Goal: Information Seeking & Learning: Learn about a topic

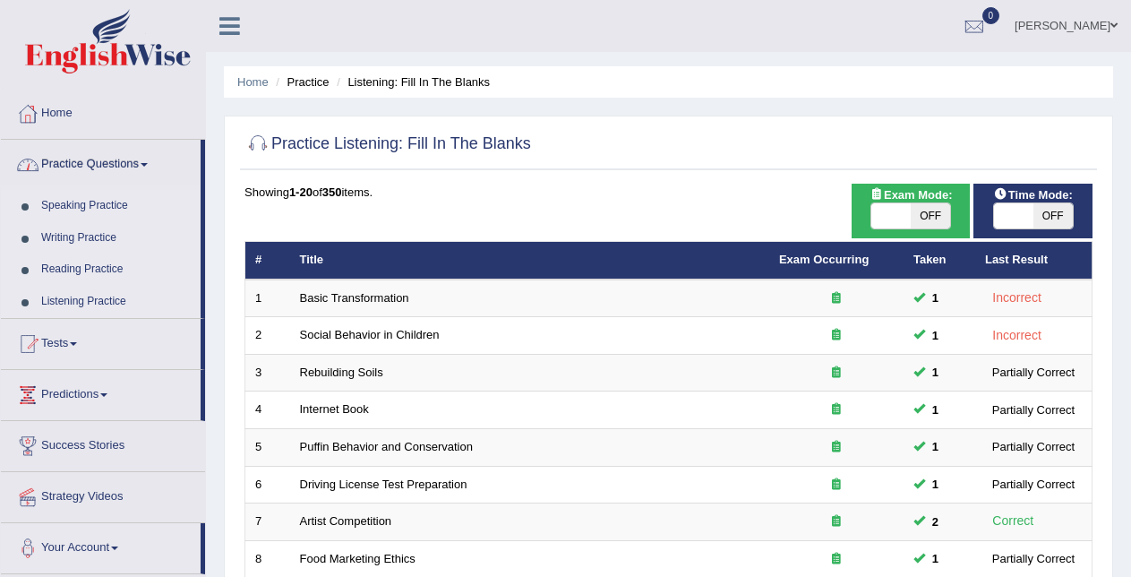
click at [104, 234] on link "Writing Practice" at bounding box center [116, 238] width 167 height 32
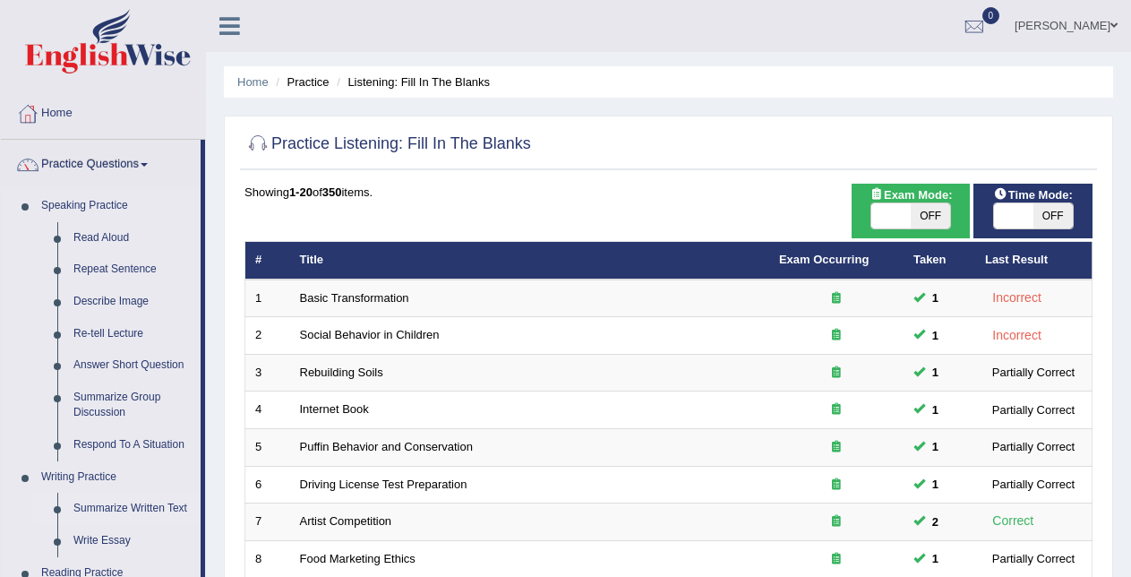
click at [95, 500] on link "Summarize Written Text" at bounding box center [132, 509] width 135 height 32
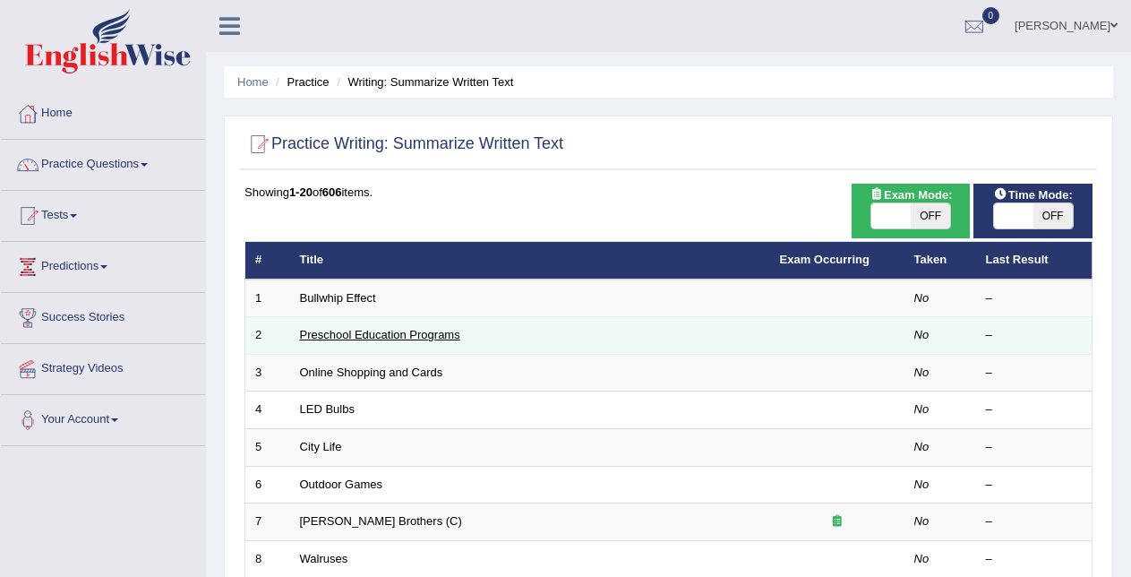
click at [389, 339] on link "Preschool Education Programs" at bounding box center [380, 334] width 160 height 13
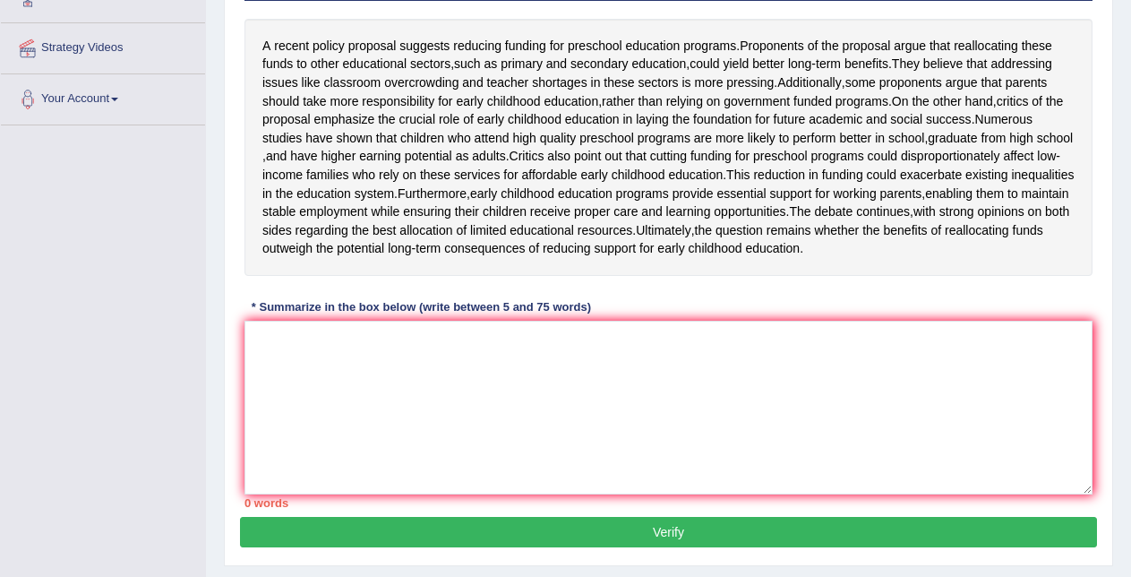
scroll to position [319, 0]
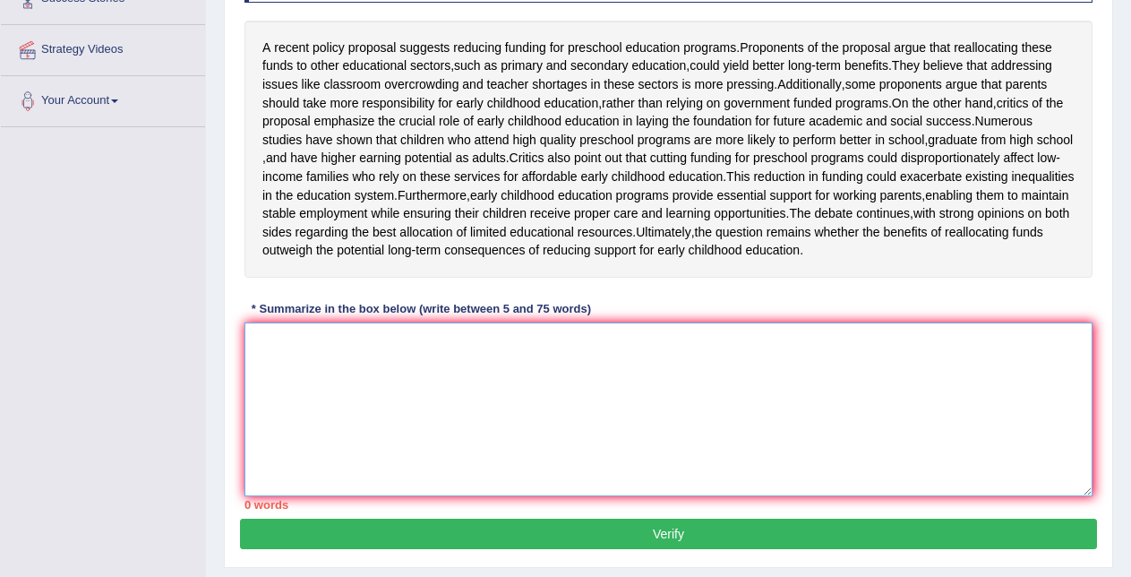
click at [848, 439] on textarea at bounding box center [669, 409] width 848 height 174
type textarea "a"
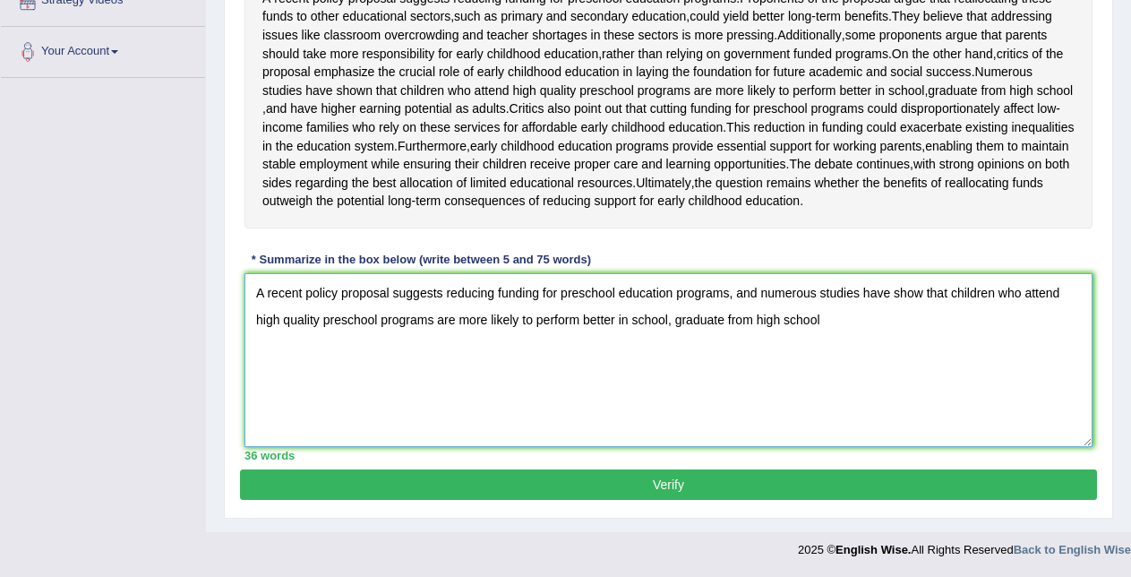
scroll to position [408, 0]
click at [759, 306] on textarea "A recent policy proposal suggests reducing funding for preschool education prog…" at bounding box center [669, 360] width 848 height 174
click at [897, 333] on textarea "A recent policy proposal suggests reducing funding for preschool education prog…" at bounding box center [669, 360] width 848 height 174
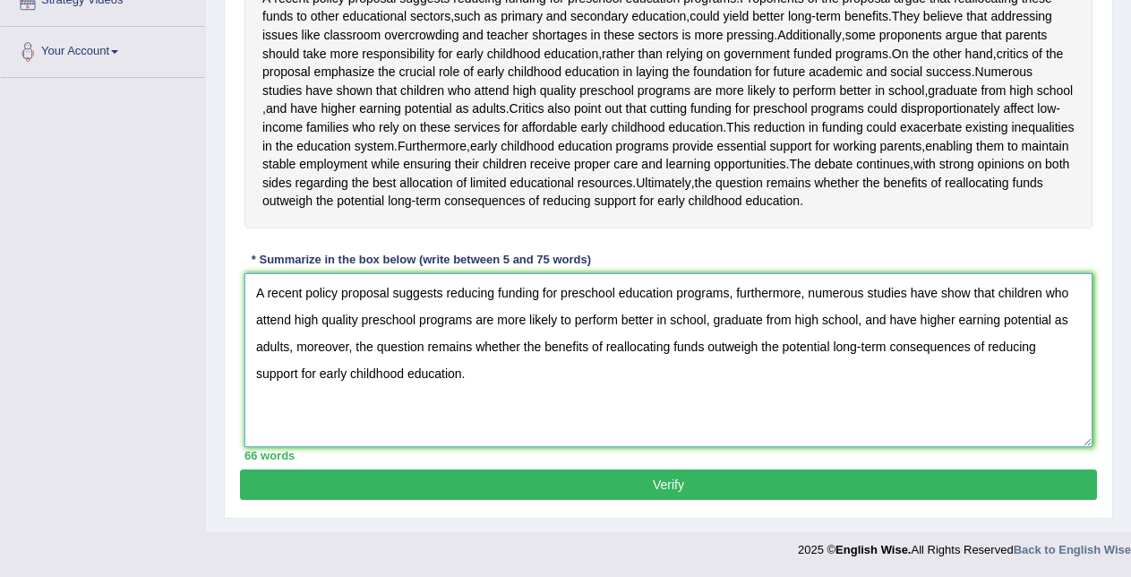
type textarea "A recent policy proposal suggests reducing funding for preschool education prog…"
click at [803, 496] on button "Verify" at bounding box center [668, 484] width 857 height 30
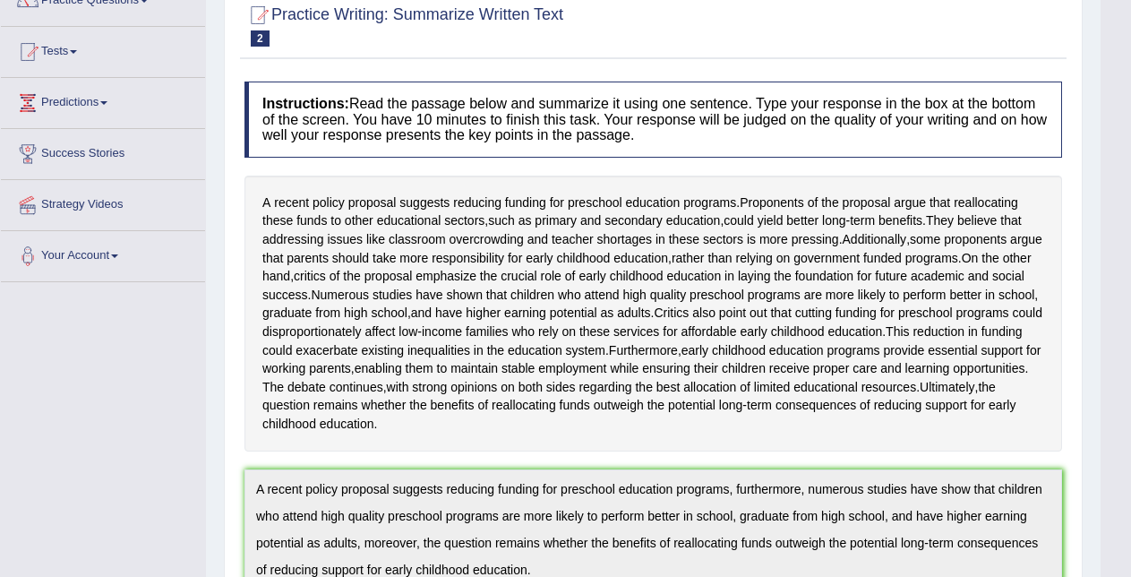
scroll to position [0, 0]
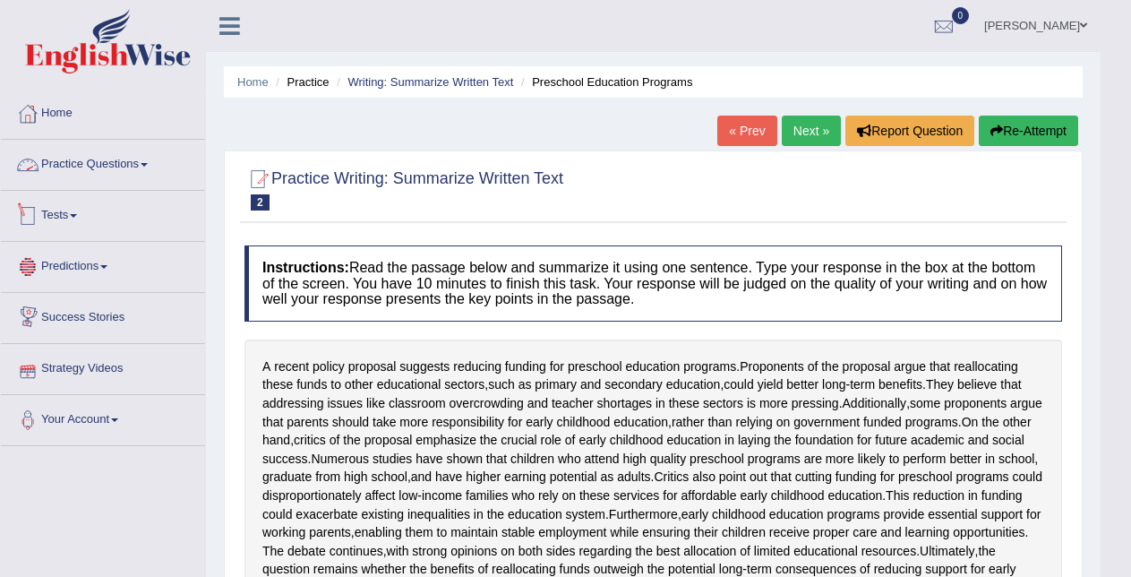
click at [121, 165] on link "Practice Questions" at bounding box center [103, 162] width 204 height 45
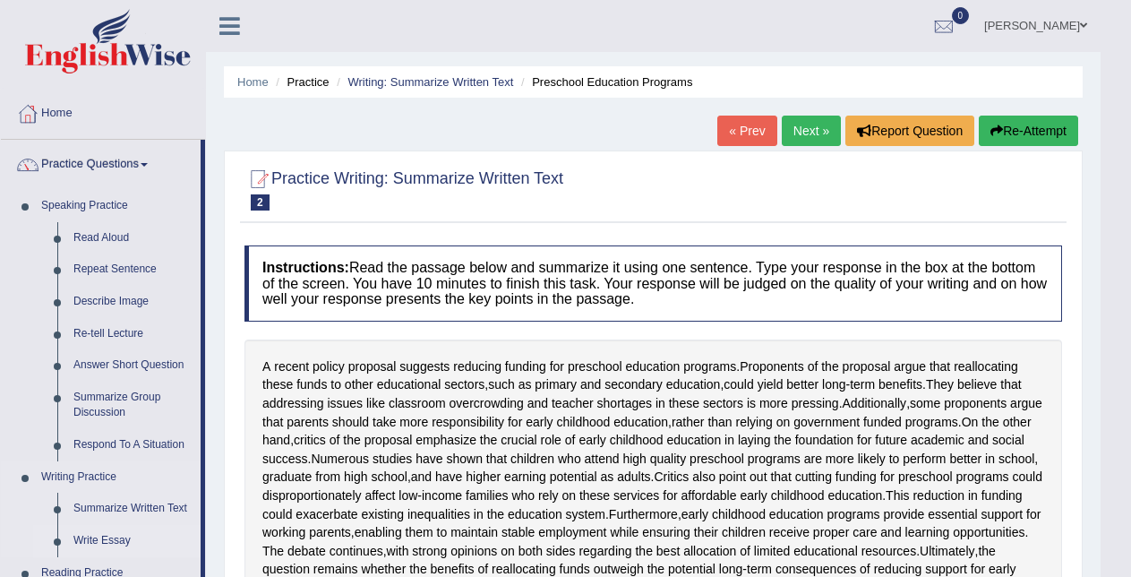
click at [99, 544] on link "Write Essay" at bounding box center [132, 541] width 135 height 32
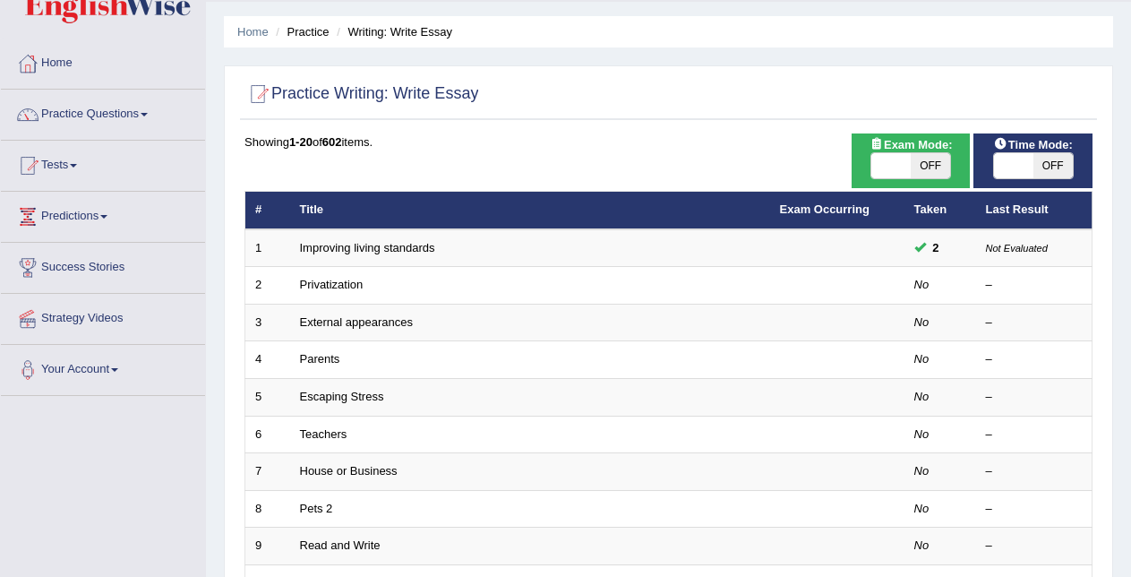
scroll to position [609, 0]
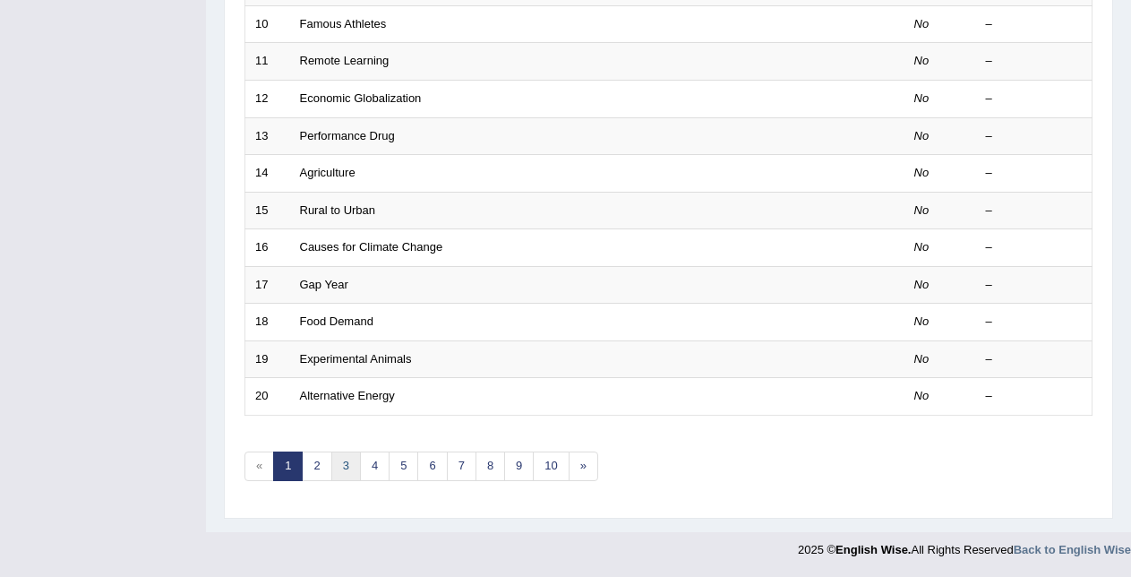
click at [332, 471] on link "3" at bounding box center [346, 466] width 30 height 30
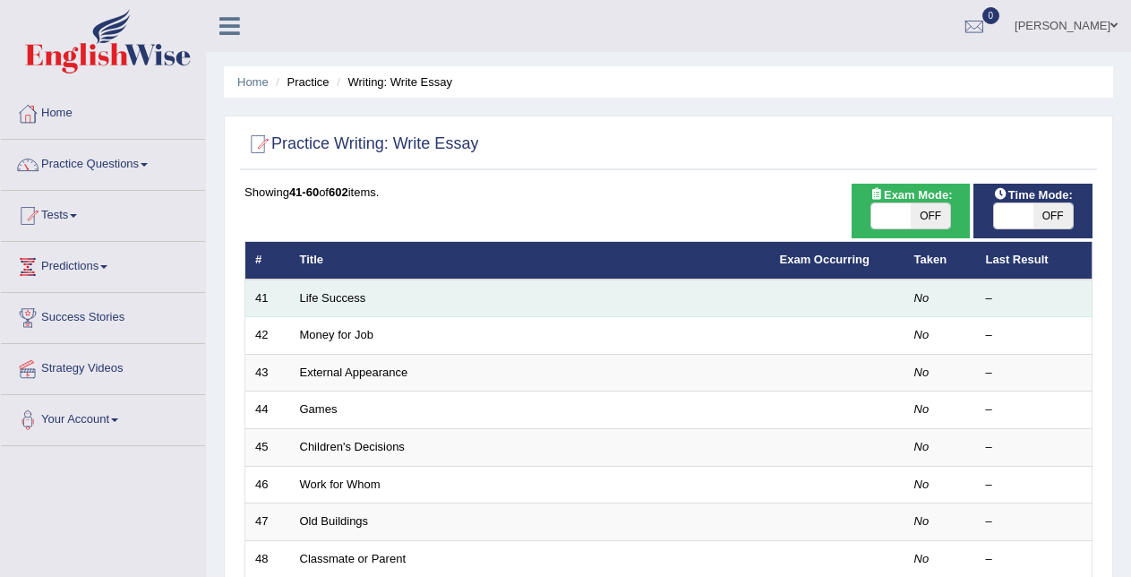
click at [1043, 301] on div "–" at bounding box center [1034, 298] width 97 height 17
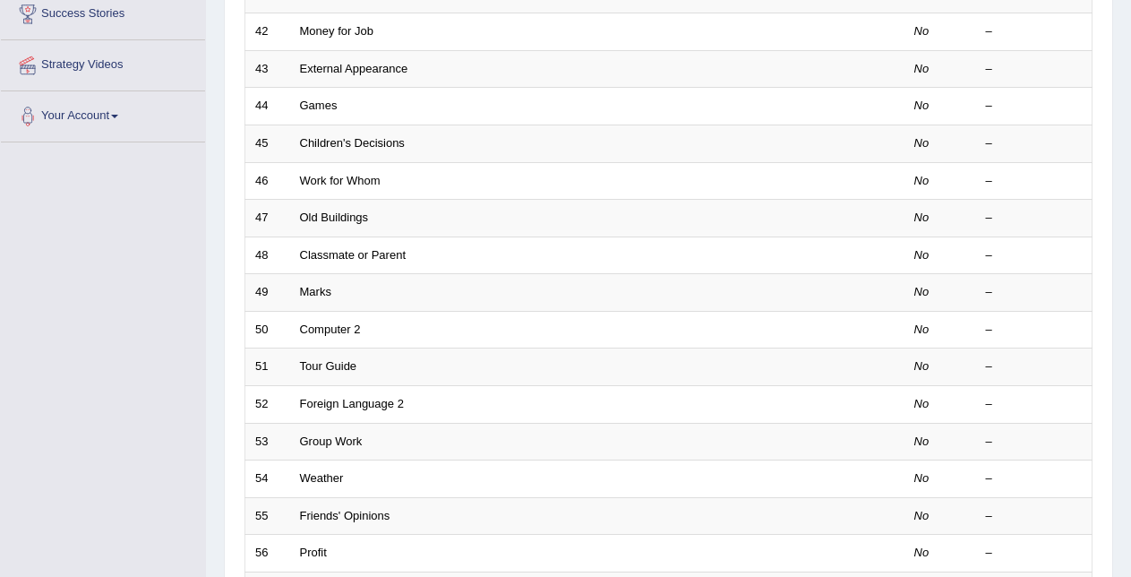
scroll to position [321, 0]
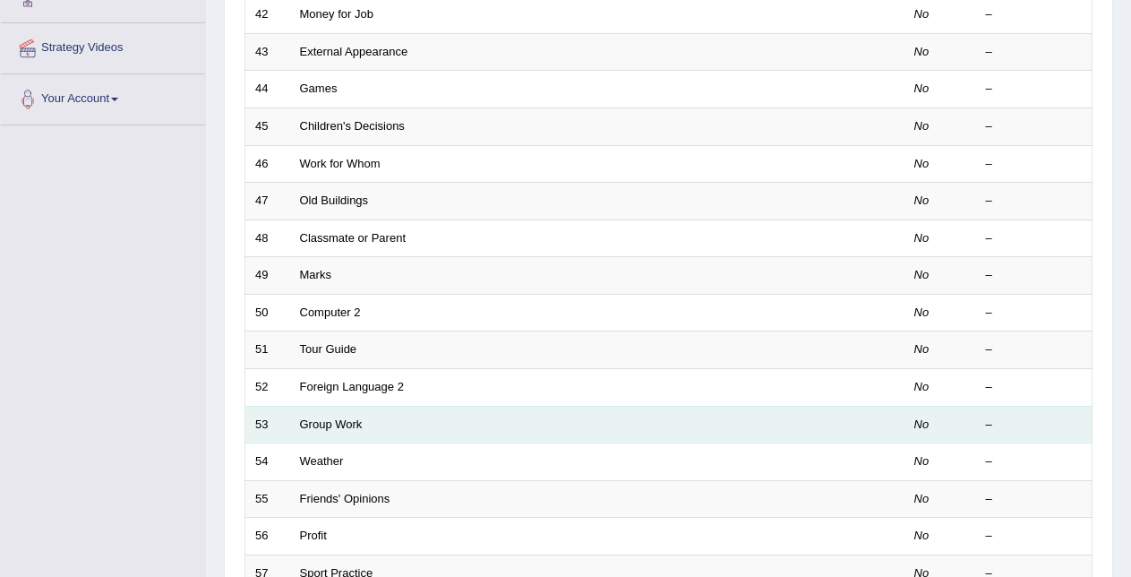
click at [861, 428] on td at bounding box center [837, 425] width 134 height 38
click at [356, 425] on link "Group Work" at bounding box center [331, 423] width 63 height 13
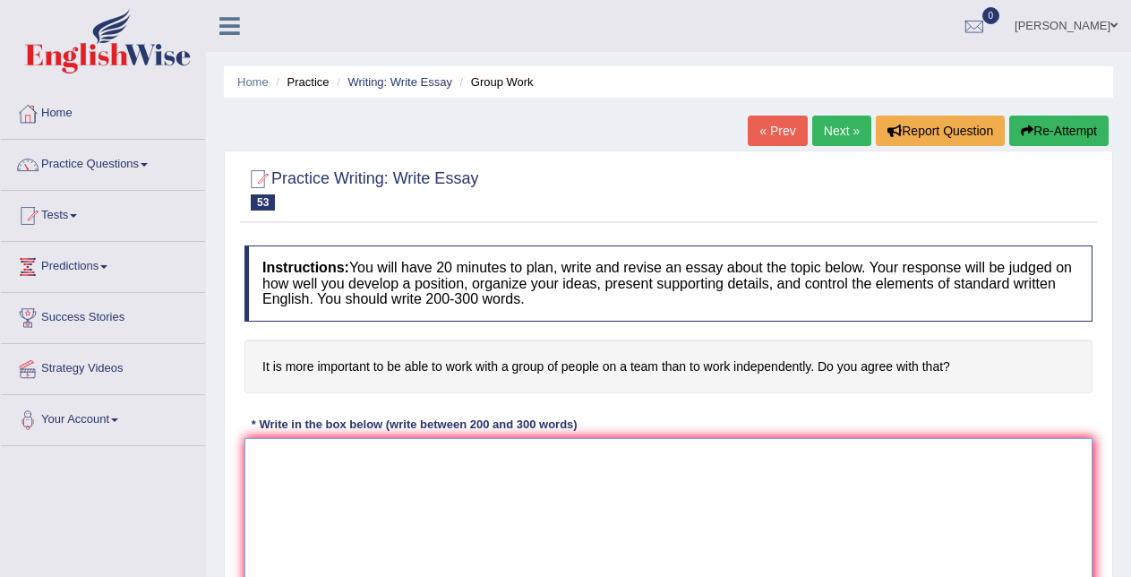
click at [353, 475] on textarea at bounding box center [669, 525] width 848 height 174
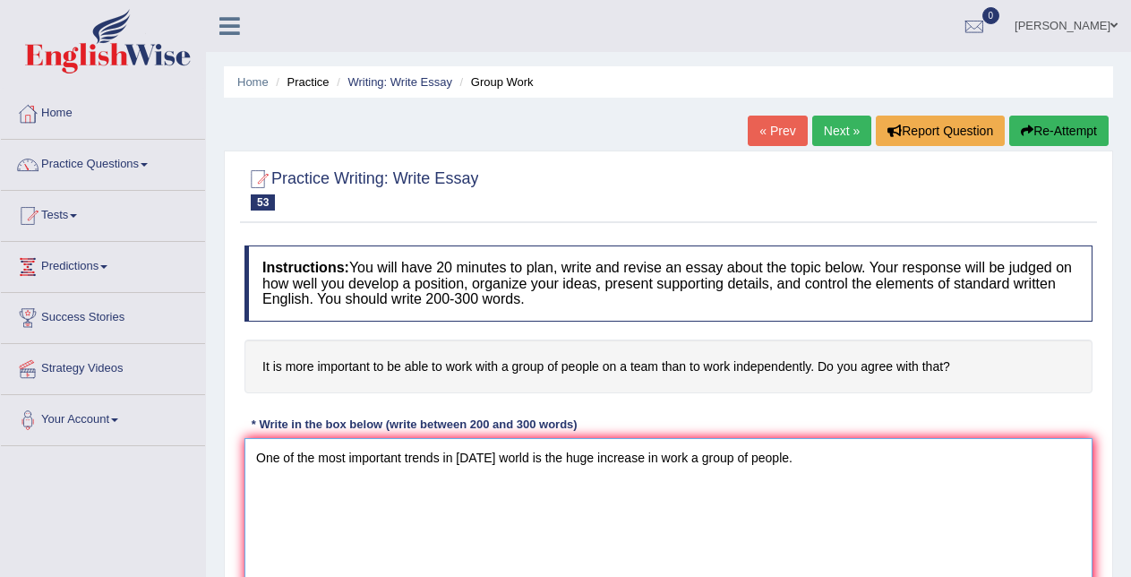
type textarea "One of the most important trends in [DATE] world is the huge increase in work a…"
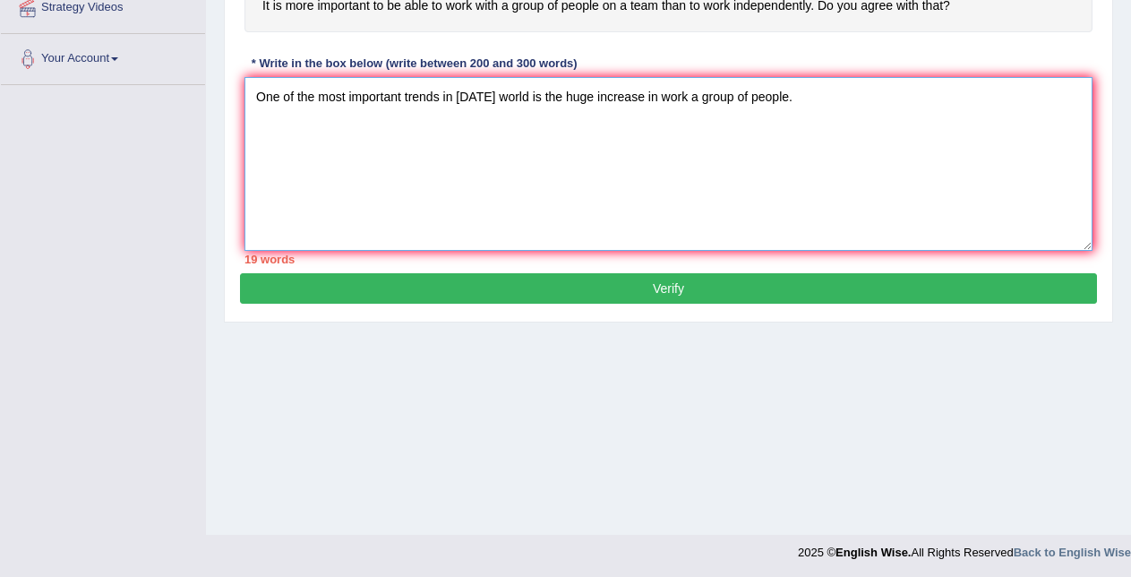
click at [828, 89] on textarea "One of the most important trends in today's world is the huge increase in work …" at bounding box center [669, 164] width 848 height 174
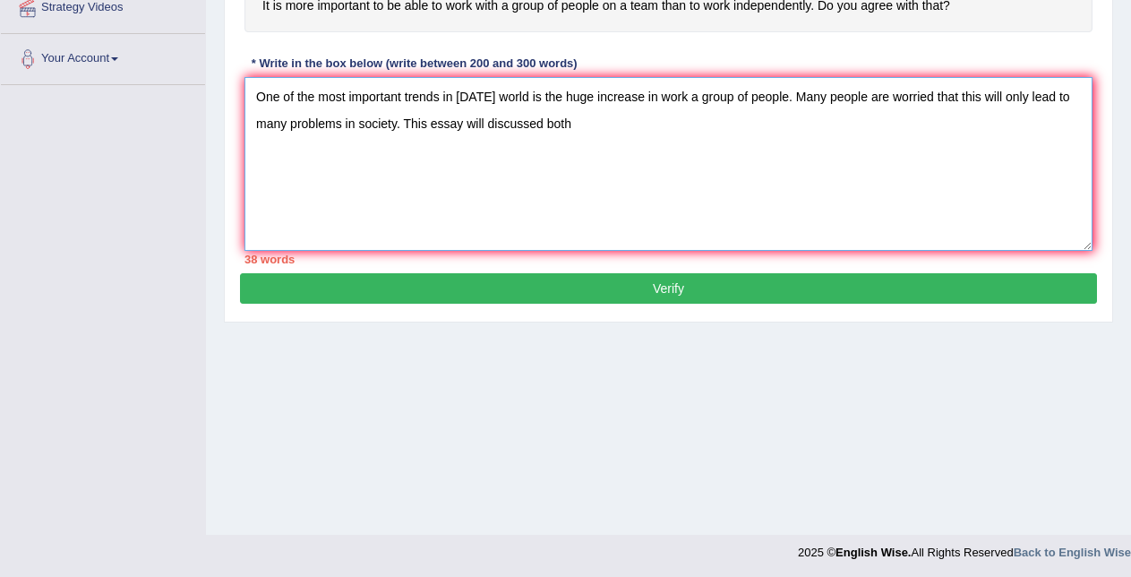
click at [549, 125] on textarea "One of the most important trends in today's world is the huge increase in work …" at bounding box center [669, 164] width 848 height 174
click at [585, 116] on textarea "One of the most important trends in today's world is the huge increase in work …" at bounding box center [669, 164] width 848 height 174
click at [536, 119] on textarea "One of the most important trends in today's world is the huge increase in work …" at bounding box center [669, 164] width 848 height 174
click at [578, 111] on textarea "One of the most important trends in today's world is the huge increase in work …" at bounding box center [669, 164] width 848 height 174
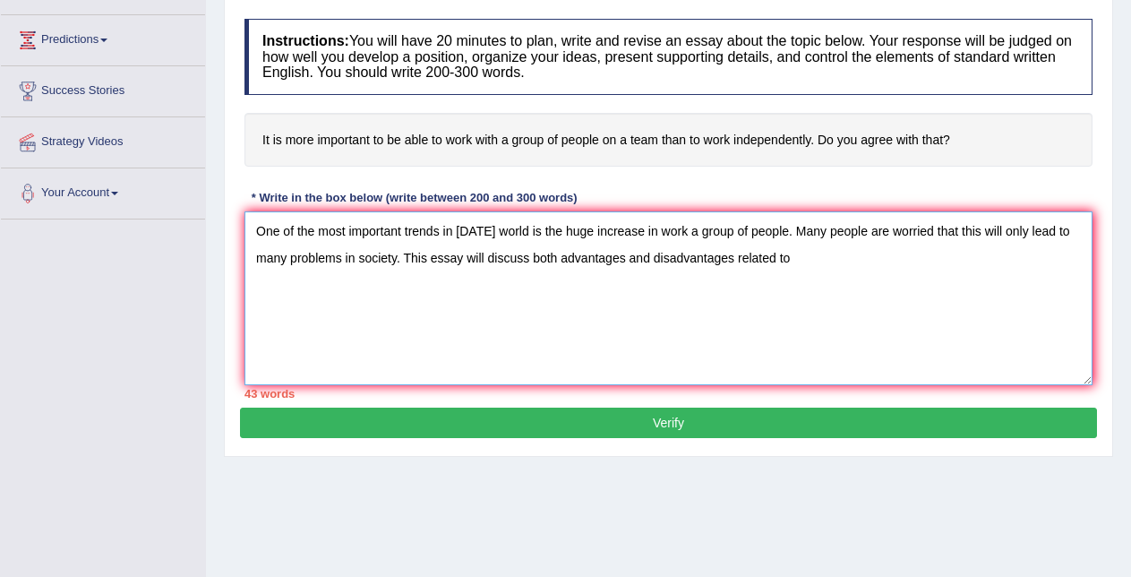
scroll to position [224, 0]
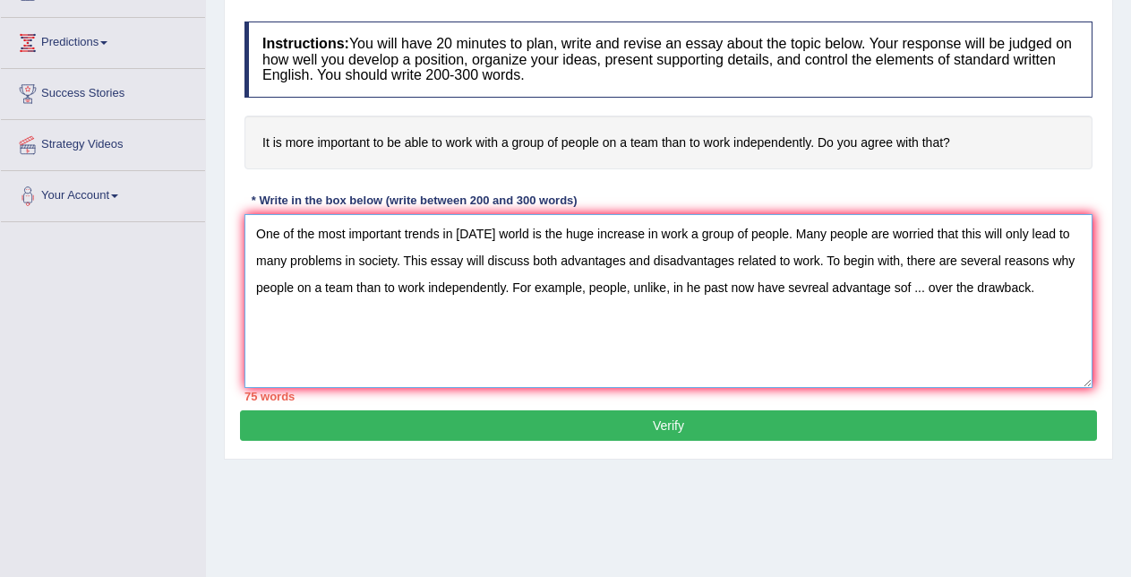
click at [901, 280] on textarea "One of the most important trends in today's world is the huge increase in work …" at bounding box center [669, 301] width 848 height 174
click at [927, 288] on textarea "One of the most important trends in today's world is the huge increase in work …" at bounding box center [669, 301] width 848 height 174
click at [689, 289] on textarea "One of the most important trends in today's world is the huge increase in work …" at bounding box center [669, 301] width 848 height 174
click at [736, 288] on textarea "One of the most important trends in today's world is the huge increase in work …" at bounding box center [669, 301] width 848 height 174
click at [671, 286] on textarea "One of the most important trends in today's world is the huge increase in work …" at bounding box center [669, 301] width 848 height 174
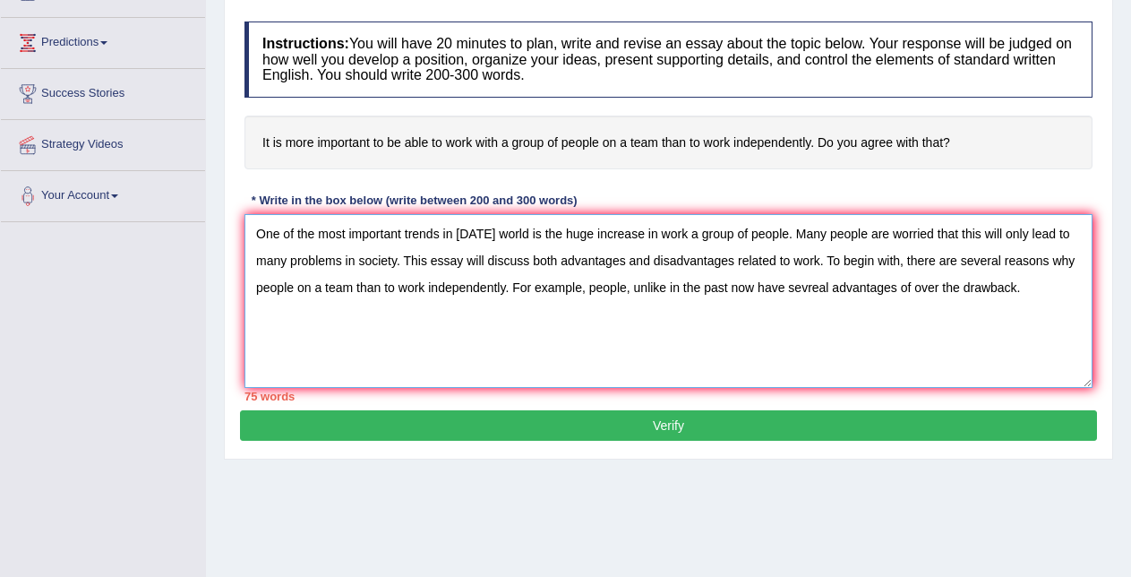
click at [731, 288] on textarea "One of the most important trends in today's world is the huge increase in work …" at bounding box center [669, 301] width 848 height 174
click at [814, 285] on textarea "One of the most important trends in today's world is the huge increase in work …" at bounding box center [669, 301] width 848 height 174
click at [818, 284] on textarea "One of the most important trends in today's world is the huge increase in work …" at bounding box center [669, 301] width 848 height 174
click at [1049, 281] on textarea "One of the most important trends in today's world is the huge increase in work …" at bounding box center [669, 301] width 848 height 174
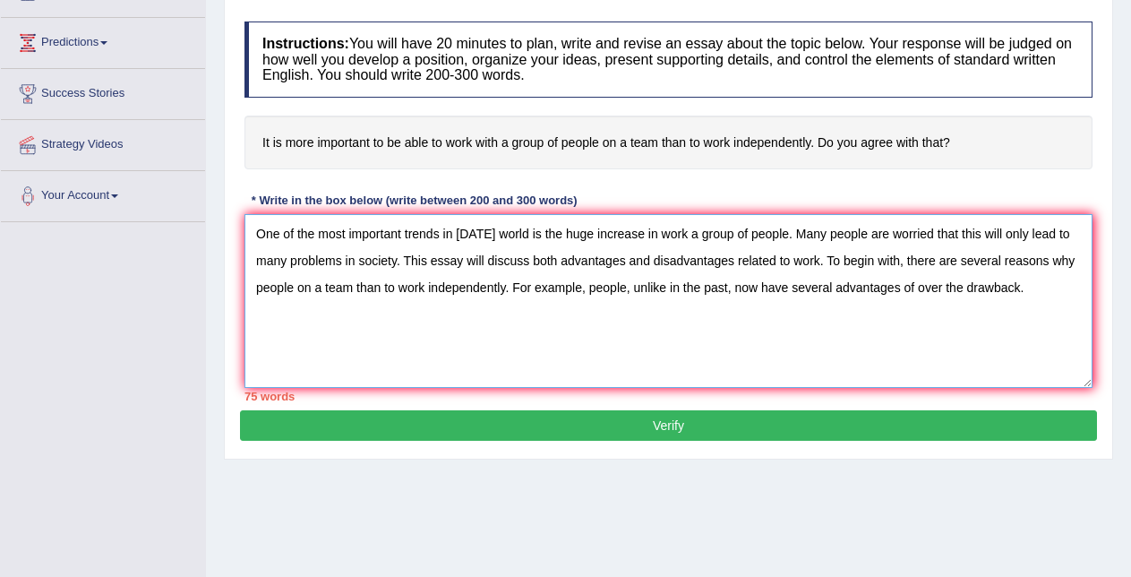
click at [1049, 281] on textarea "One of the most important trends in today's world is the huge increase in work …" at bounding box center [669, 301] width 848 height 174
click at [1050, 282] on textarea "One of the most important trends in today's world is the huge increase in work …" at bounding box center [669, 301] width 848 height 174
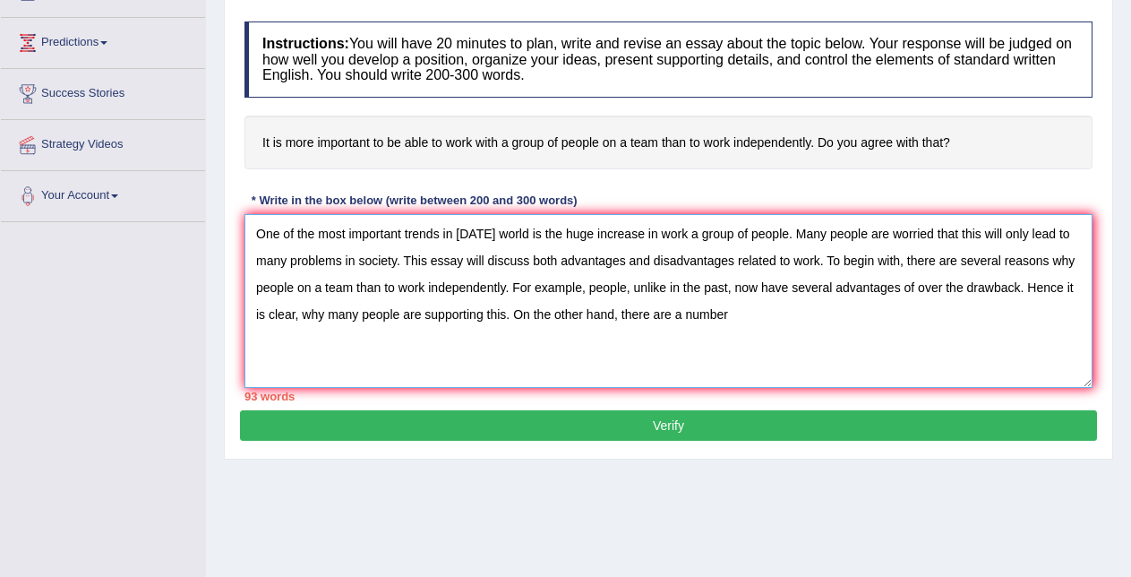
click at [681, 317] on textarea "One of the most important trends in today's world is the huge increase in work …" at bounding box center [669, 301] width 848 height 174
click at [768, 312] on textarea "One of the most important trends in today's world is the huge increase in work …" at bounding box center [669, 301] width 848 height 174
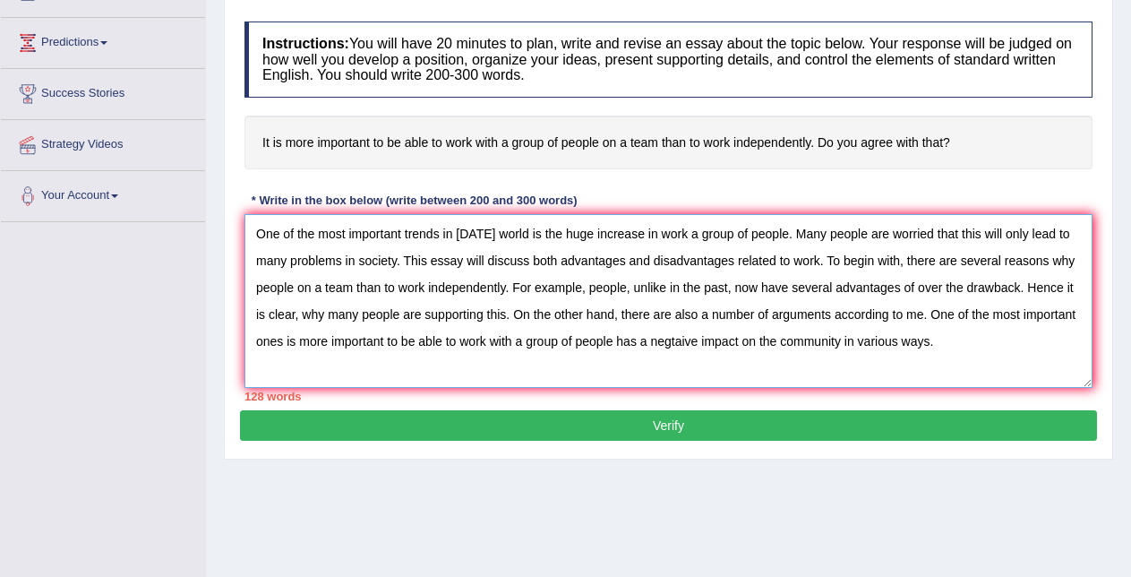
click at [695, 340] on textarea "One of the most important trends in today's world is the huge increase in work …" at bounding box center [669, 301] width 848 height 174
click at [947, 339] on textarea "One of the most important trends in today's world is the huge increase in work …" at bounding box center [669, 301] width 848 height 174
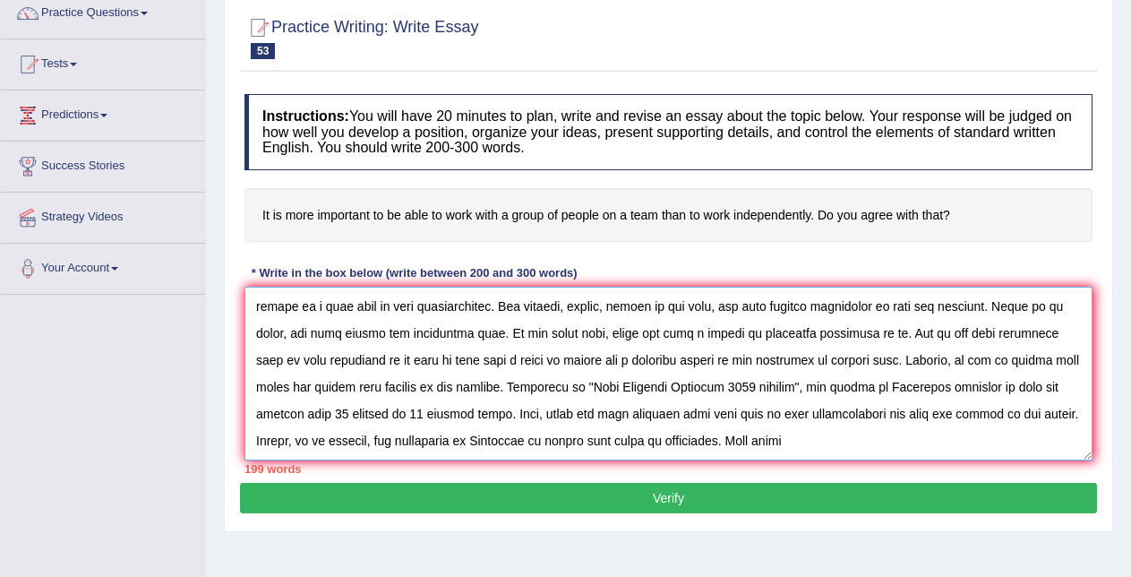
scroll to position [69, 0]
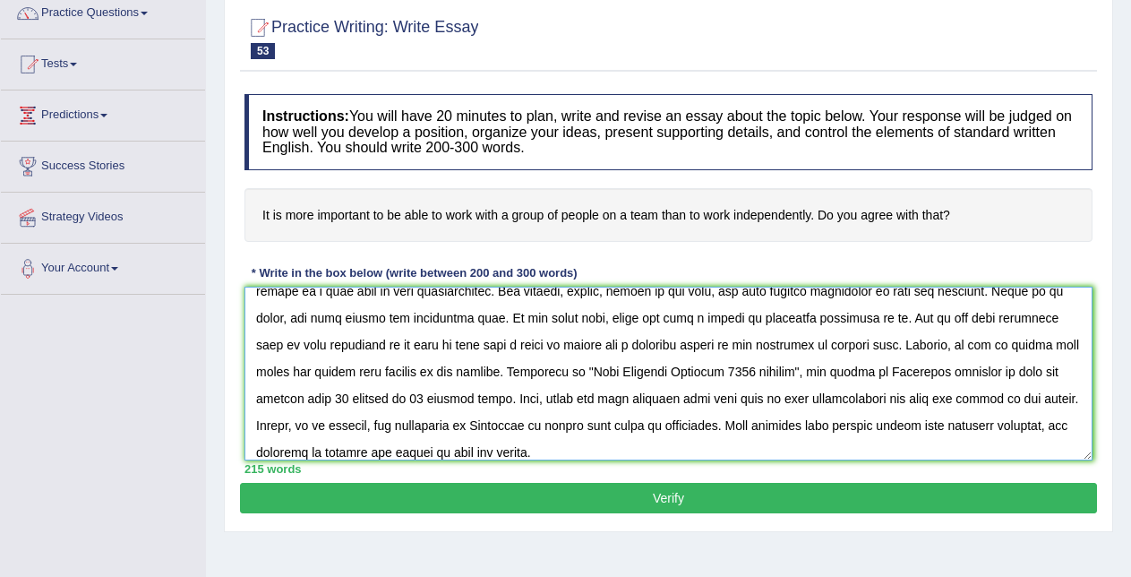
click at [740, 446] on textarea at bounding box center [669, 374] width 848 height 174
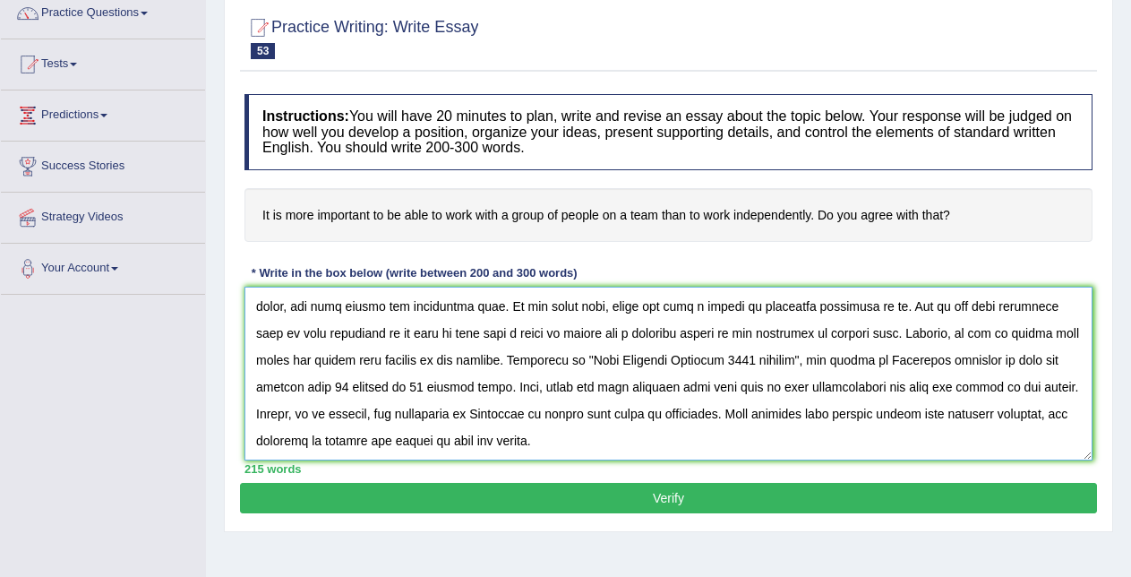
click at [972, 441] on textarea at bounding box center [669, 374] width 848 height 174
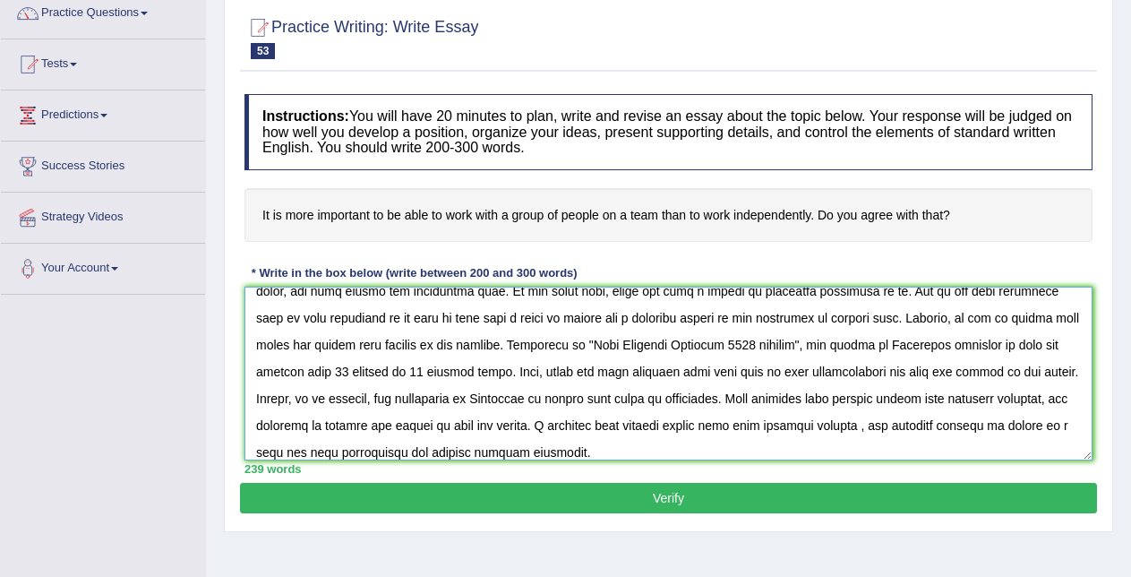
scroll to position [107, 0]
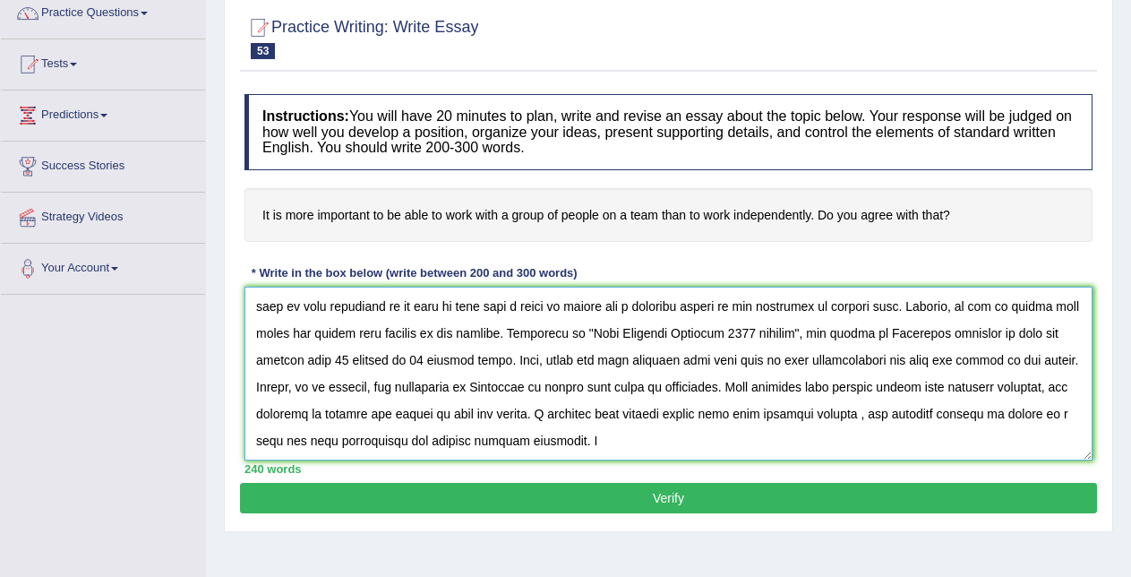
click at [392, 437] on textarea at bounding box center [669, 374] width 848 height 174
click at [390, 441] on textarea at bounding box center [669, 374] width 848 height 174
click at [913, 443] on textarea at bounding box center [669, 374] width 848 height 174
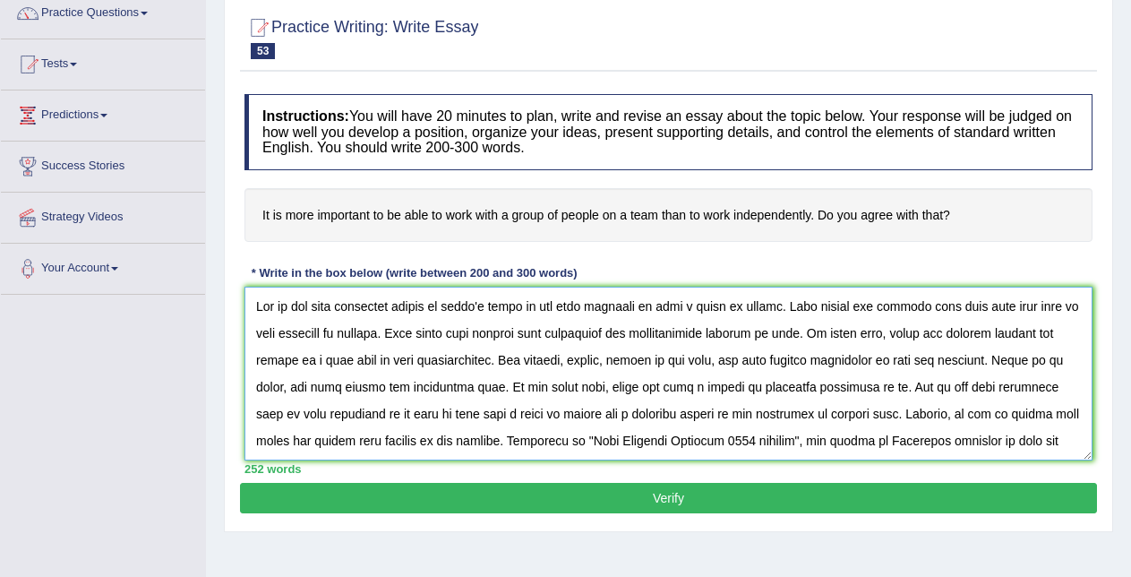
click at [948, 359] on textarea at bounding box center [669, 374] width 848 height 174
click at [944, 362] on textarea at bounding box center [669, 374] width 848 height 174
click at [939, 390] on textarea at bounding box center [669, 374] width 848 height 174
click at [942, 363] on textarea at bounding box center [669, 374] width 848 height 174
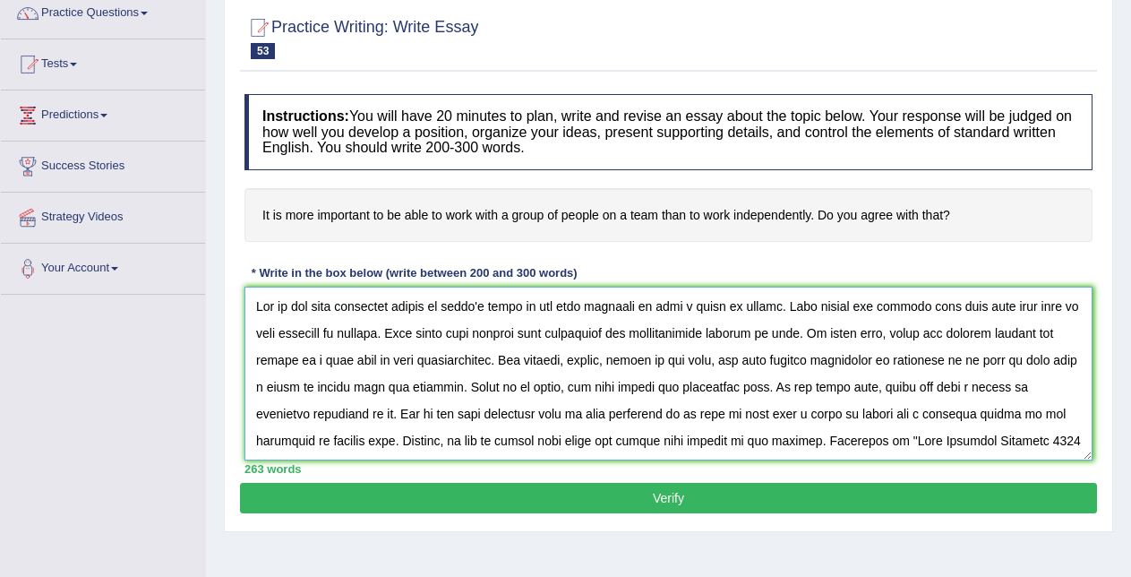
click at [577, 388] on textarea at bounding box center [669, 374] width 848 height 174
click at [1059, 353] on textarea at bounding box center [669, 374] width 848 height 174
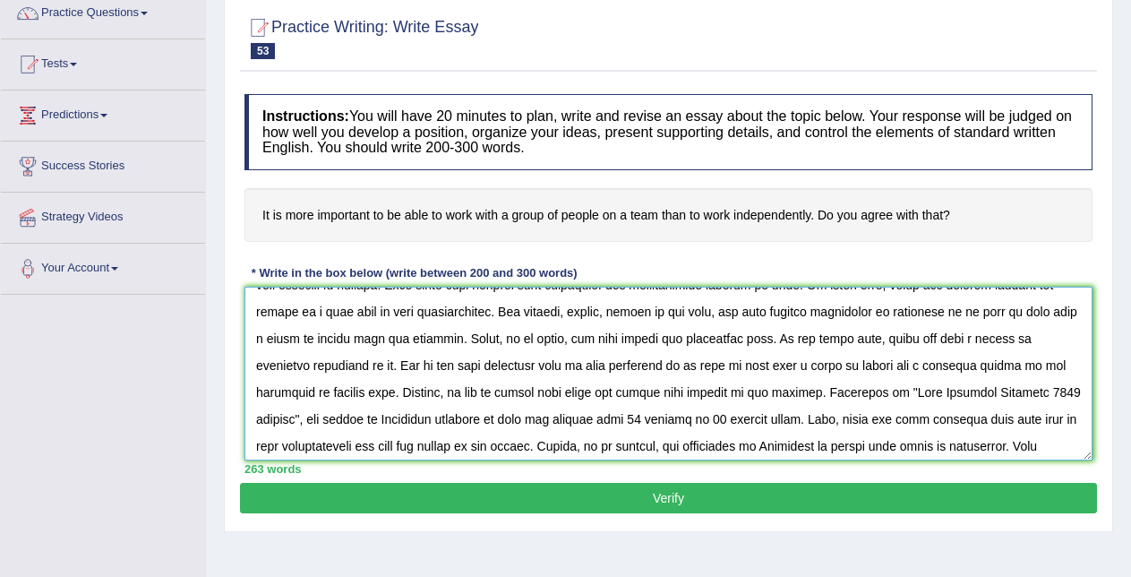
scroll to position [49, 0]
click at [731, 390] on textarea at bounding box center [669, 374] width 848 height 174
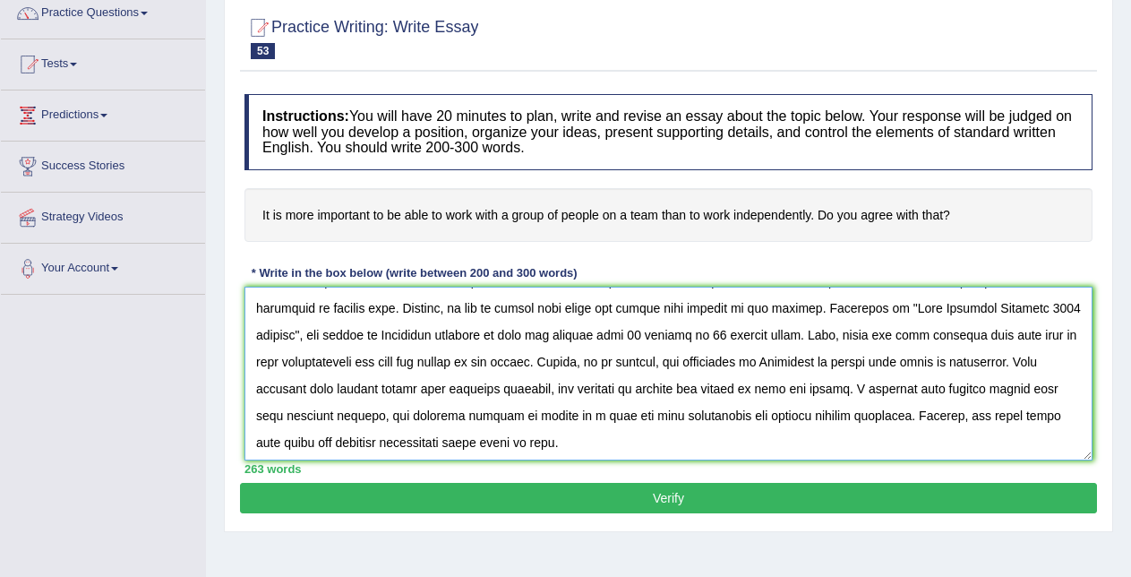
scroll to position [134, 0]
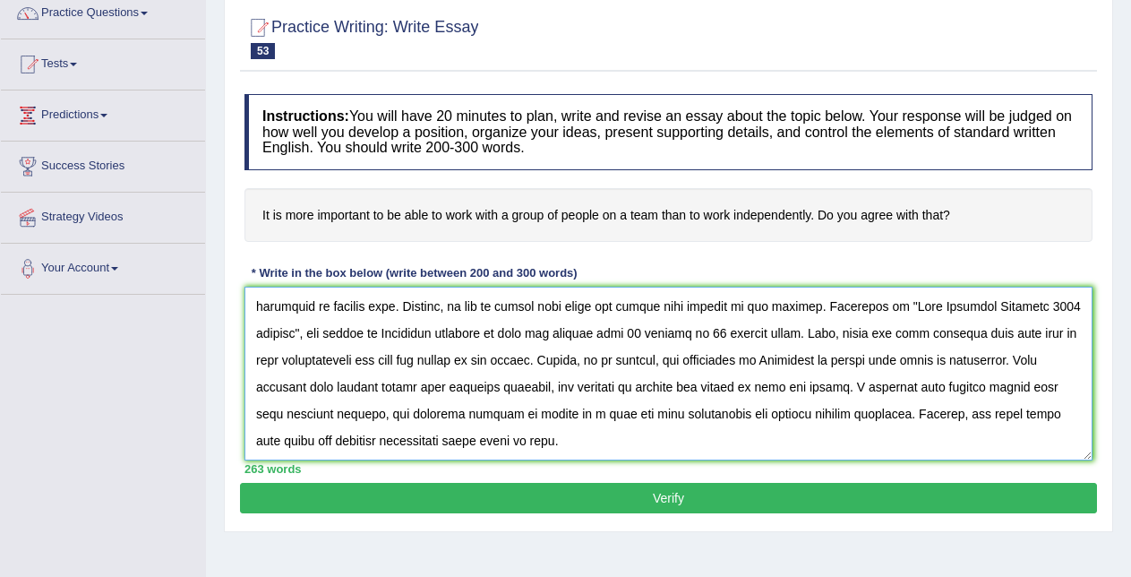
type textarea "One of the most important trends in today's world is the huge increase in work …"
click at [984, 490] on button "Verify" at bounding box center [668, 498] width 857 height 30
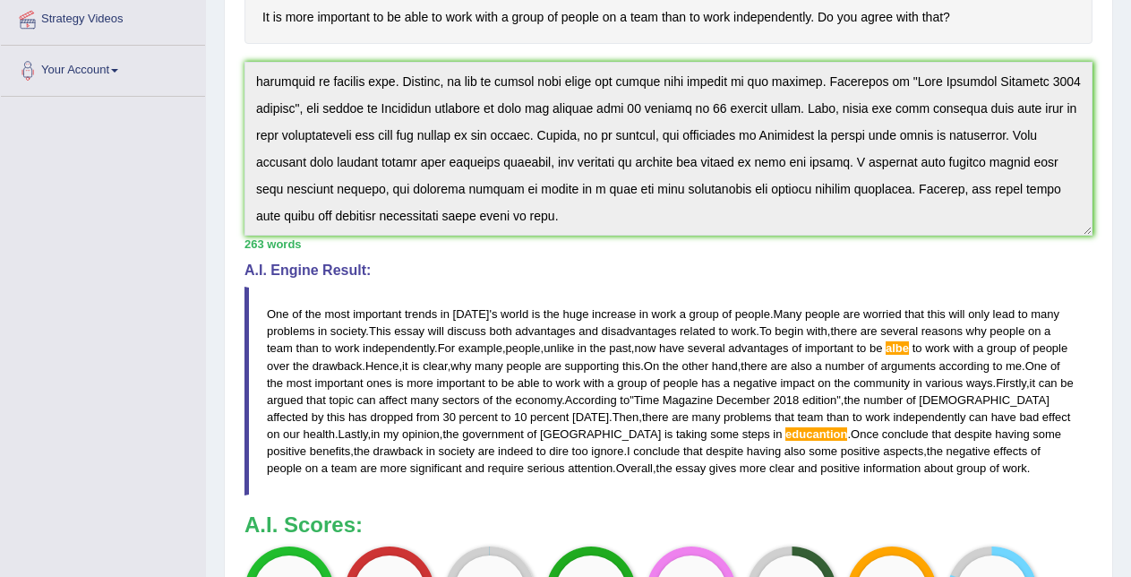
drag, startPoint x: 255, startPoint y: 82, endPoint x: 791, endPoint y: 238, distance: 558.0
click at [791, 238] on div "Instructions: You will have 20 minutes to plan, write and revise an essay about…" at bounding box center [668, 277] width 857 height 780
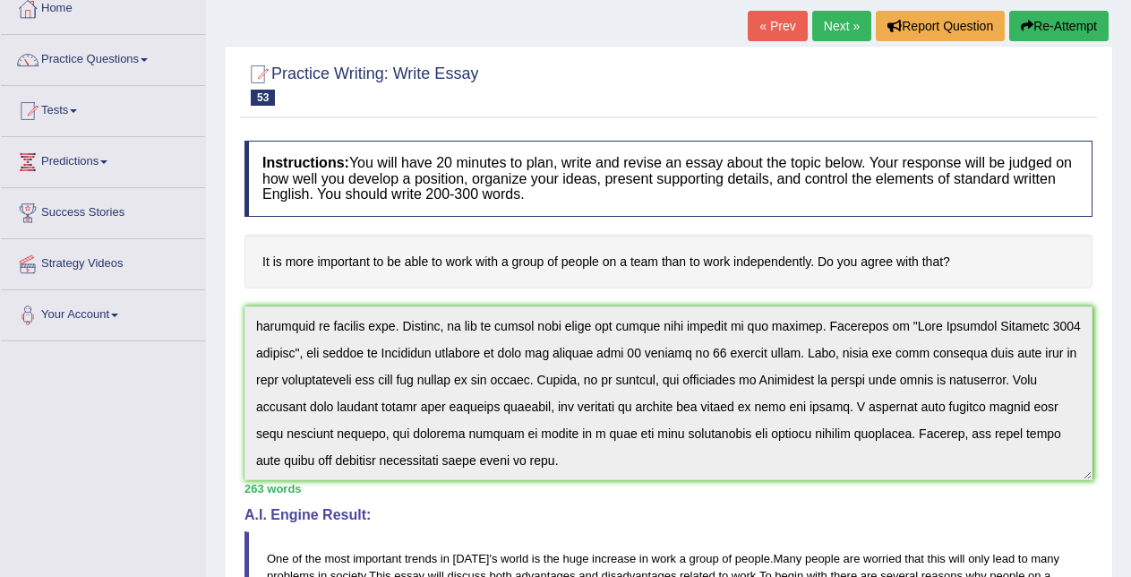
scroll to position [101, 0]
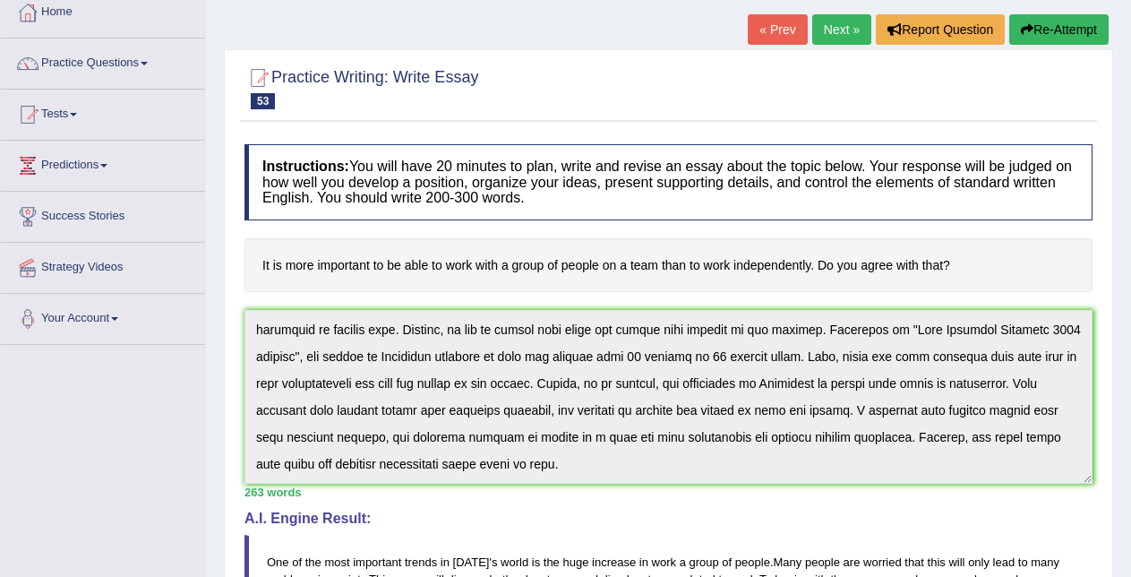
click at [831, 27] on link "Next »" at bounding box center [841, 29] width 59 height 30
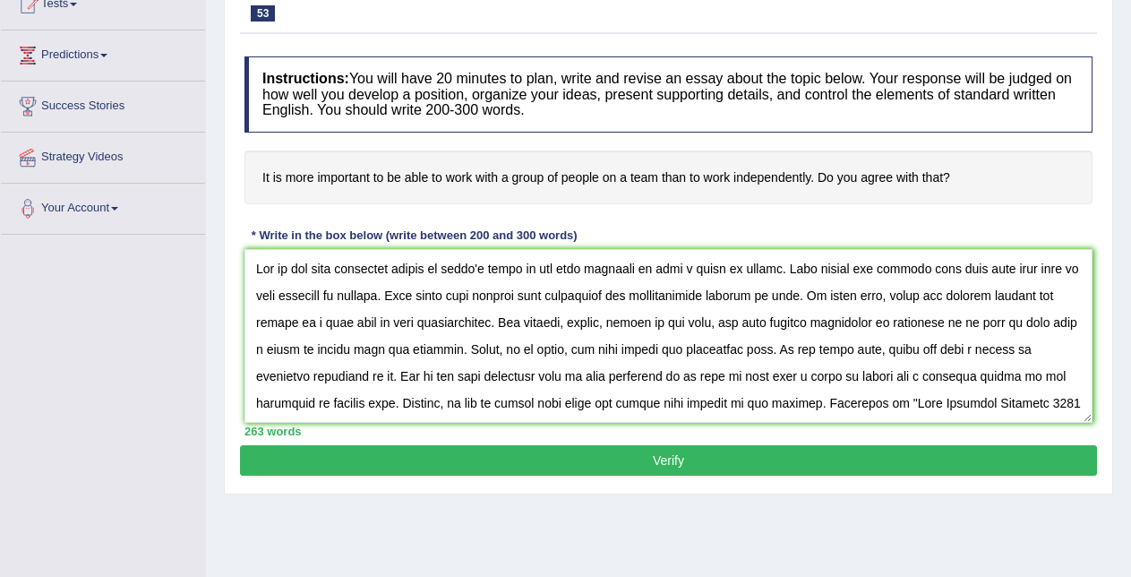
click at [1048, 322] on textarea at bounding box center [669, 336] width 848 height 174
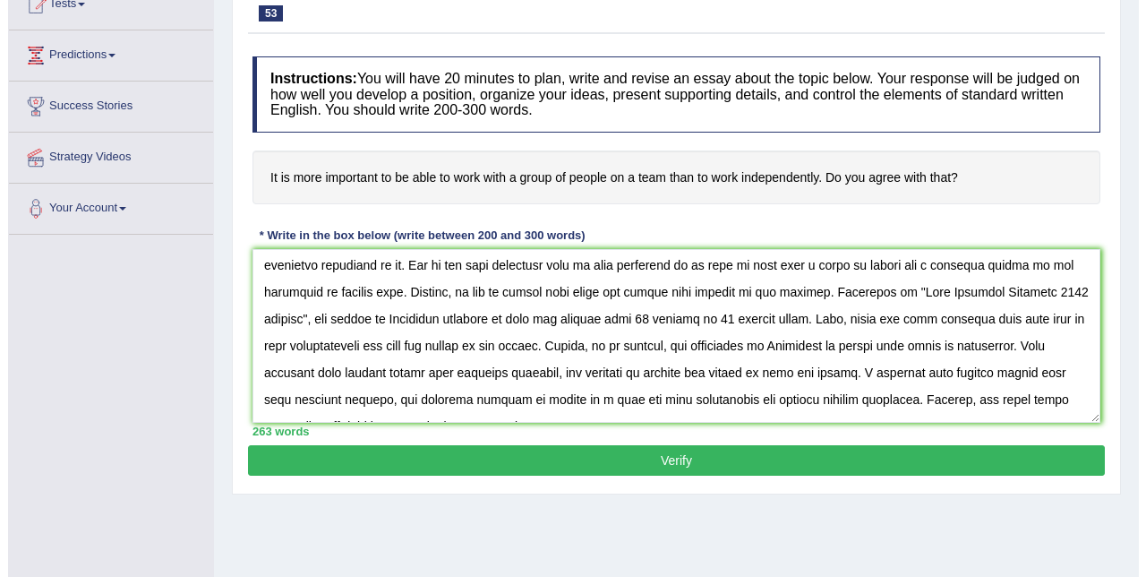
scroll to position [113, 0]
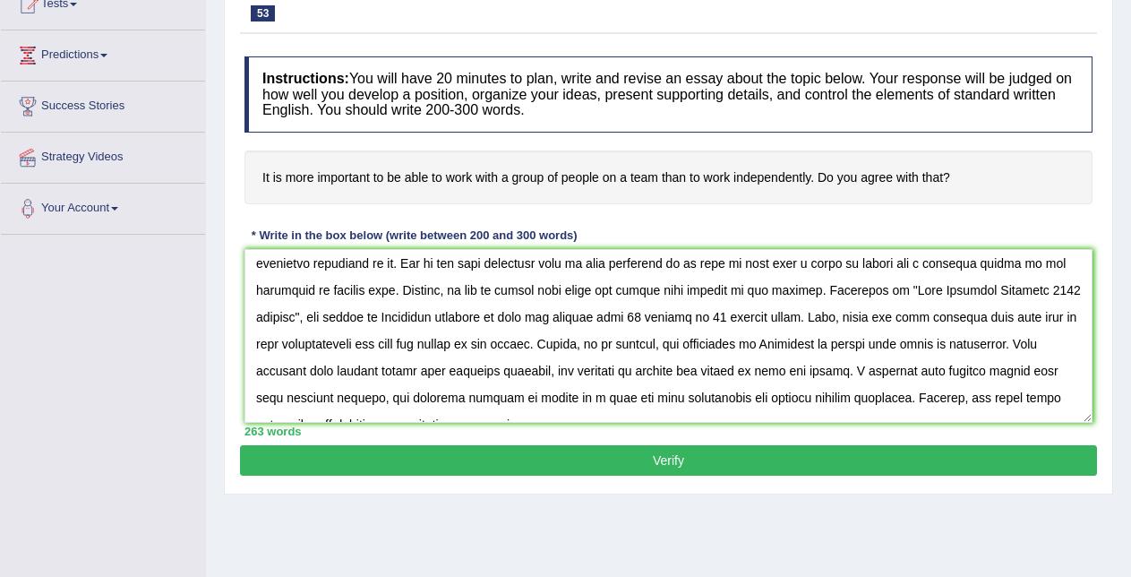
click at [433, 368] on textarea at bounding box center [669, 336] width 848 height 174
type textarea "One of the most important trends in today's world is the huge increase in work …"
click at [516, 464] on button "Verify" at bounding box center [668, 460] width 857 height 30
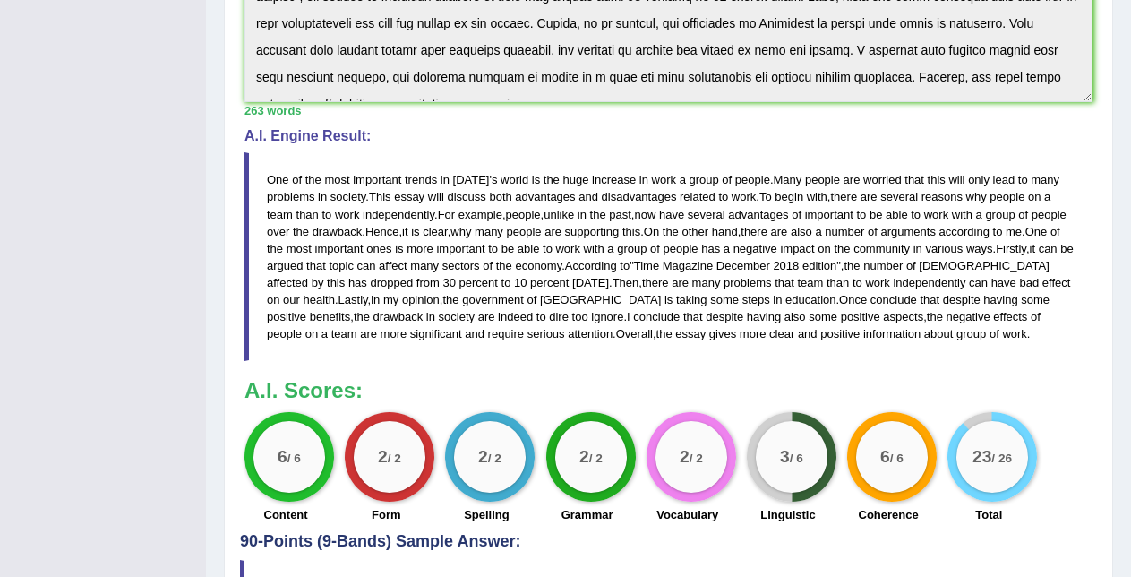
scroll to position [491, 0]
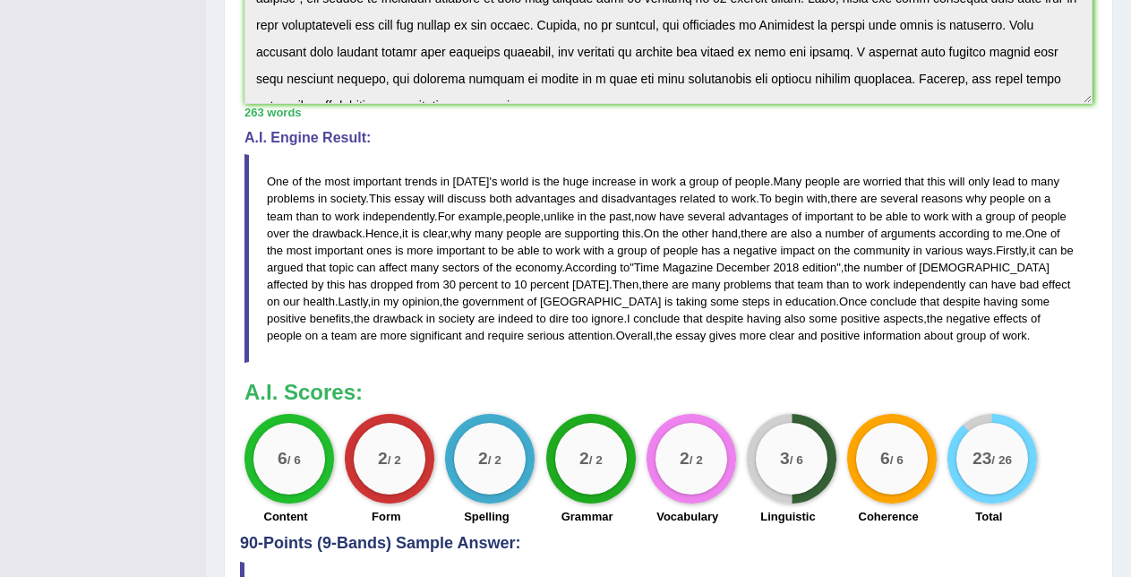
drag, startPoint x: 1143, startPoint y: 247, endPoint x: 1144, endPoint y: 309, distance: 61.8
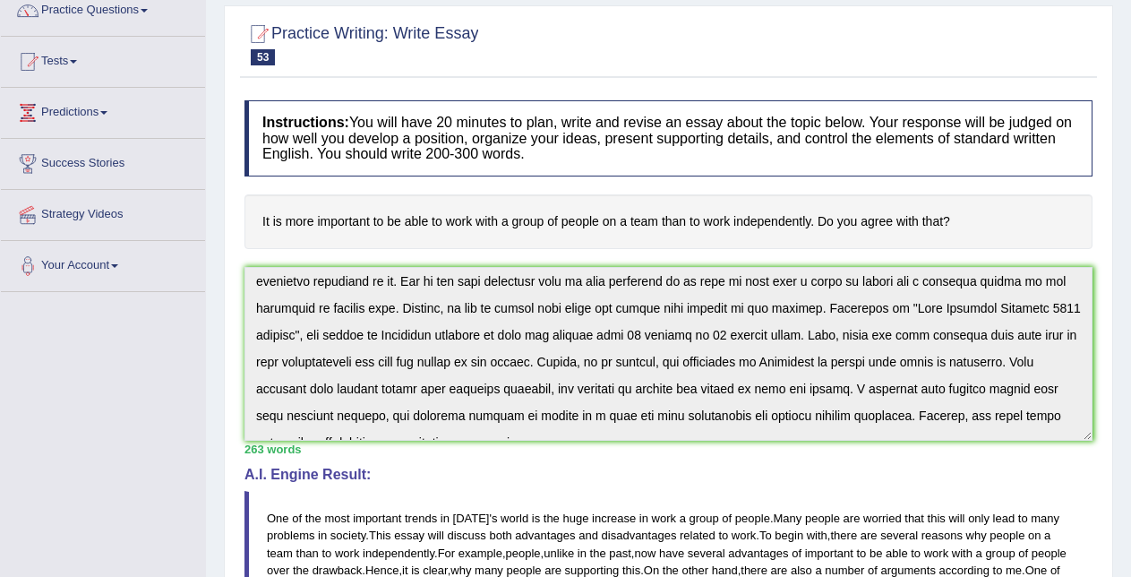
scroll to position [0, 0]
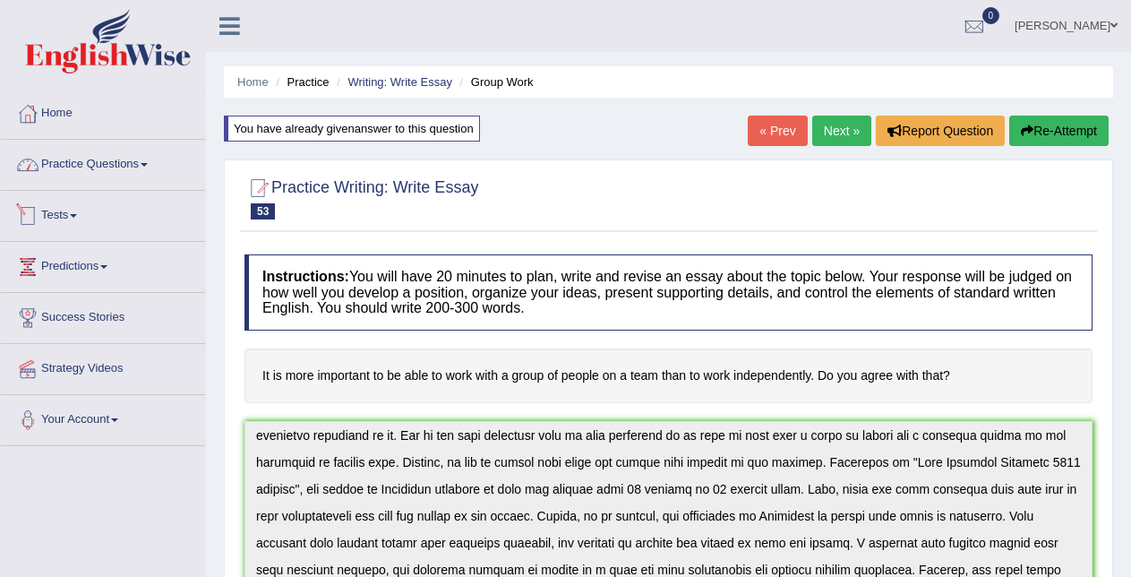
click at [128, 159] on link "Practice Questions" at bounding box center [103, 162] width 204 height 45
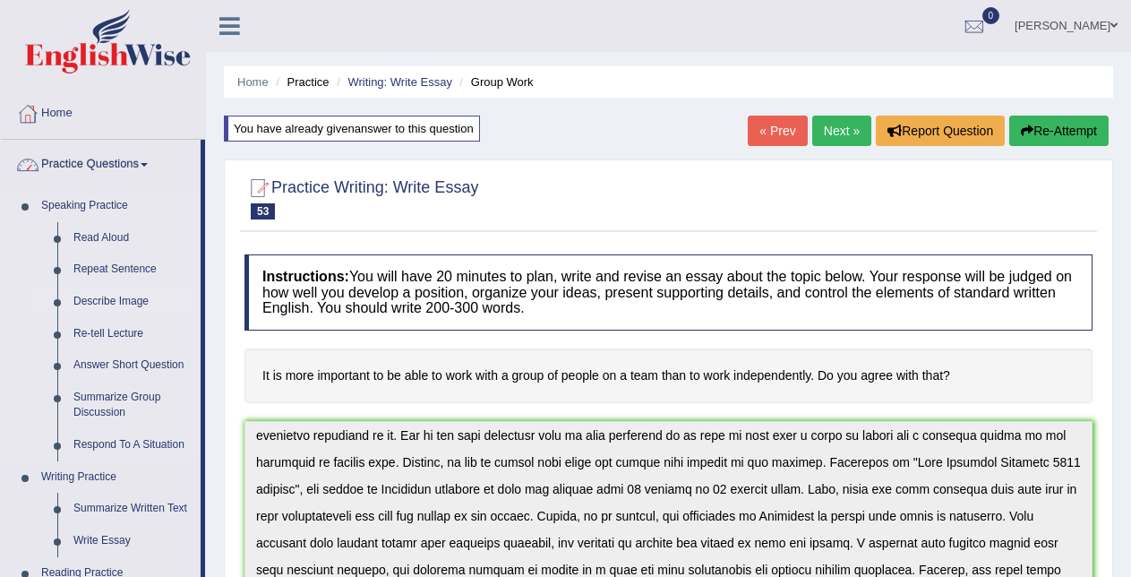
click at [194, 305] on link "Describe Image" at bounding box center [132, 302] width 135 height 32
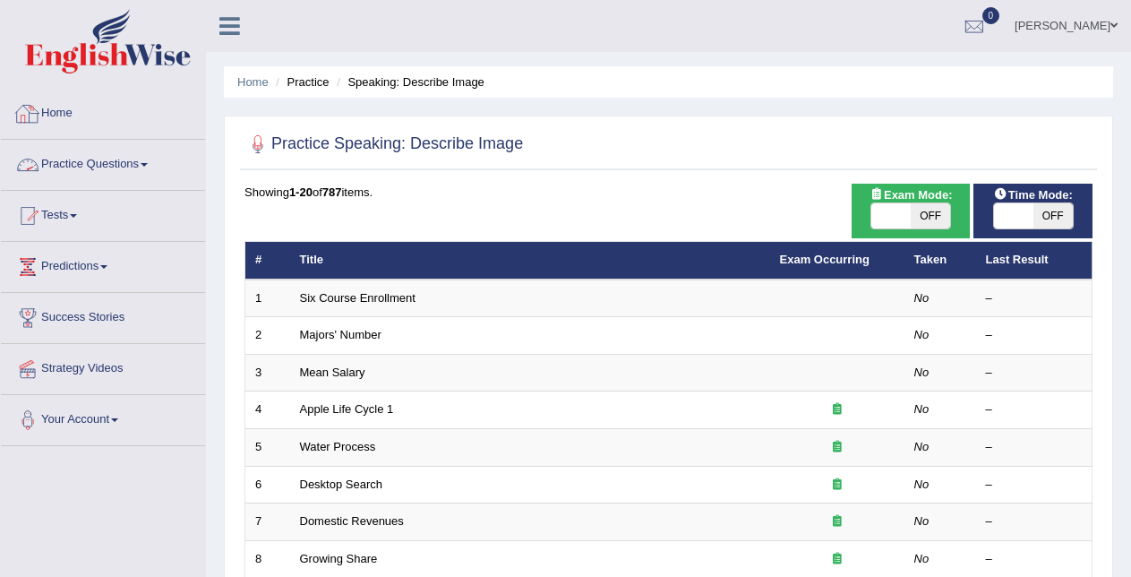
click at [128, 155] on link "Practice Questions" at bounding box center [103, 162] width 204 height 45
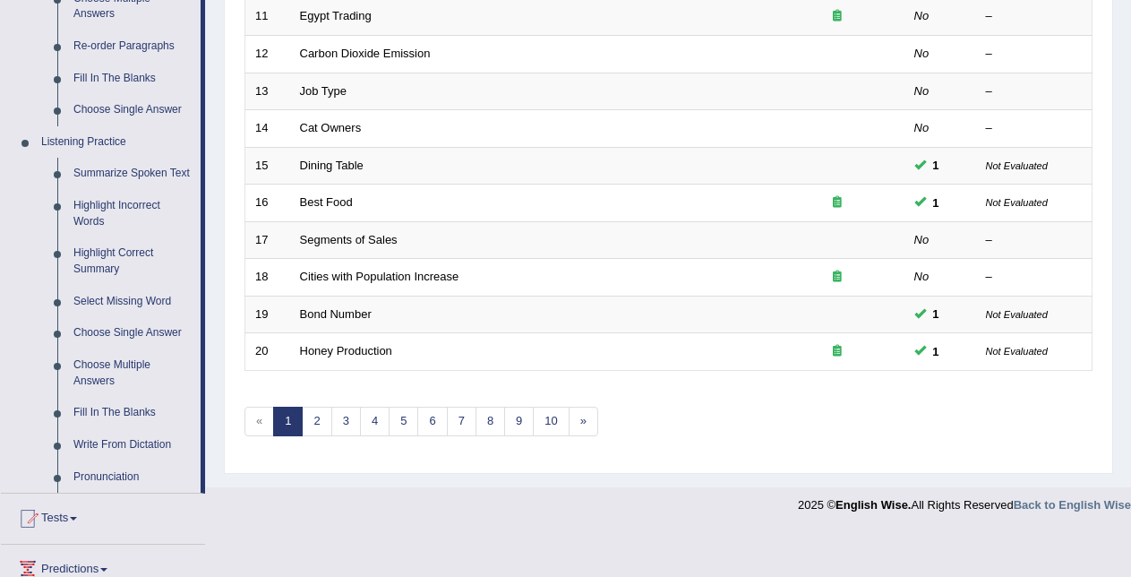
scroll to position [656, 0]
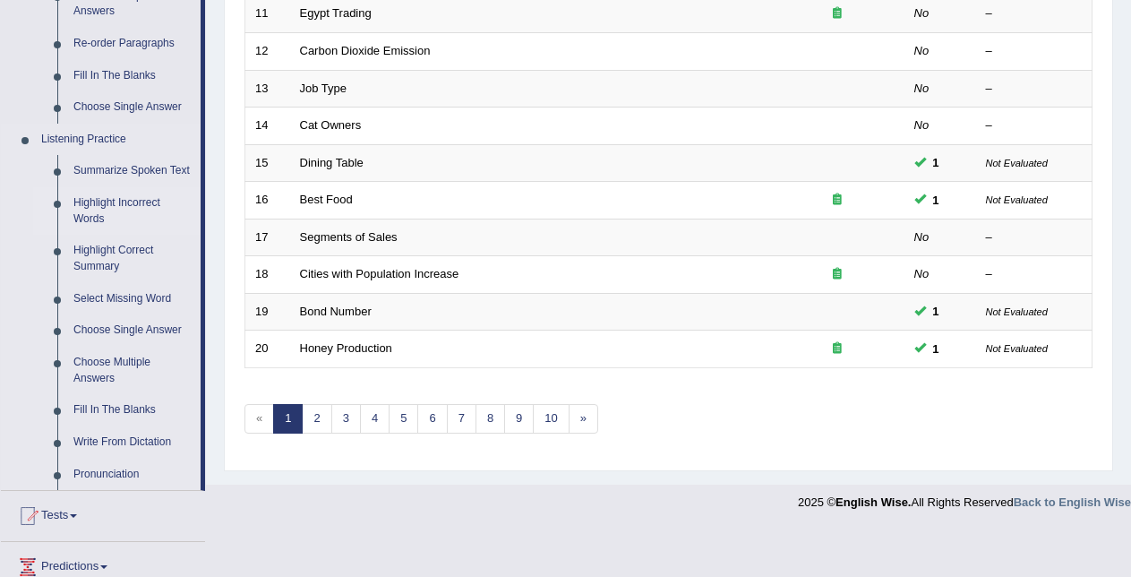
click at [150, 196] on link "Highlight Incorrect Words" at bounding box center [132, 210] width 135 height 47
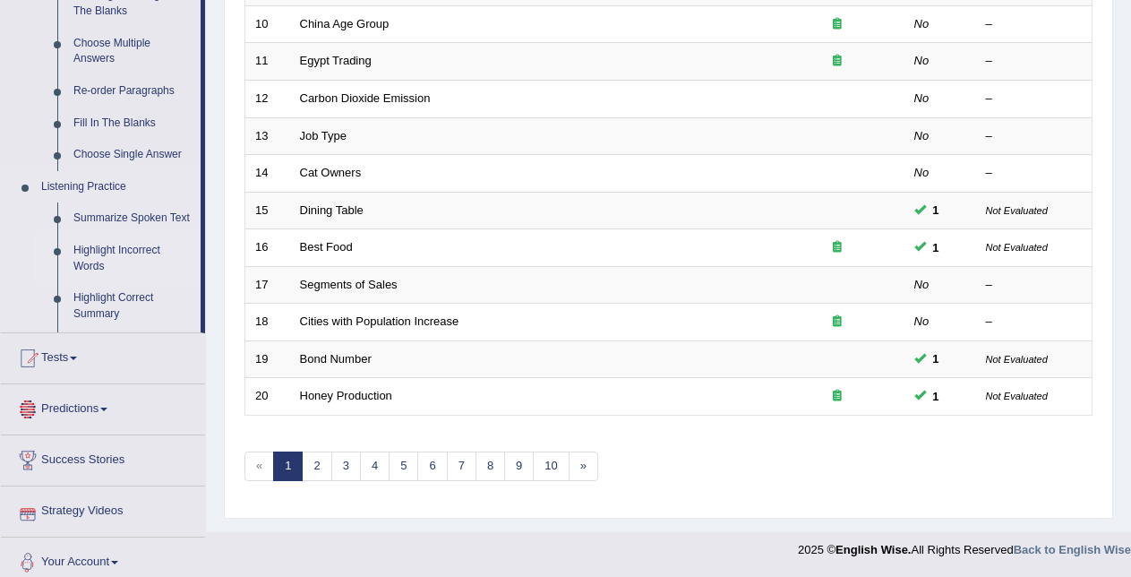
scroll to position [827, 0]
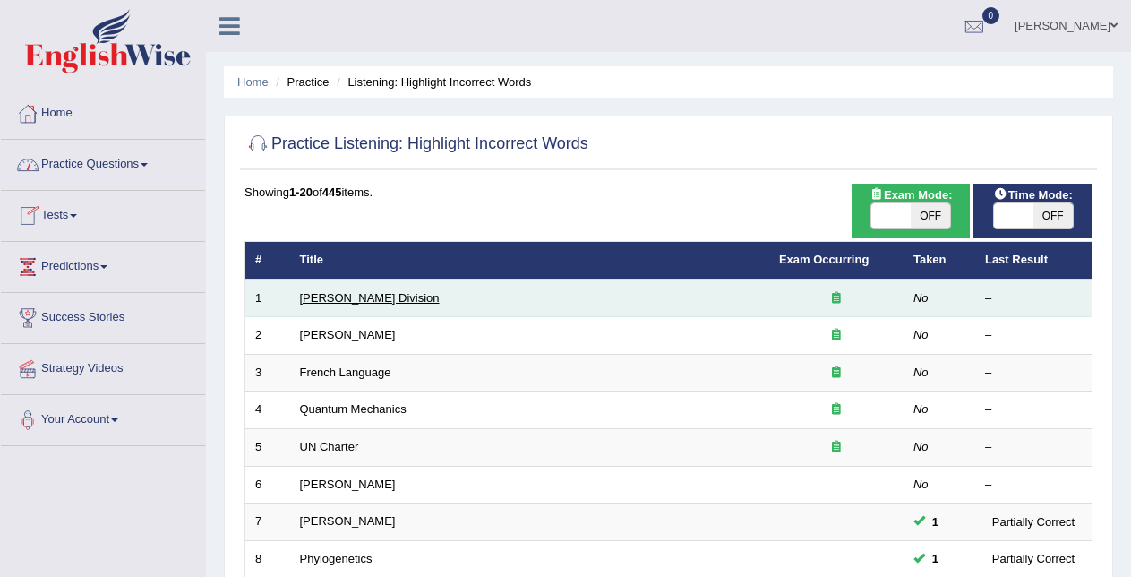
click at [316, 301] on link "[PERSON_NAME] Division" at bounding box center [370, 297] width 140 height 13
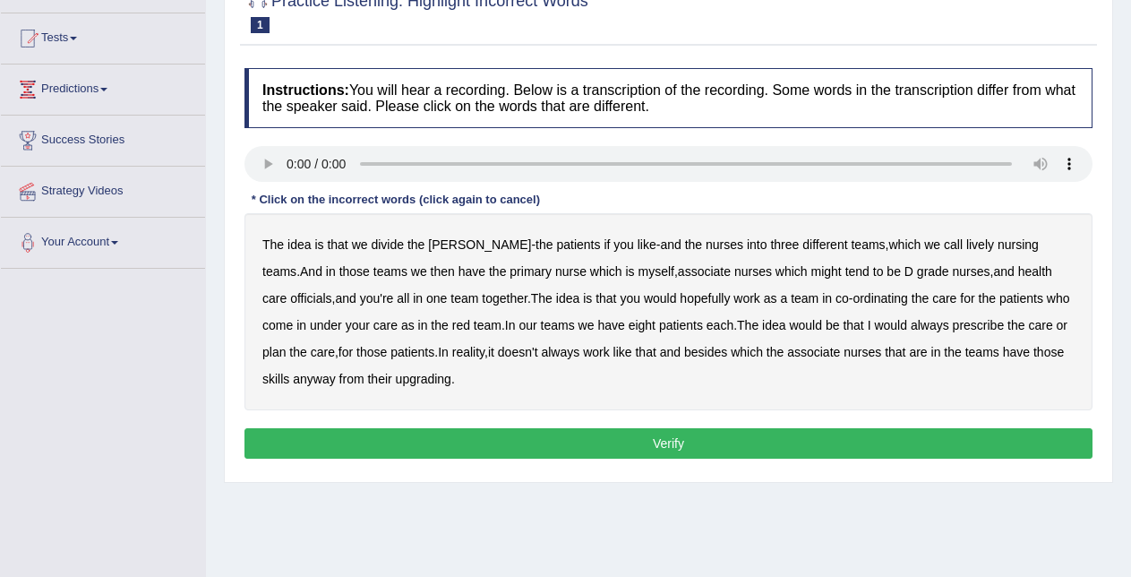
scroll to position [179, 0]
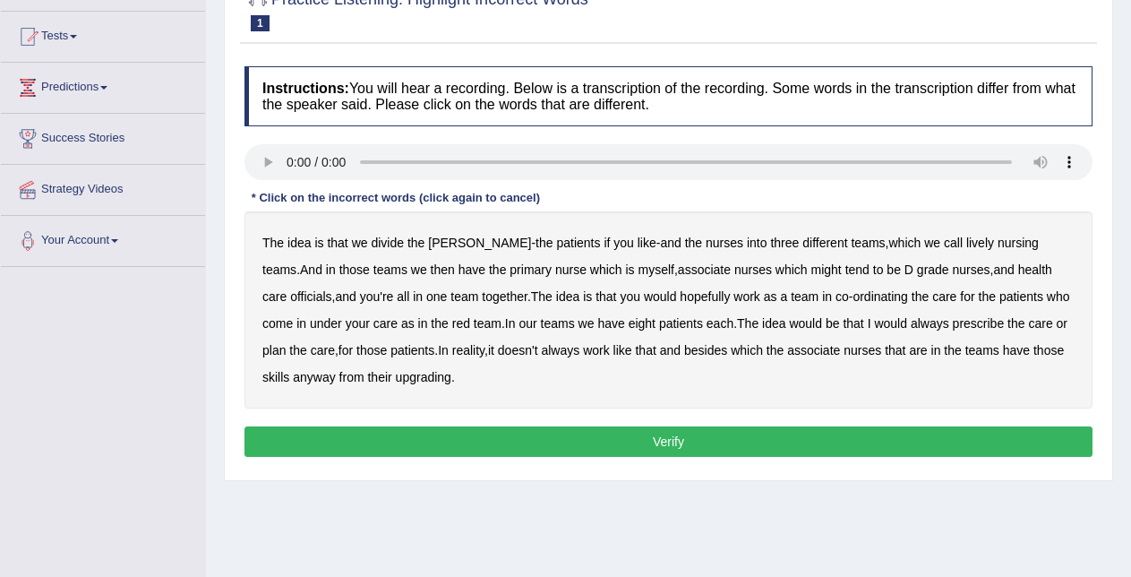
click at [944, 245] on b "call" at bounding box center [953, 243] width 19 height 14
click at [944, 247] on b "call" at bounding box center [953, 243] width 19 height 14
click at [944, 242] on b "call" at bounding box center [953, 243] width 19 height 14
click at [811, 271] on b "might" at bounding box center [826, 269] width 30 height 14
click at [684, 354] on b "besides" at bounding box center [705, 350] width 43 height 14
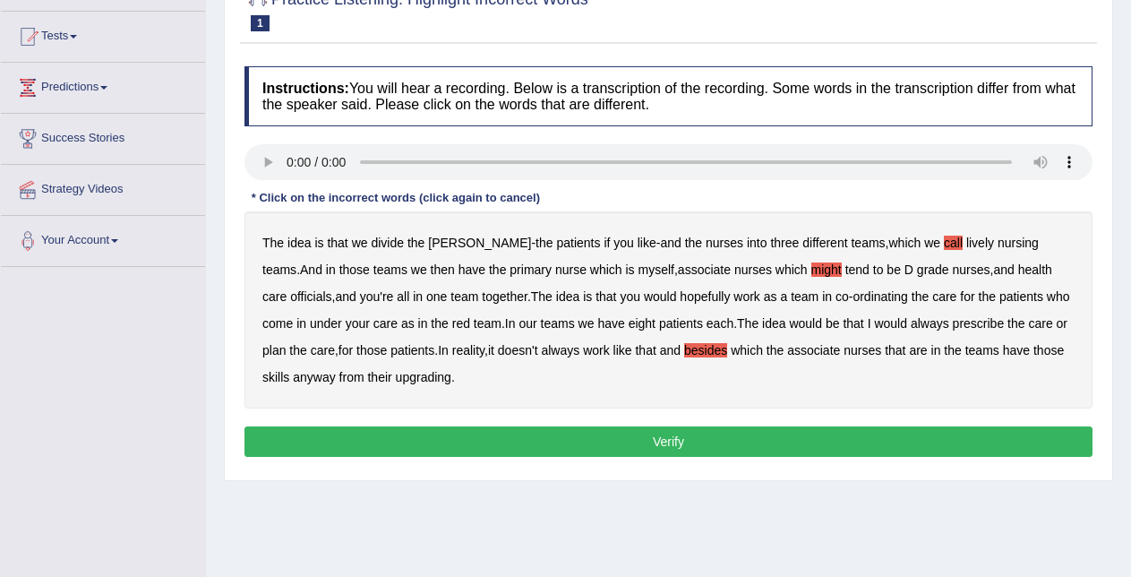
click at [437, 374] on b "upgrading" at bounding box center [424, 377] width 56 height 14
click at [531, 434] on button "Verify" at bounding box center [669, 441] width 848 height 30
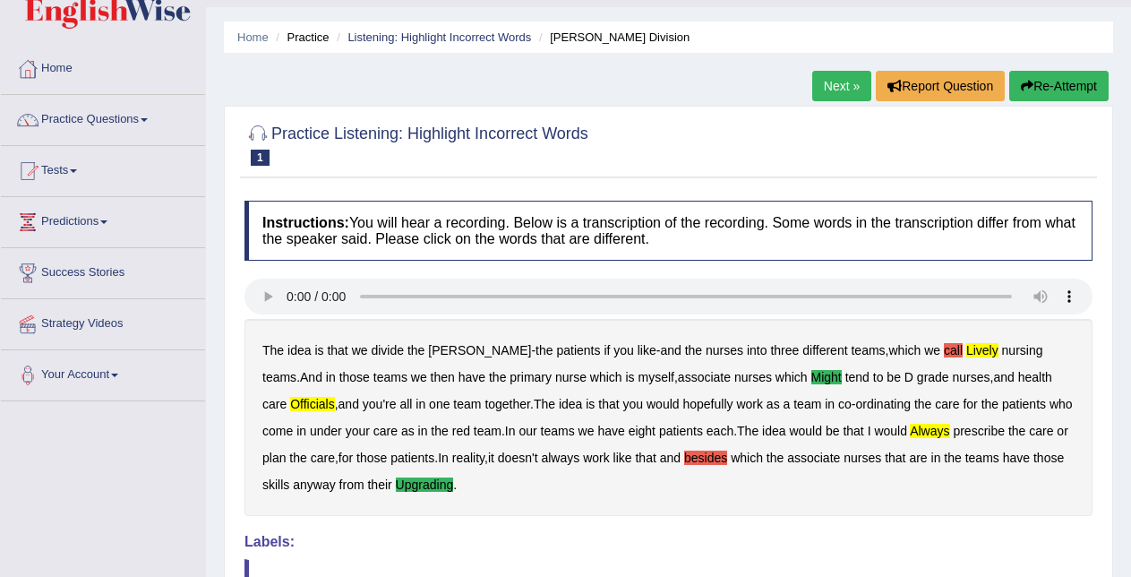
scroll to position [40, 0]
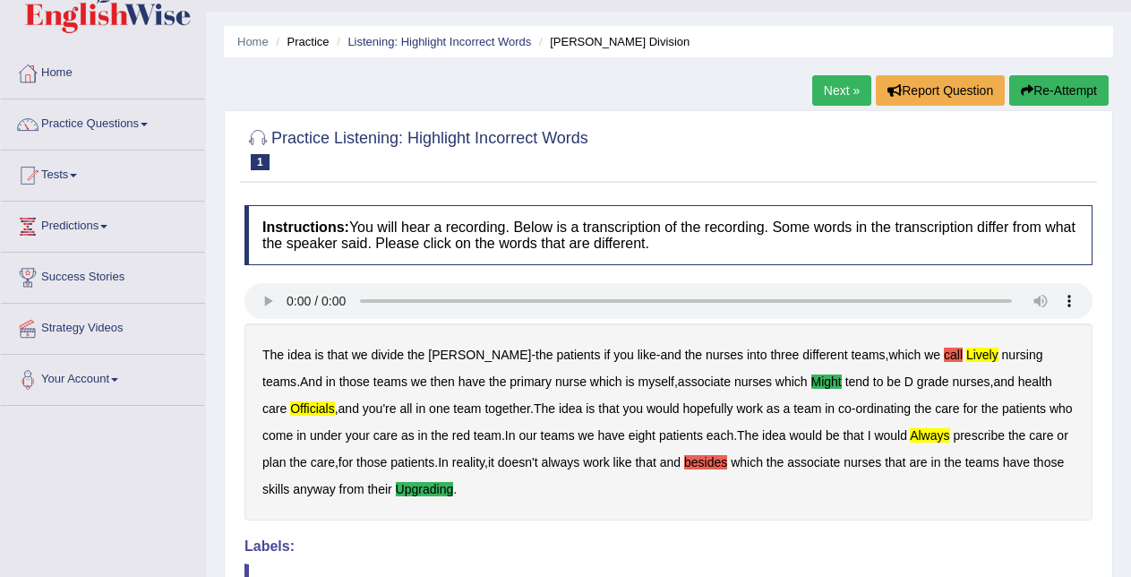
click at [832, 80] on link "Next »" at bounding box center [841, 90] width 59 height 30
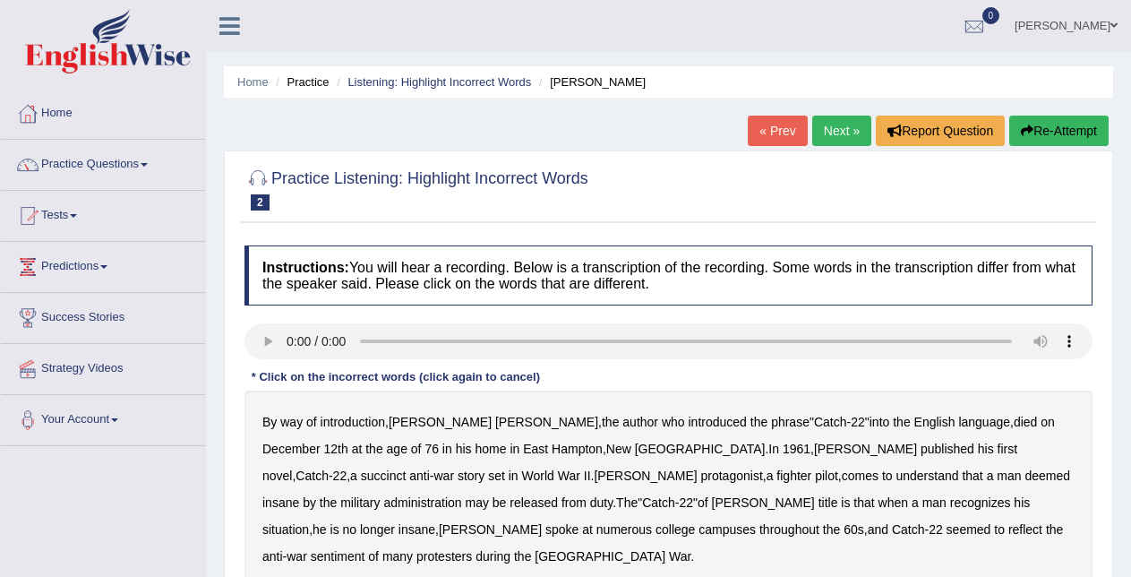
scroll to position [364, 0]
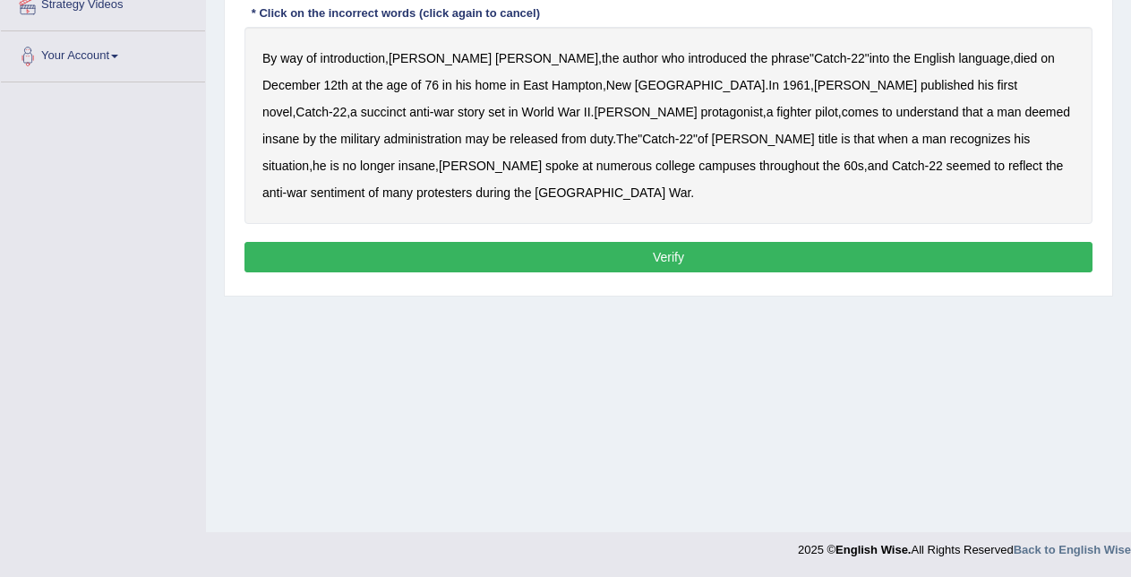
click at [407, 105] on b "succinct" at bounding box center [384, 112] width 46 height 14
click at [461, 132] on b "administration" at bounding box center [422, 139] width 78 height 14
click at [309, 159] on b "situation" at bounding box center [285, 166] width 47 height 14
click at [1008, 170] on b "reflect" at bounding box center [1025, 166] width 34 height 14
click at [765, 242] on button "Verify" at bounding box center [669, 257] width 848 height 30
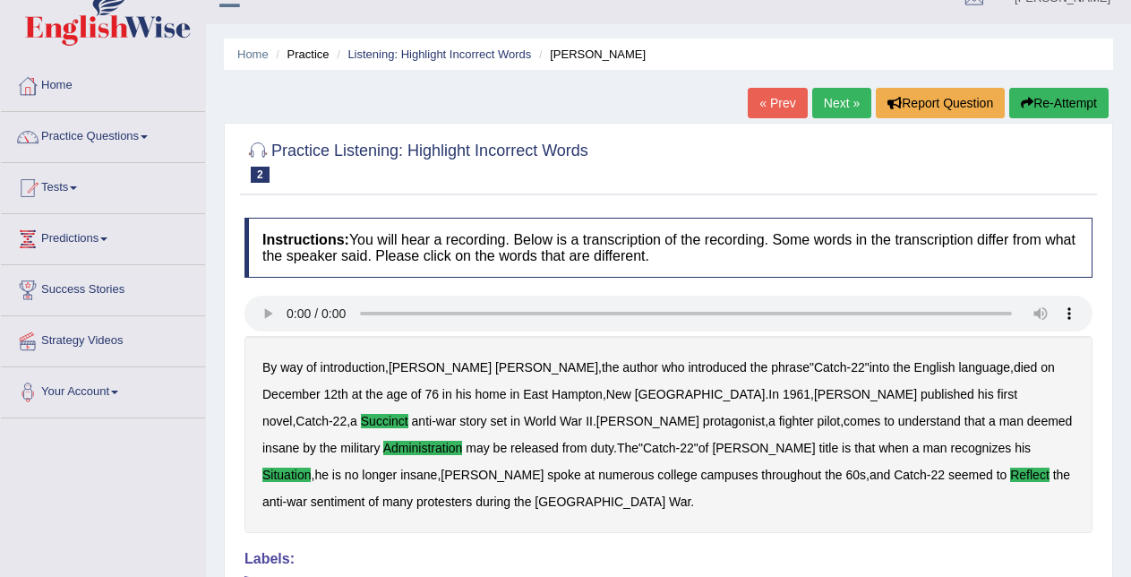
scroll to position [9, 0]
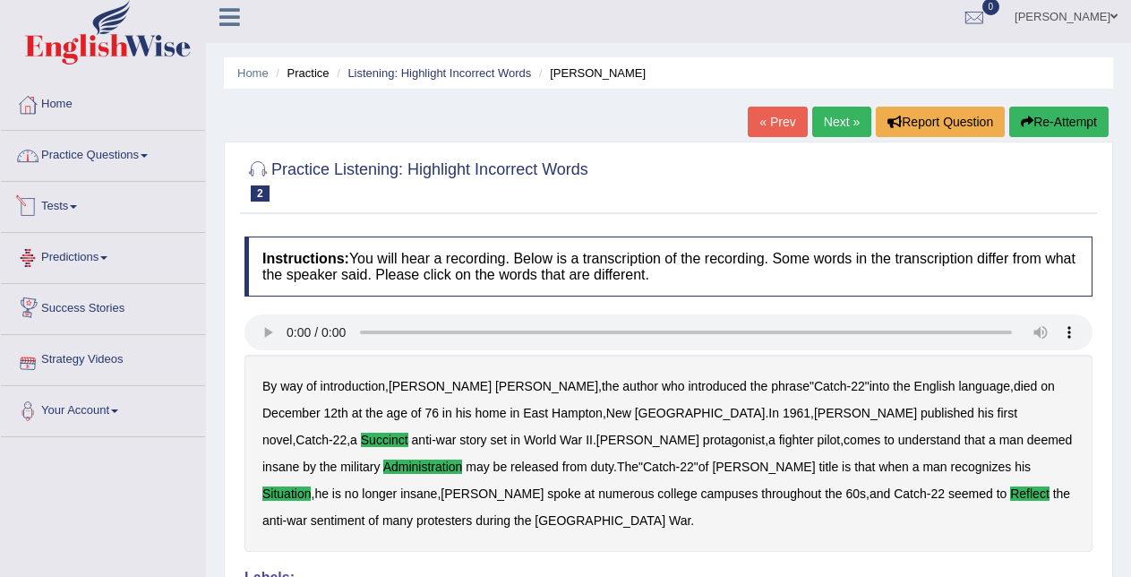
click at [115, 161] on link "Practice Questions" at bounding box center [103, 153] width 204 height 45
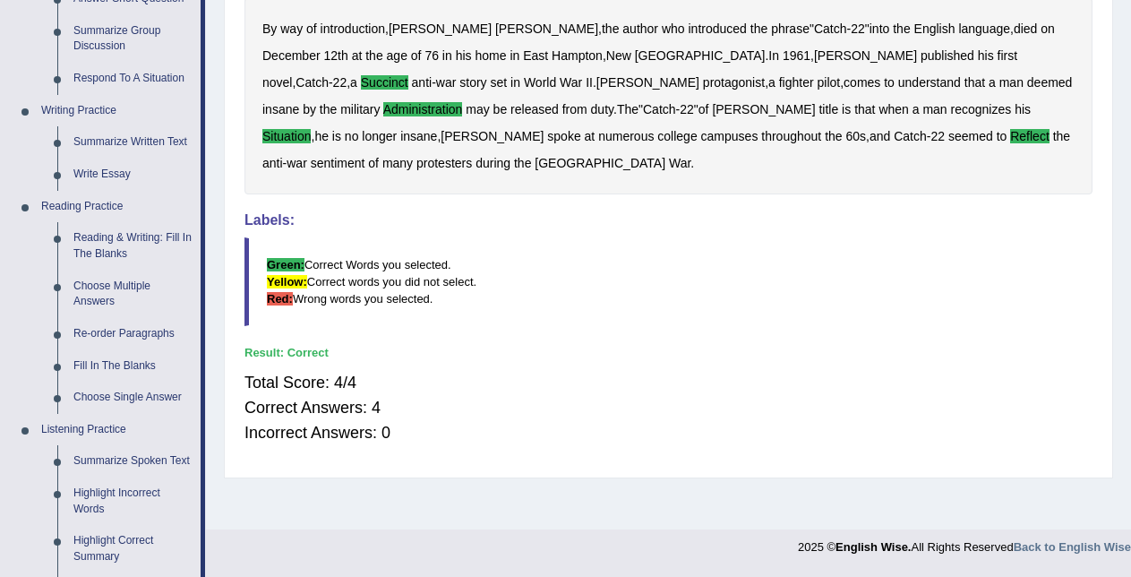
scroll to position [12, 0]
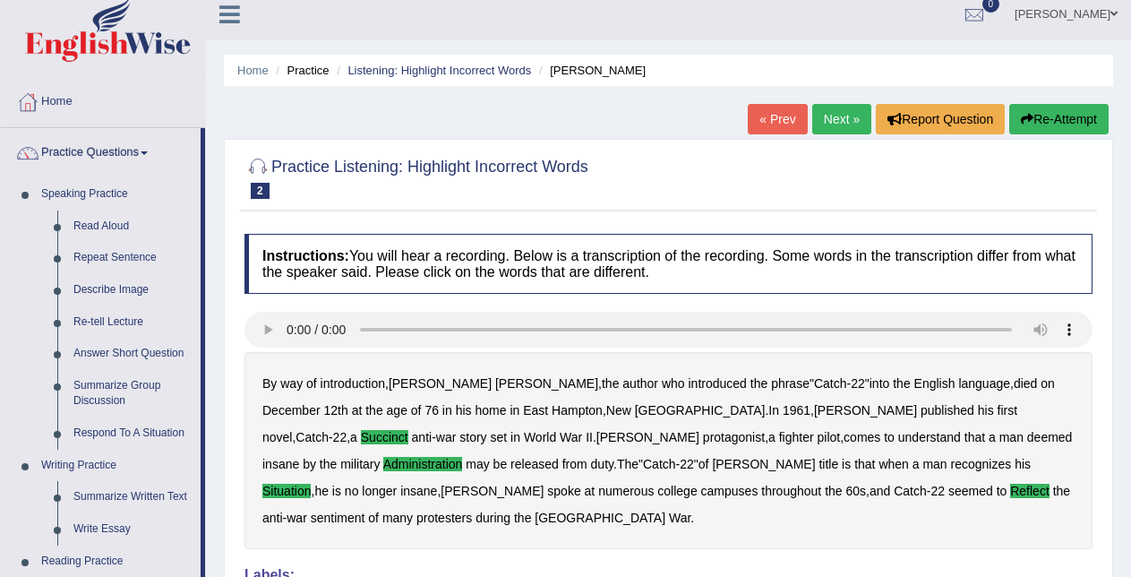
click at [838, 116] on link "Next »" at bounding box center [841, 119] width 59 height 30
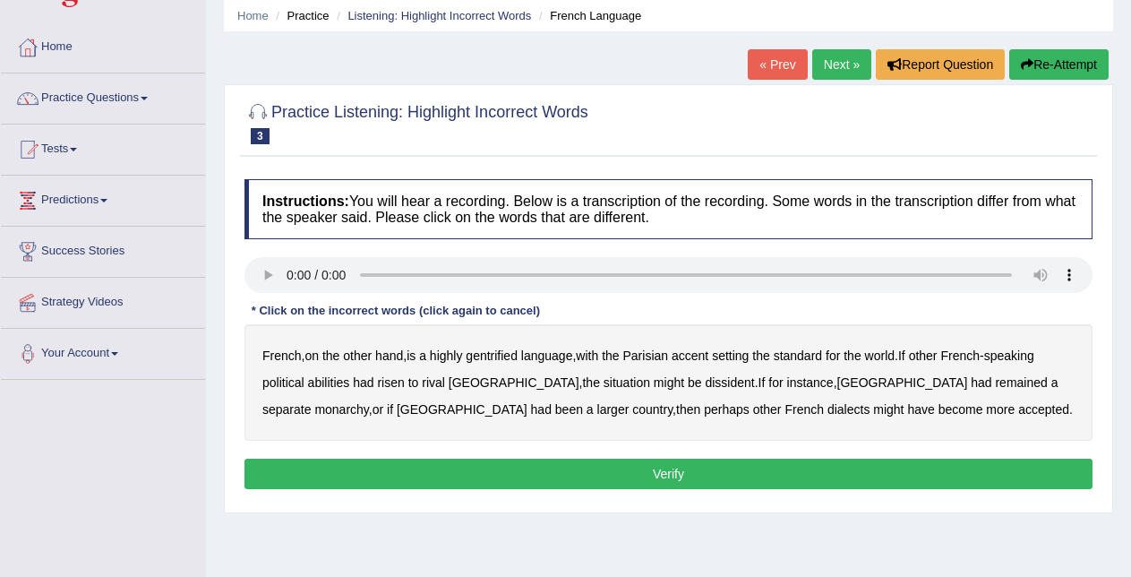
scroll to position [88, 0]
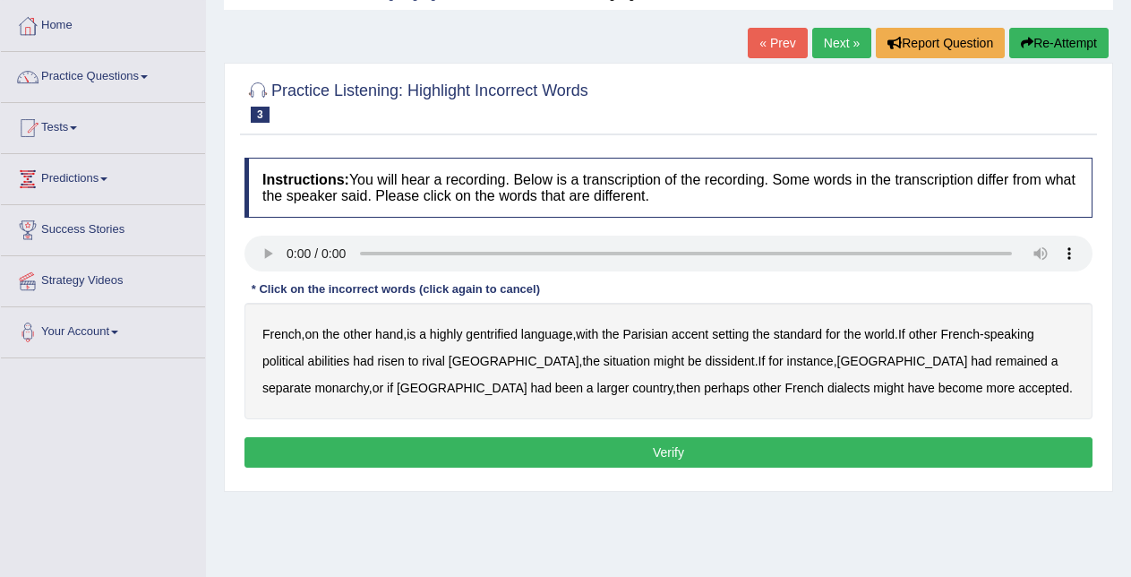
click at [494, 334] on b "gentrified" at bounding box center [492, 334] width 52 height 14
click at [318, 359] on b "abilities" at bounding box center [329, 361] width 42 height 14
click at [705, 357] on b "dissident" at bounding box center [729, 361] width 49 height 14
click at [368, 381] on b "monarchy" at bounding box center [341, 388] width 54 height 14
click at [654, 457] on button "Verify" at bounding box center [669, 452] width 848 height 30
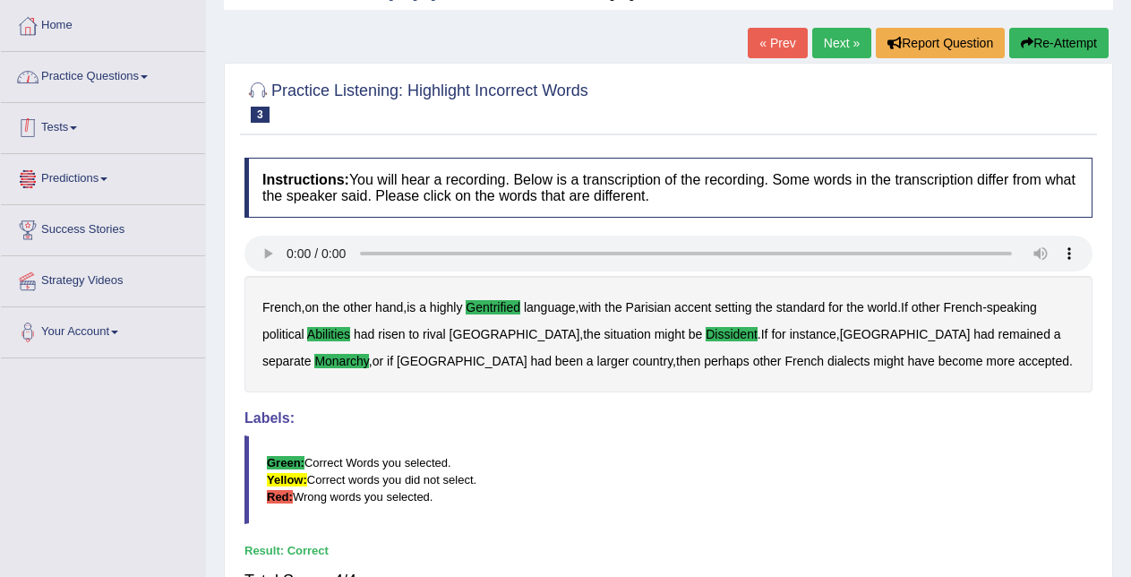
click at [151, 68] on link "Practice Questions" at bounding box center [103, 74] width 204 height 45
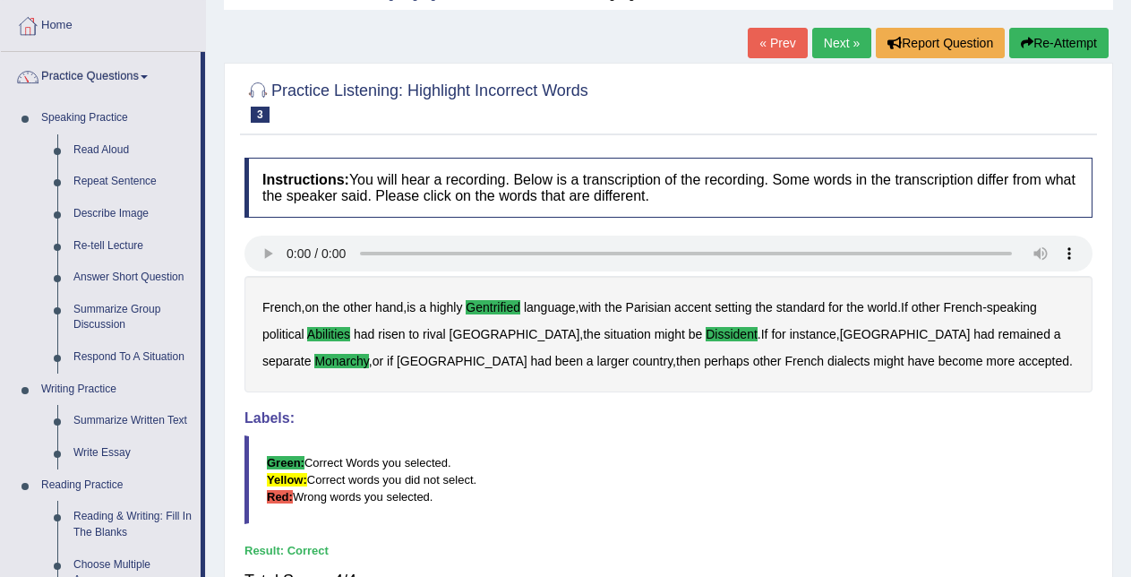
click at [612, 325] on div "French , on the other hand , is a highly gentrified language , with the Parisia…" at bounding box center [669, 334] width 848 height 116
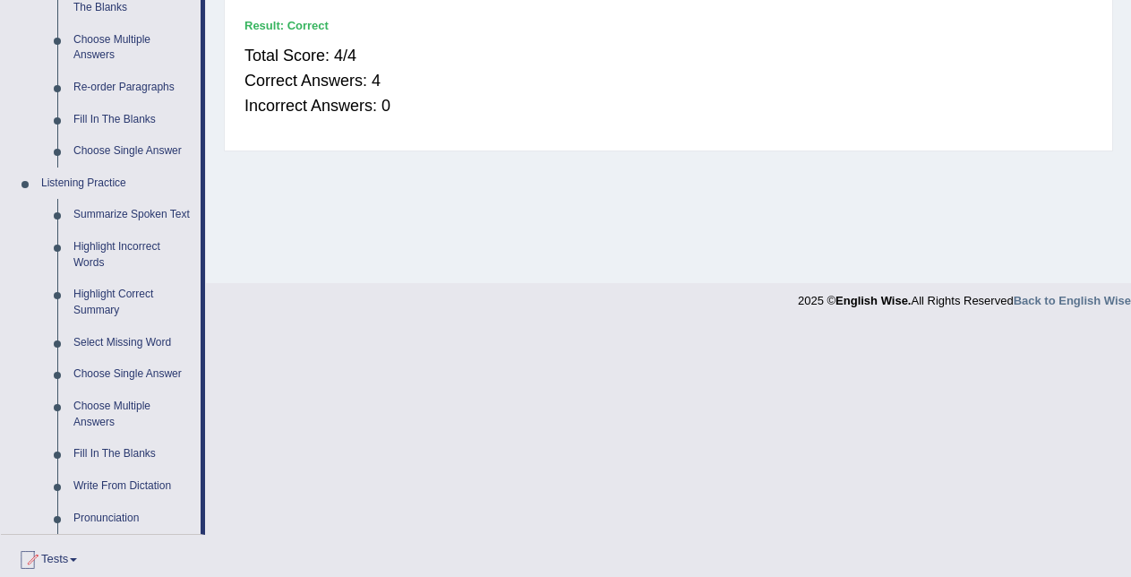
scroll to position [661, 0]
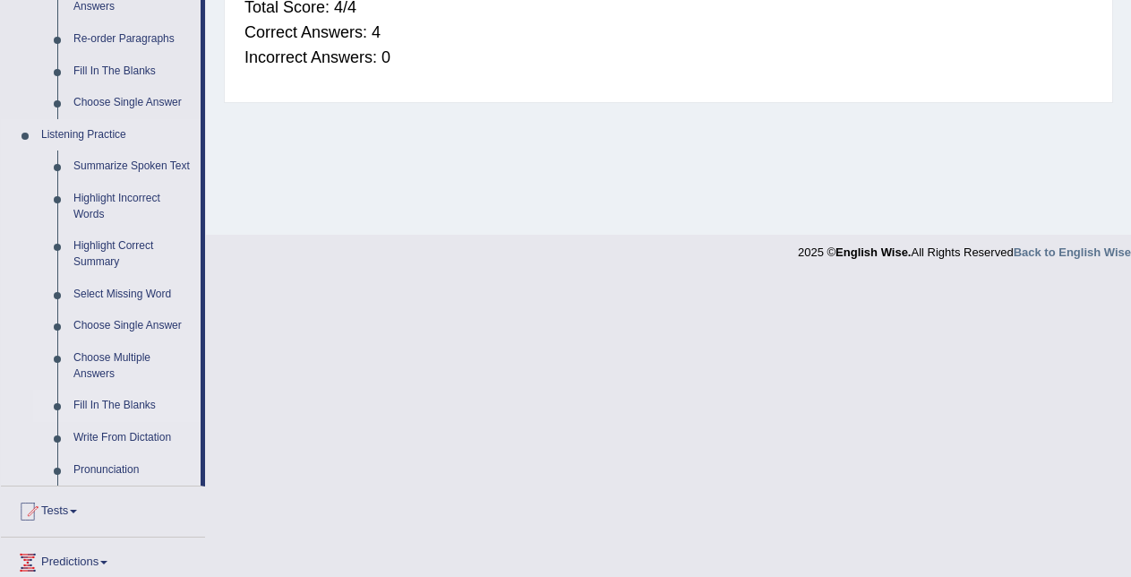
click at [107, 402] on link "Fill In The Blanks" at bounding box center [132, 406] width 135 height 32
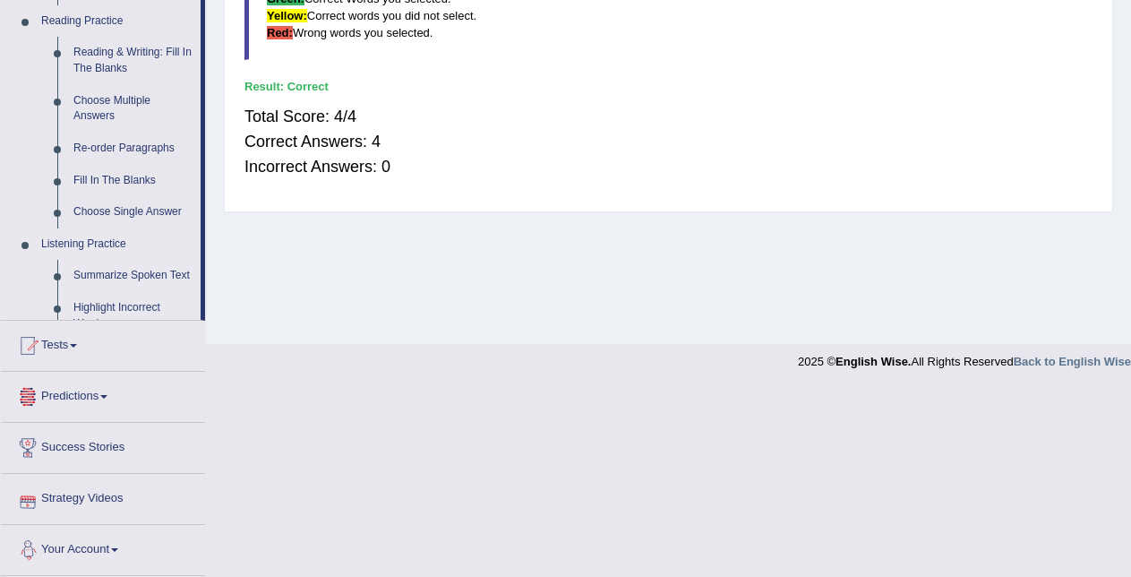
scroll to position [816, 0]
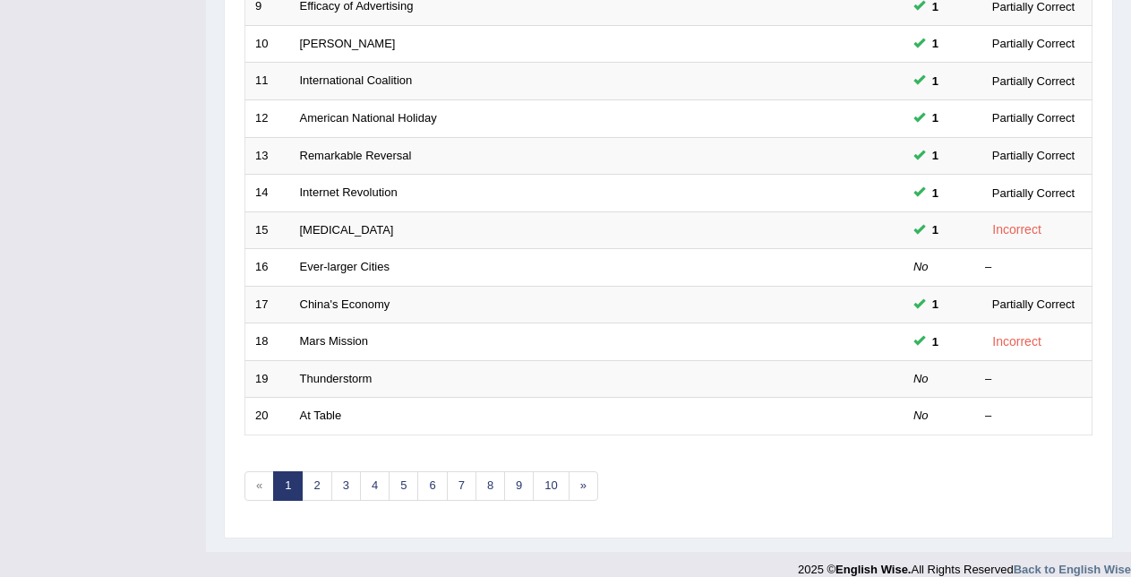
scroll to position [609, 0]
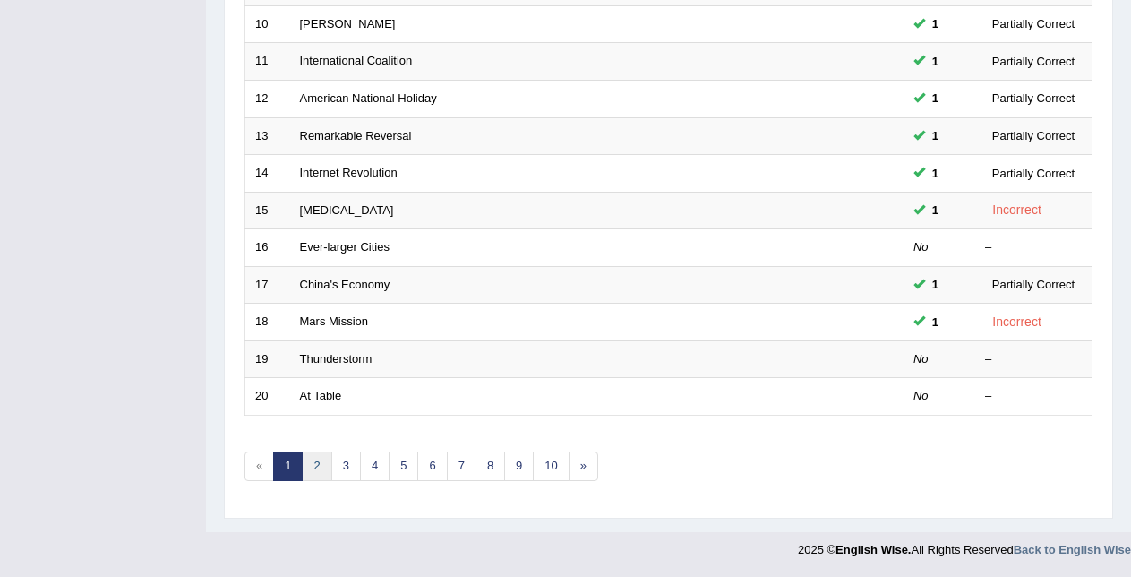
click at [317, 462] on link "2" at bounding box center [317, 466] width 30 height 30
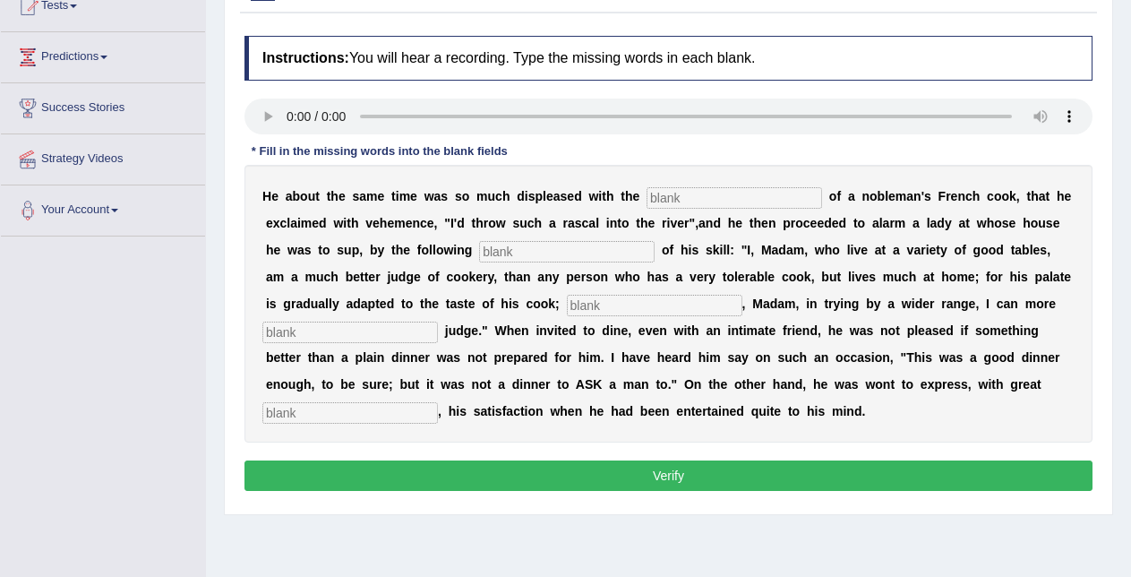
scroll to position [211, 0]
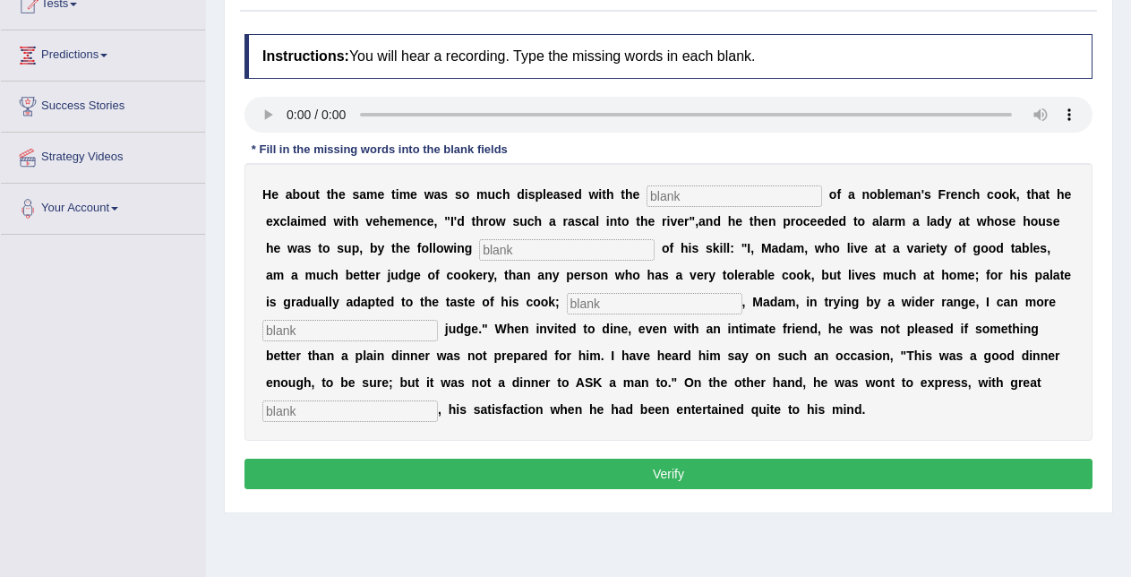
drag, startPoint x: 613, startPoint y: 270, endPoint x: 447, endPoint y: 227, distance: 171.8
click at [447, 227] on div "H e a b o u t t h e s a m e t i m e w a s s o m u c h d i s p l e a s e d w i t…" at bounding box center [669, 302] width 848 height 278
click at [692, 199] on input "text" at bounding box center [735, 195] width 176 height 21
type input "performer"
click at [590, 240] on input "text" at bounding box center [567, 249] width 176 height 21
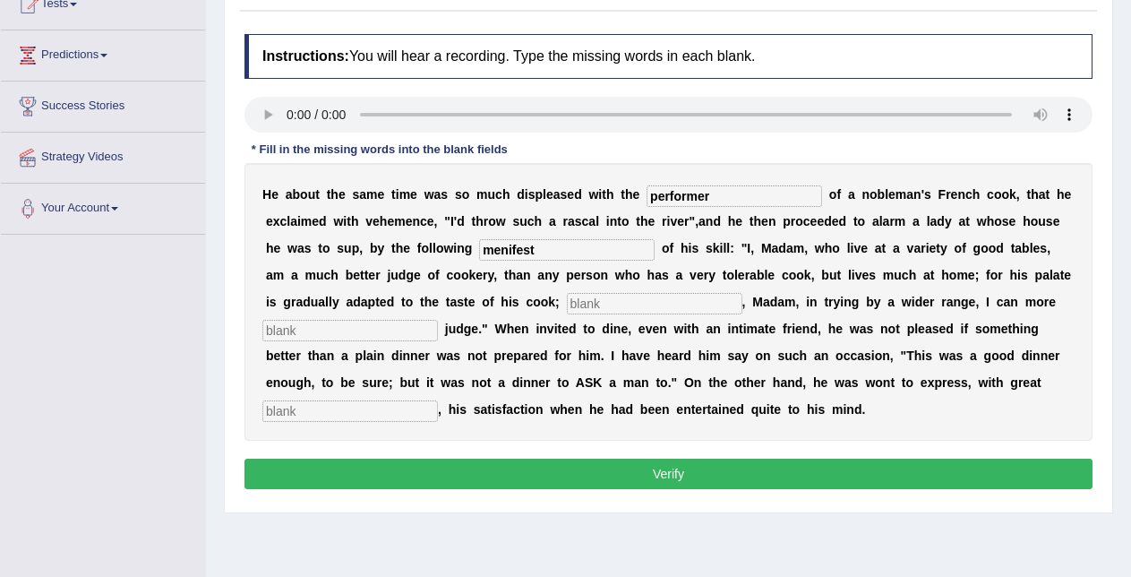
type input "menifest"
click at [590, 303] on input "text" at bounding box center [655, 303] width 176 height 21
type input "where"
click at [425, 330] on input "text" at bounding box center [350, 330] width 176 height 21
click at [404, 408] on input "text" at bounding box center [350, 410] width 176 height 21
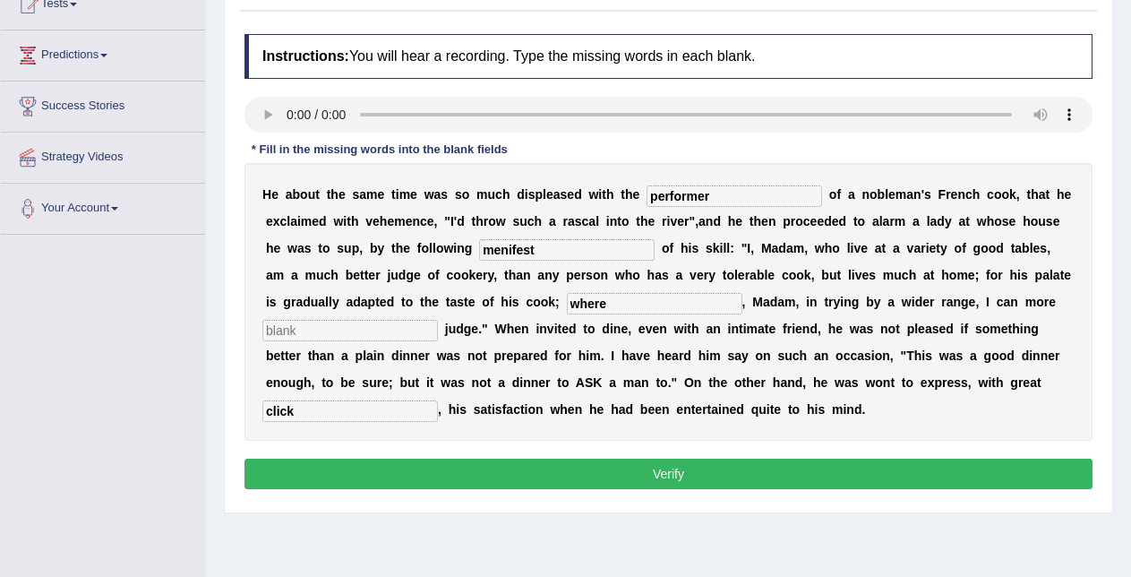
type input "click"
click at [502, 250] on input "menifest" at bounding box center [567, 249] width 176 height 21
type input "manifest"
click at [645, 463] on button "Verify" at bounding box center [669, 474] width 848 height 30
click at [422, 337] on input "text" at bounding box center [350, 330] width 176 height 21
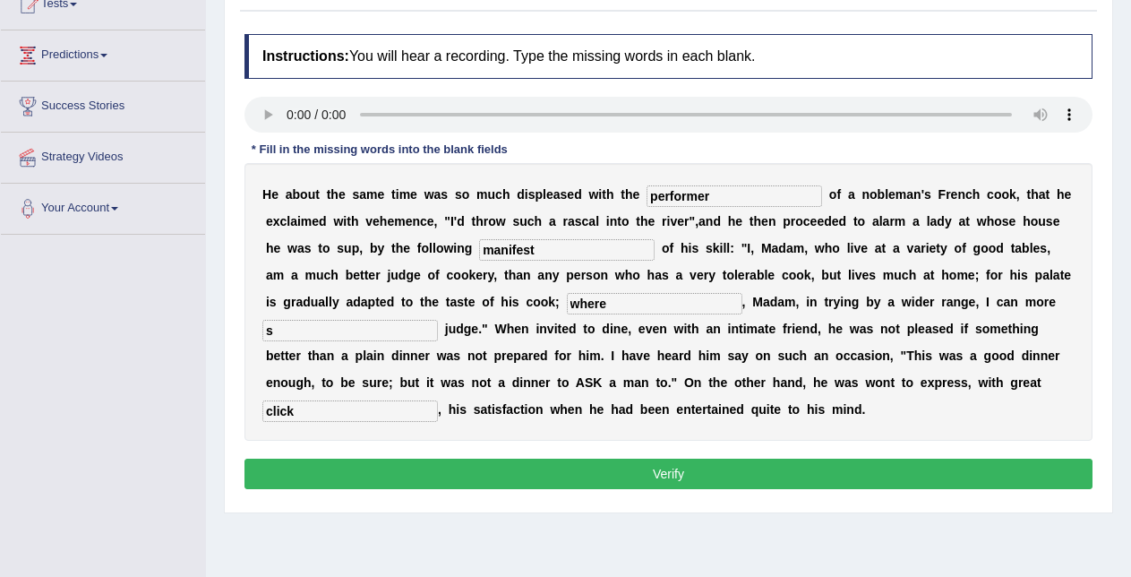
type input "s"
click at [423, 468] on button "Verify" at bounding box center [669, 474] width 848 height 30
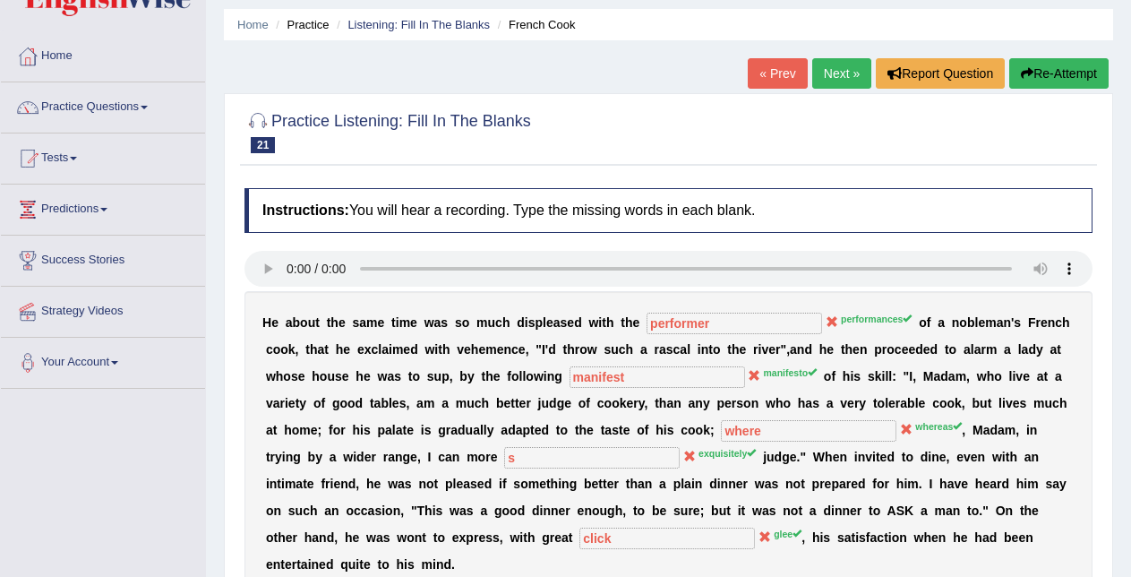
scroll to position [21, 0]
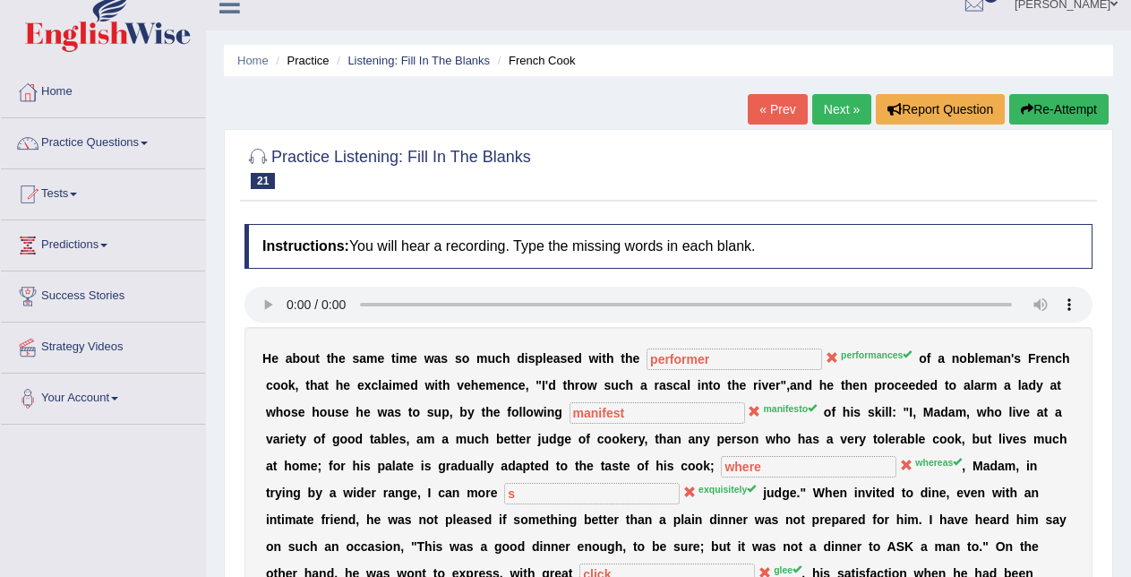
click at [828, 117] on link "Next »" at bounding box center [841, 109] width 59 height 30
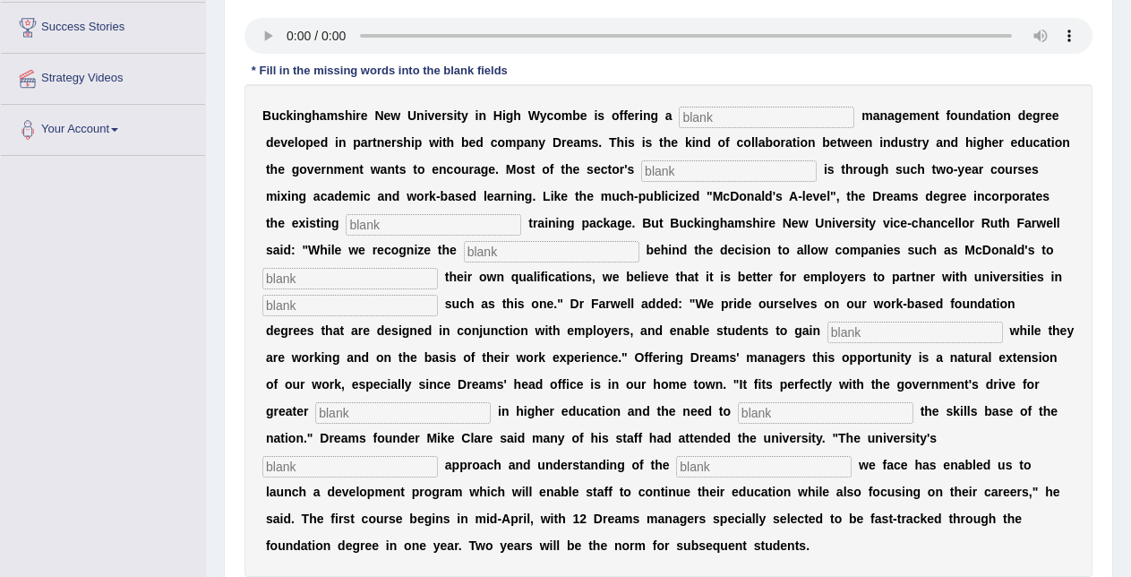
scroll to position [288, 0]
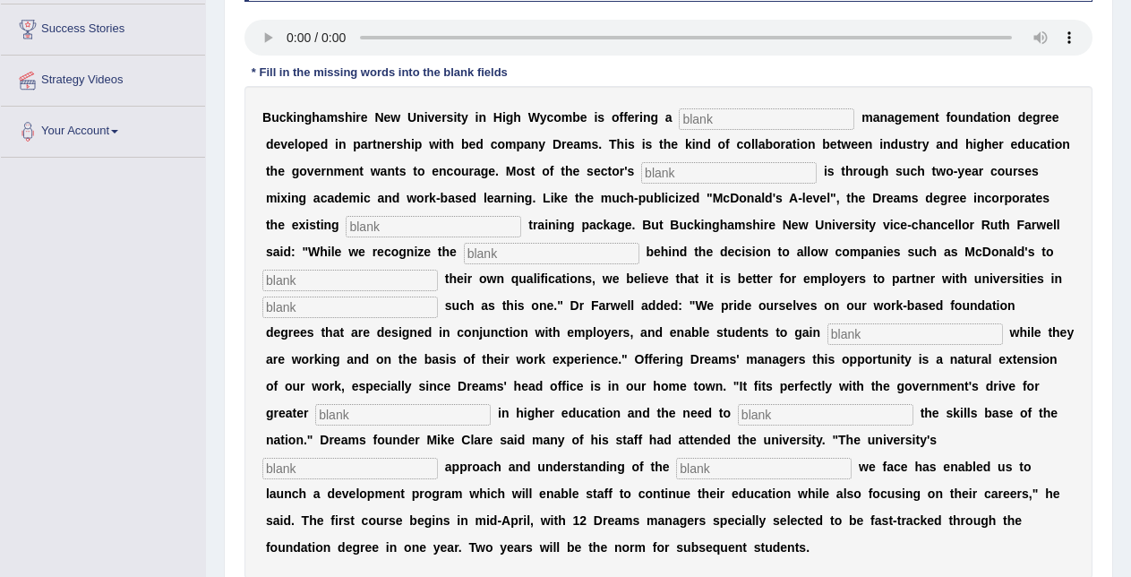
click at [713, 124] on input "text" at bounding box center [767, 118] width 176 height 21
type input "reteal"
click at [666, 168] on input "text" at bounding box center [729, 172] width 176 height 21
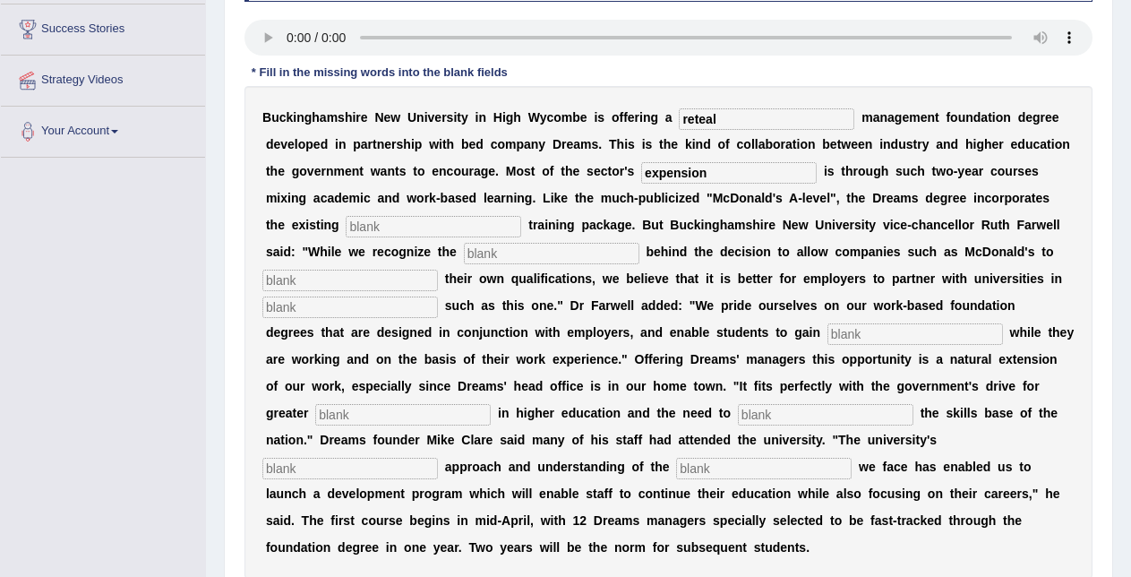
type input "expension"
click at [502, 227] on input "text" at bounding box center [434, 226] width 176 height 21
type input "company"
click at [532, 254] on input "text" at bounding box center [552, 253] width 176 height 21
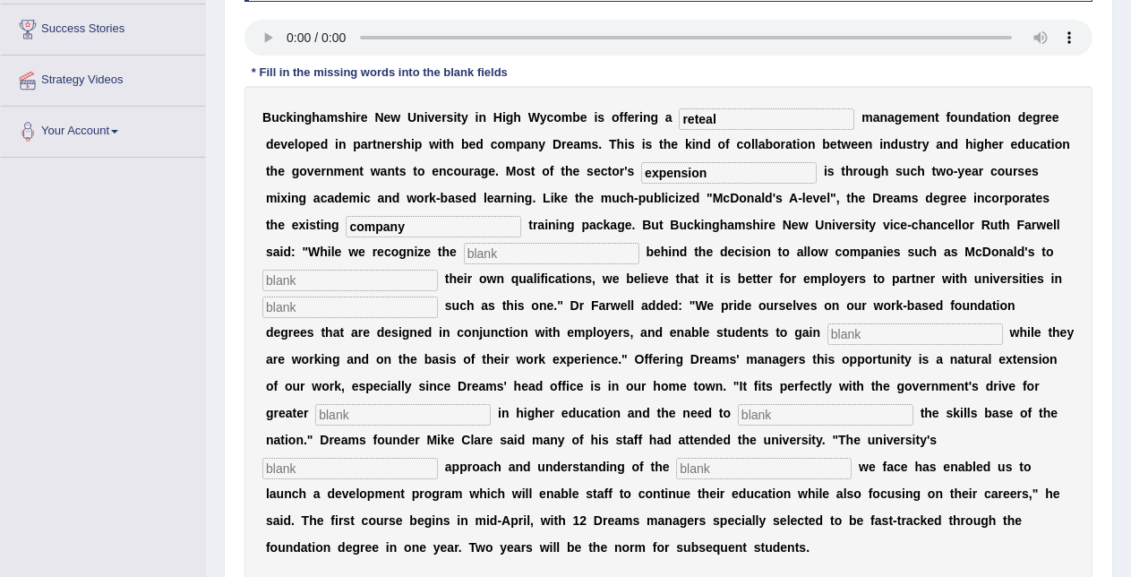
click at [532, 254] on input "text" at bounding box center [552, 253] width 176 height 21
type input "e"
click at [378, 293] on div "B u c k i n g h a m s h i r e N e w U n i v e r s i t y i n H i g h W y c o m b…" at bounding box center [669, 332] width 848 height 493
click at [378, 283] on input "text" at bounding box center [350, 280] width 176 height 21
type input "world"
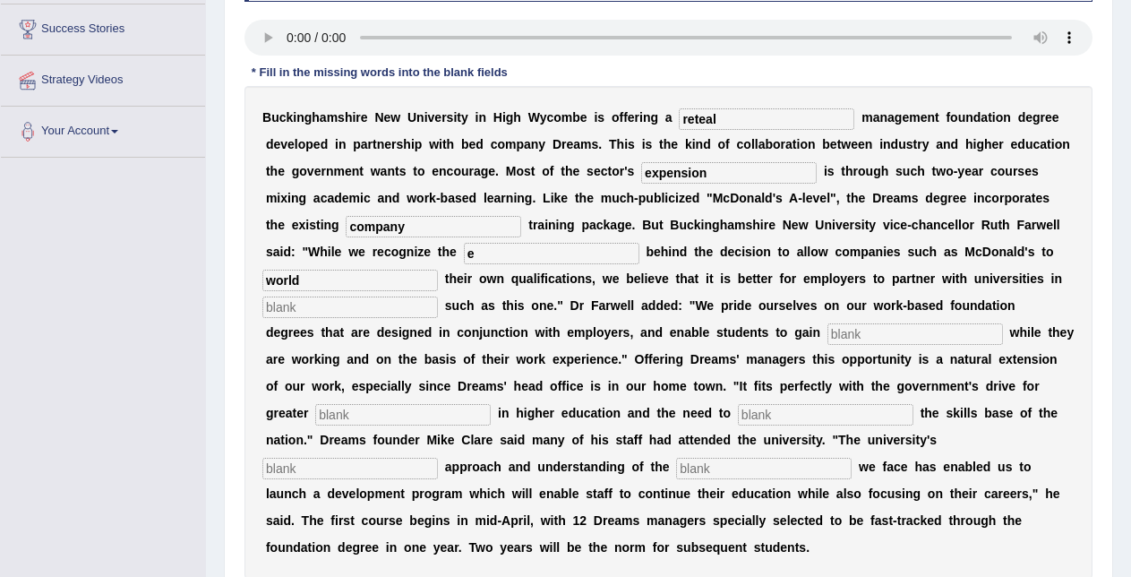
click at [365, 312] on input "text" at bounding box center [350, 306] width 176 height 21
click at [276, 310] on input "isue" at bounding box center [350, 306] width 176 height 21
type input "issue"
click at [859, 334] on input "text" at bounding box center [916, 333] width 176 height 21
type input "kwalifikacje"
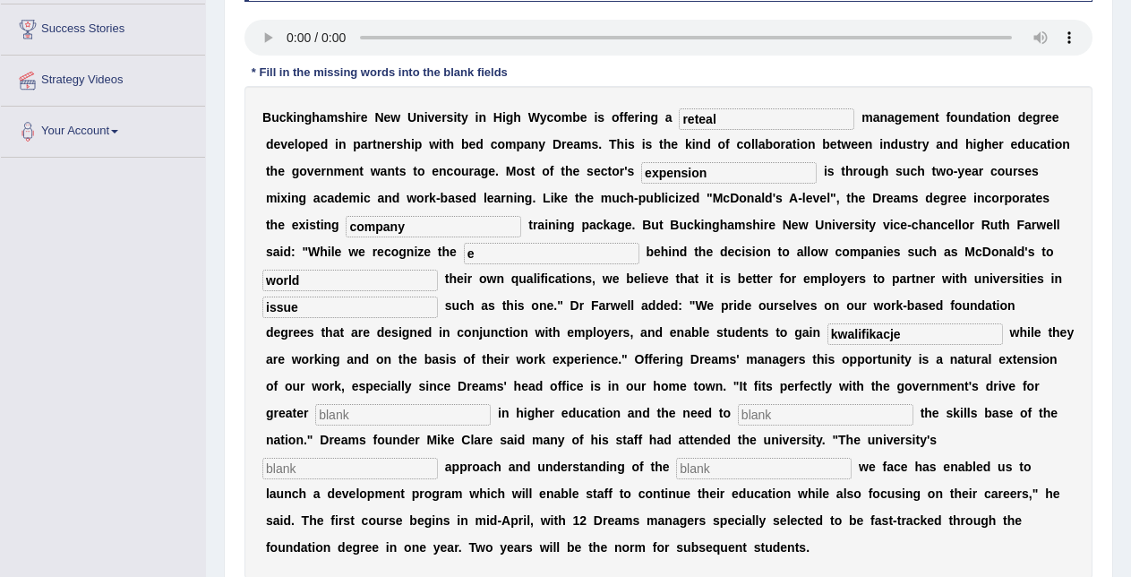
click at [491, 410] on input "text" at bounding box center [403, 414] width 176 height 21
type input "pre"
click at [829, 413] on input "text" at bounding box center [826, 414] width 176 height 21
type input "e"
type input "hand"
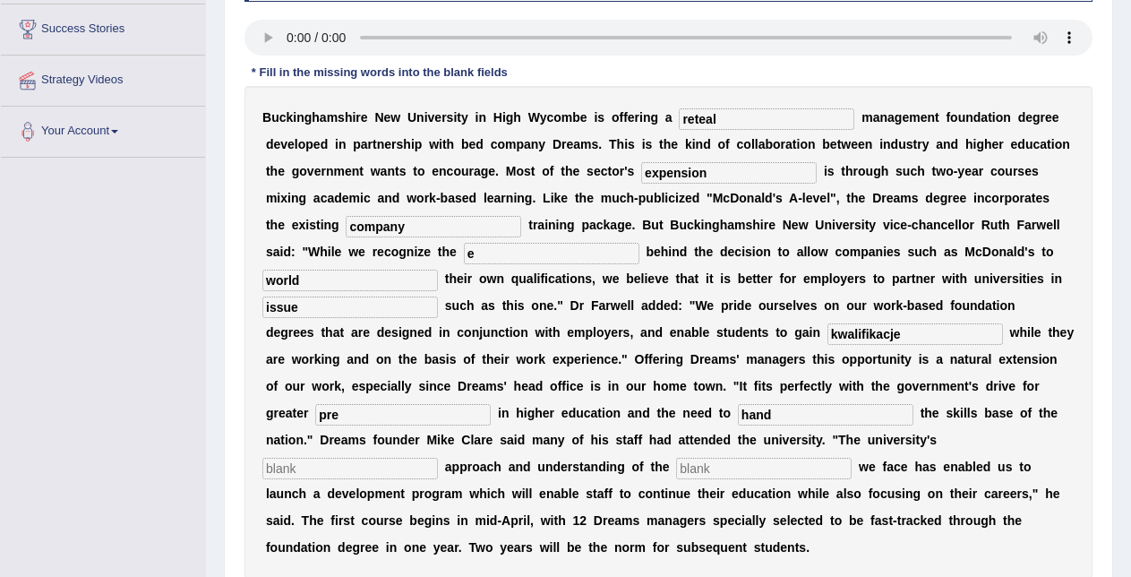
click at [418, 460] on input "text" at bounding box center [350, 468] width 176 height 21
type input "programatic"
click at [745, 472] on input "text" at bounding box center [764, 468] width 176 height 21
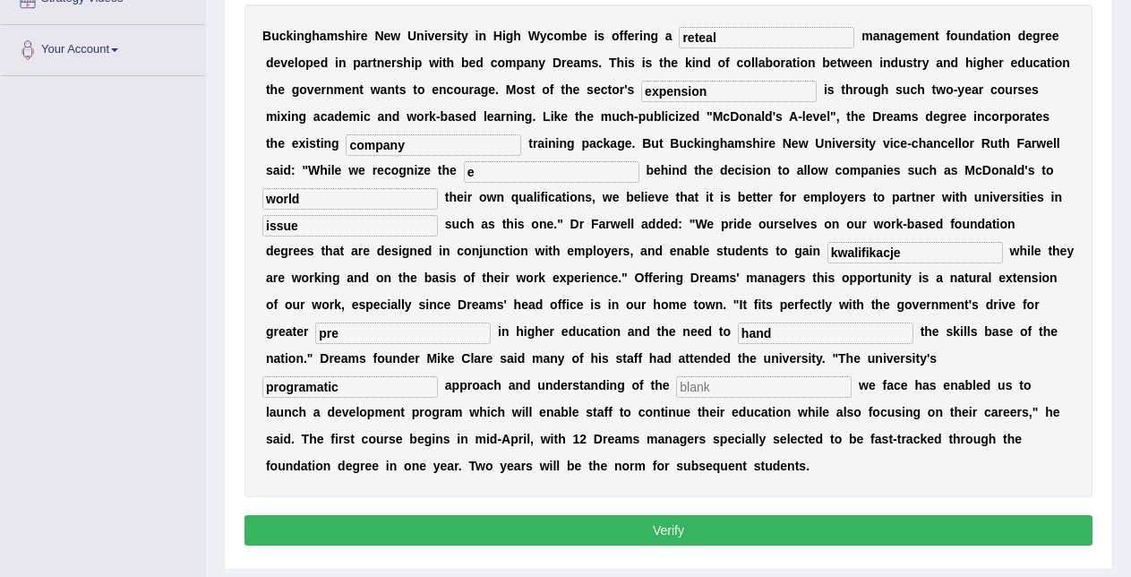
scroll to position [370, 0]
click at [379, 147] on input "company" at bounding box center [434, 144] width 176 height 21
type input "company"
click at [914, 247] on input "kwalifikacje" at bounding box center [916, 252] width 176 height 21
type input "k"
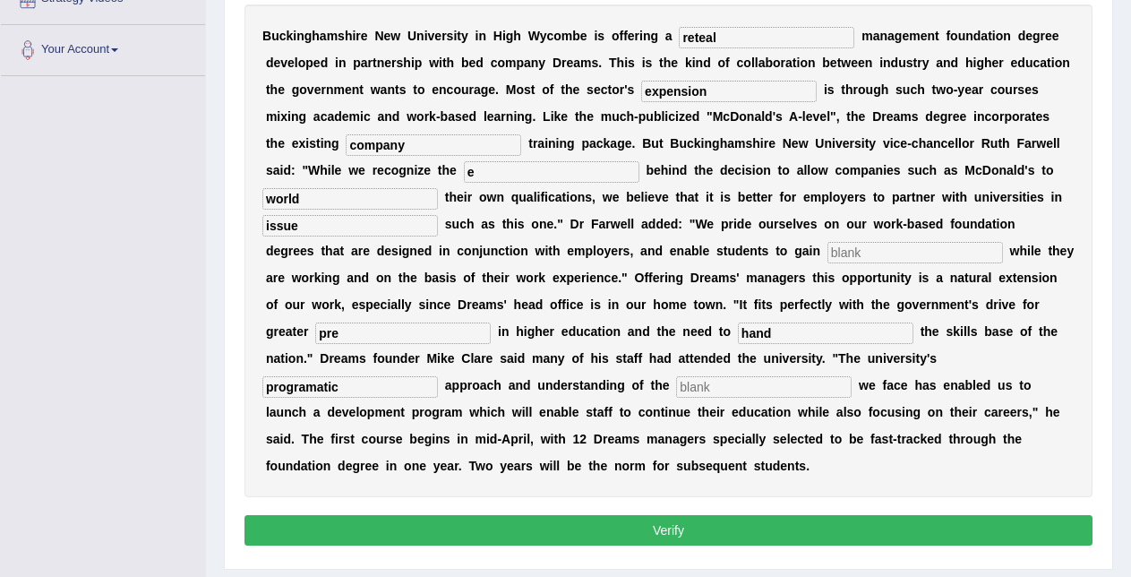
type input "k"
type input "qualification"
click at [663, 523] on button "Verify" at bounding box center [669, 530] width 848 height 30
click at [715, 388] on input "text" at bounding box center [764, 386] width 176 height 21
type input "c"
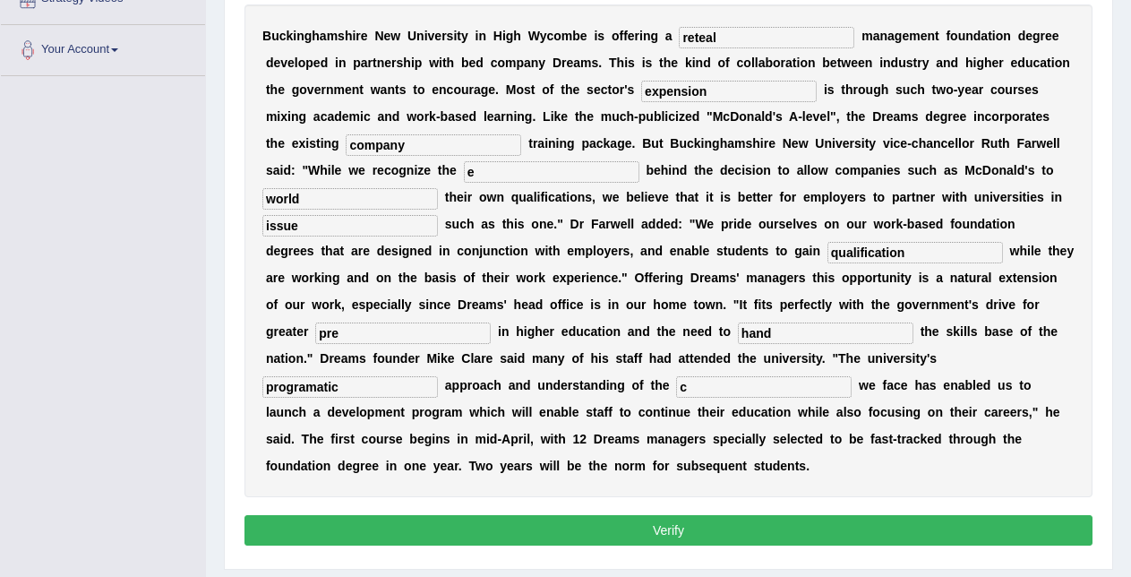
click at [691, 532] on button "Verify" at bounding box center [669, 530] width 848 height 30
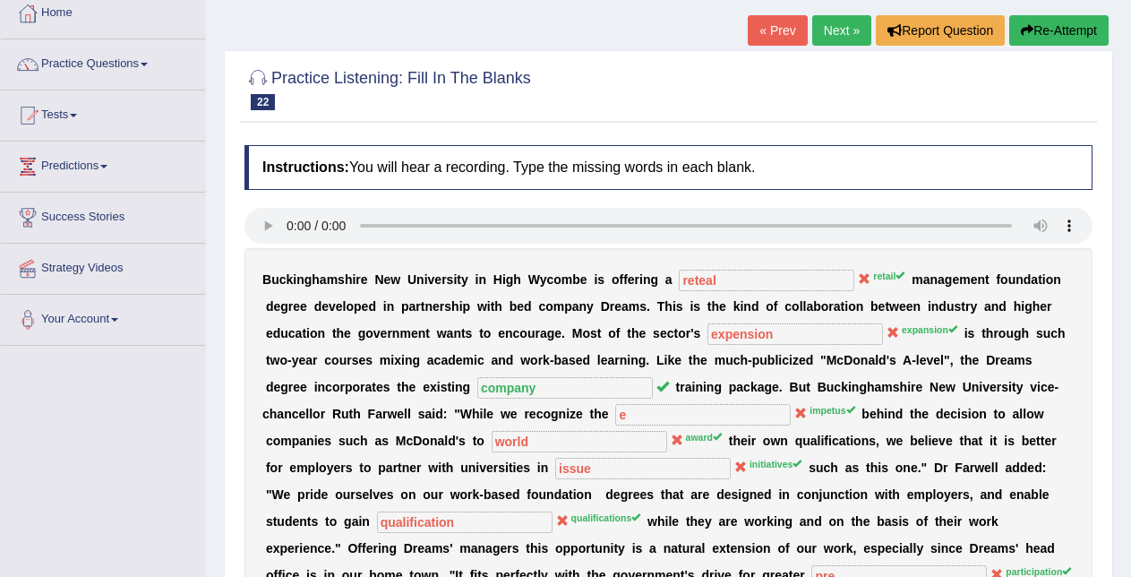
scroll to position [73, 0]
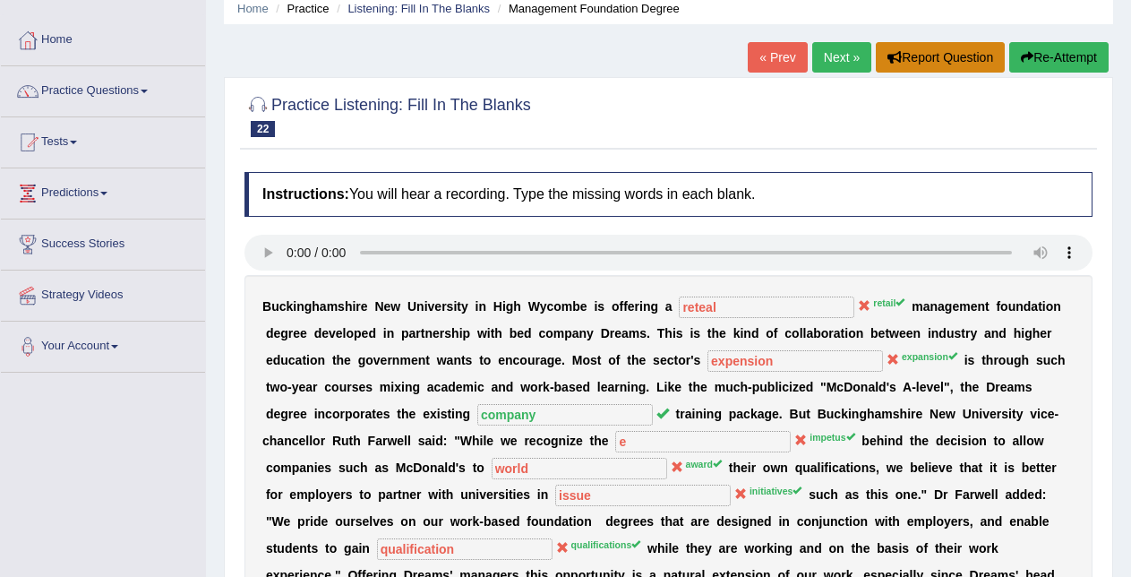
drag, startPoint x: 975, startPoint y: 122, endPoint x: 914, endPoint y: 46, distance: 97.5
click at [914, 46] on div "Home Practice Listening: Fill In The Blanks Management Foundation Degree « Prev…" at bounding box center [668, 418] width 925 height 983
click at [833, 52] on link "Next »" at bounding box center [841, 57] width 59 height 30
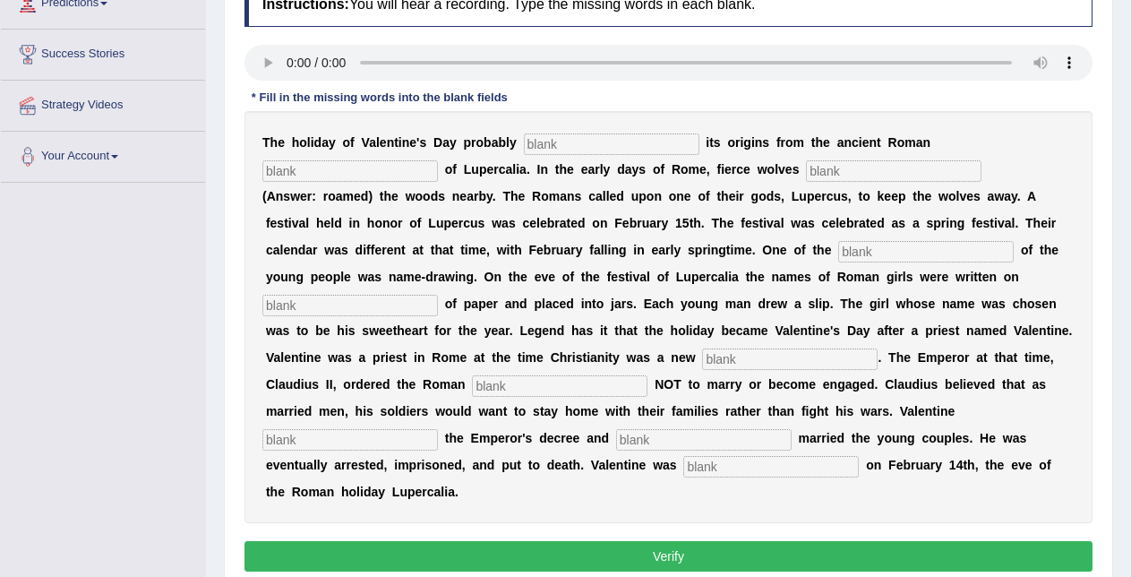
scroll to position [262, 0]
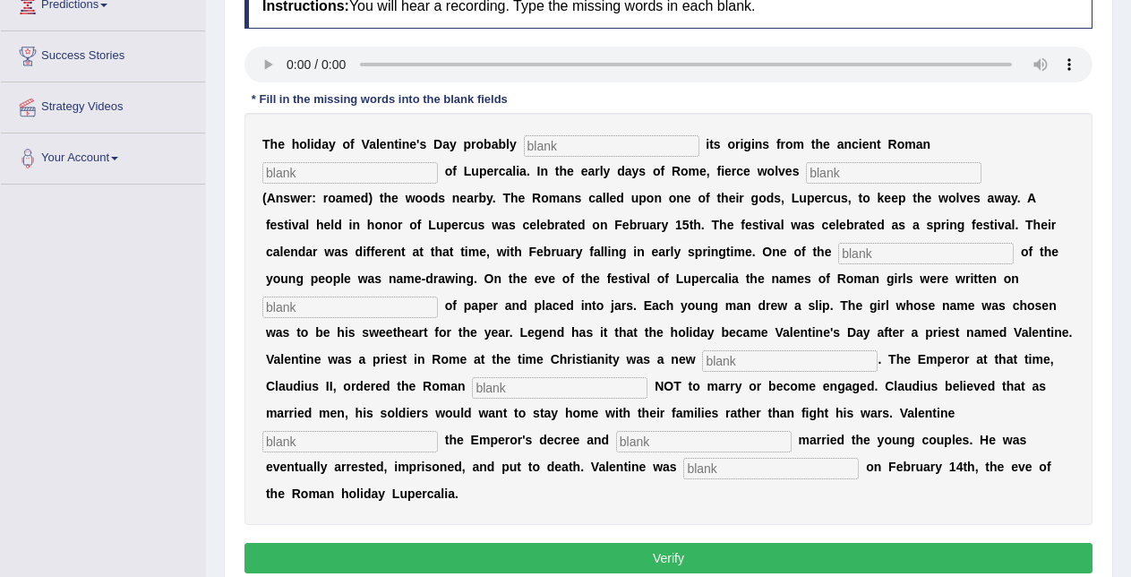
click at [454, 377] on div "T h e h o l i d a y o f V a l e n t i n e ' s D a y p r o b a b l y i t s o r i…" at bounding box center [669, 319] width 848 height 412
click at [567, 141] on input "text" at bounding box center [612, 145] width 176 height 21
type input "der"
click at [570, 146] on input "der" at bounding box center [612, 145] width 176 height 21
type input "derive"
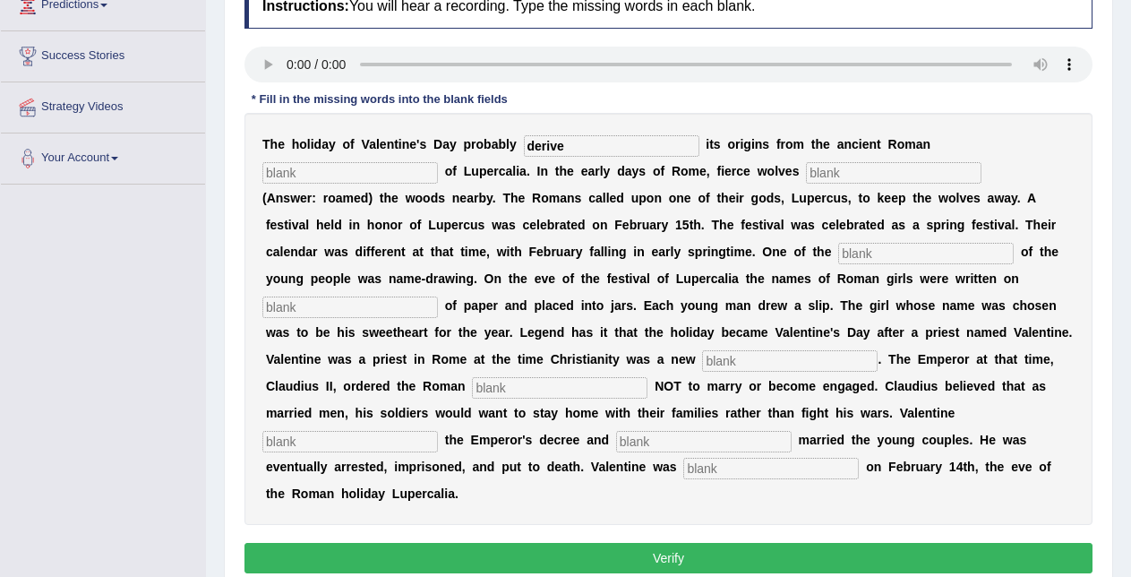
click at [331, 181] on input "text" at bounding box center [350, 172] width 176 height 21
type input "first"
click at [834, 172] on input "text" at bounding box center [894, 172] width 176 height 21
type input "roamed"
click at [549, 141] on input "derive" at bounding box center [612, 145] width 176 height 21
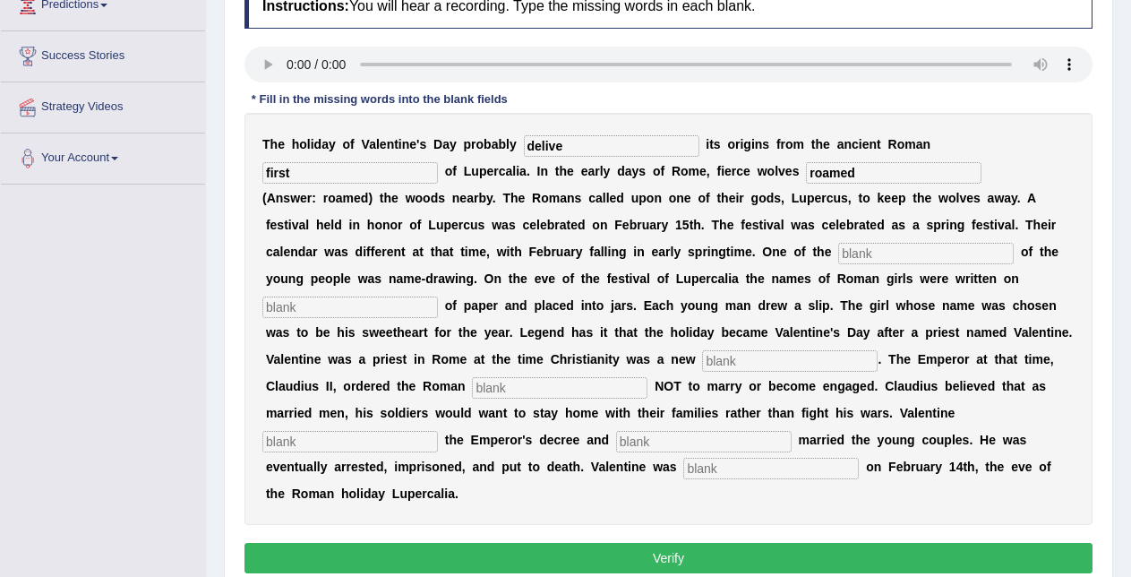
click at [583, 146] on input "delive" at bounding box center [612, 145] width 176 height 21
type input "deliver"
click at [871, 247] on input "text" at bounding box center [926, 253] width 176 height 21
type input "custom"
click at [359, 311] on input "text" at bounding box center [350, 306] width 176 height 21
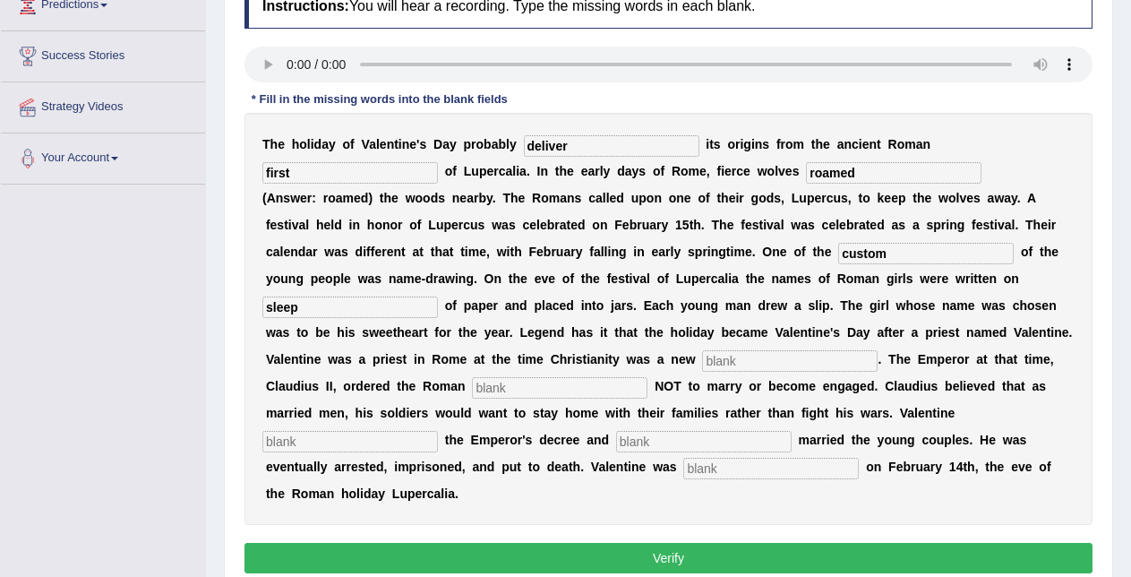
type input "sleep"
click at [747, 363] on input "text" at bounding box center [790, 360] width 176 height 21
type input "religion"
click at [540, 389] on input "text" at bounding box center [560, 387] width 176 height 21
type input "s"
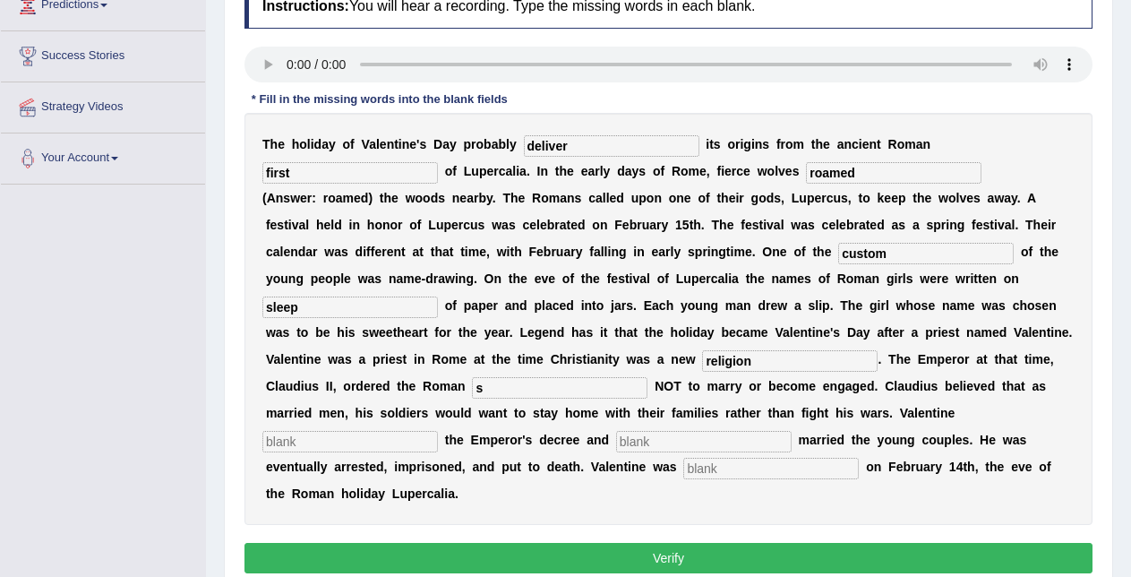
click at [430, 444] on input "text" at bounding box center [350, 441] width 176 height 21
type input "f"
click at [647, 437] on input "text" at bounding box center [704, 441] width 176 height 21
type input "secrety"
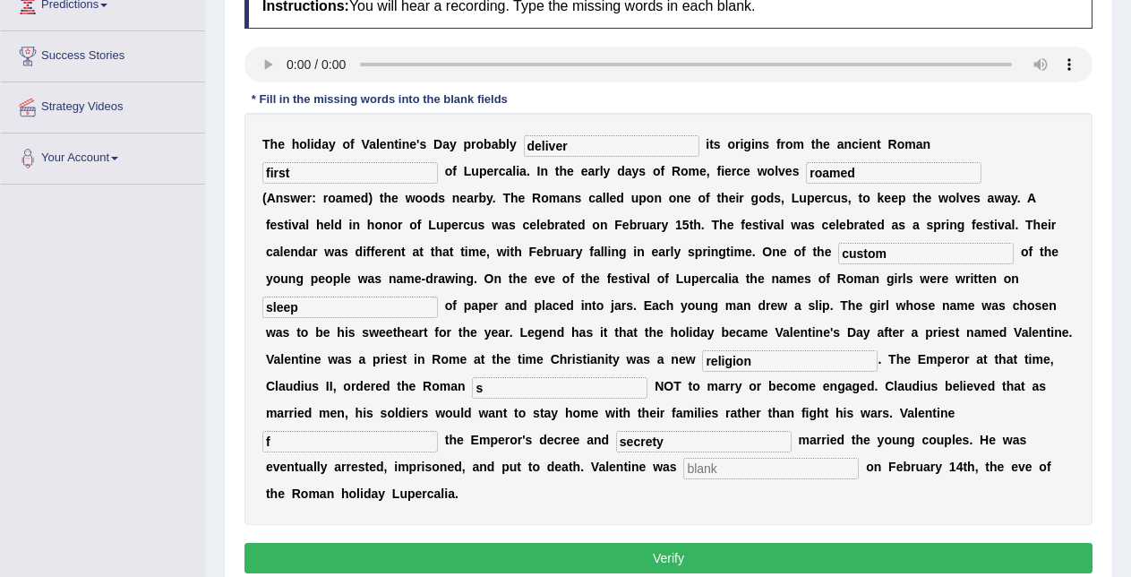
click at [718, 468] on input "text" at bounding box center [771, 468] width 176 height 21
type input "behawior"
click at [653, 542] on div "Instructions: You will hear a recording. Type the missing words in each blank. …" at bounding box center [668, 281] width 857 height 613
click at [653, 555] on button "Verify" at bounding box center [669, 558] width 848 height 30
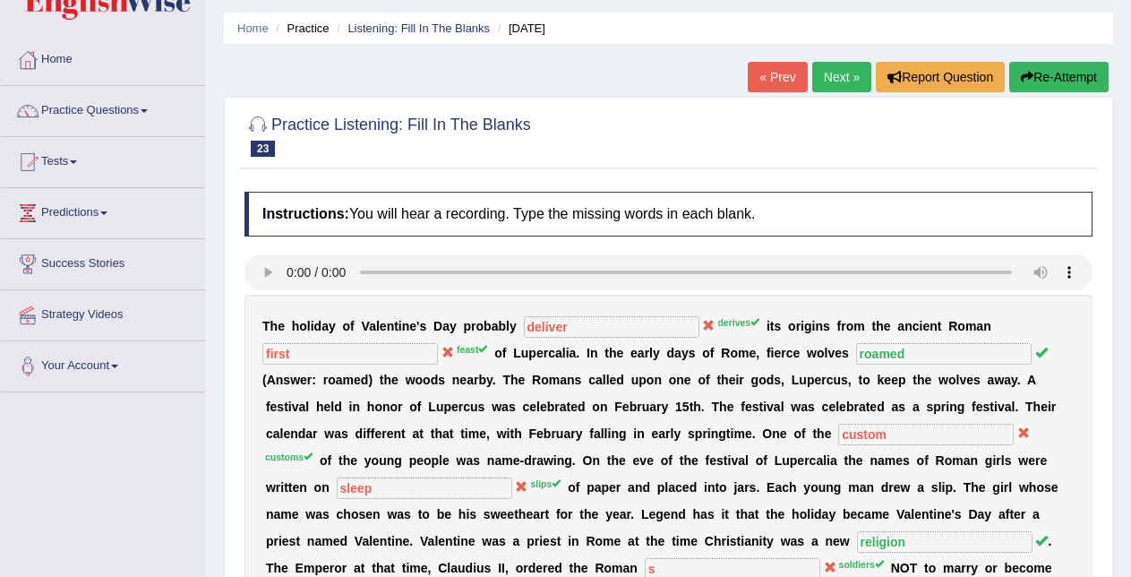
scroll to position [0, 0]
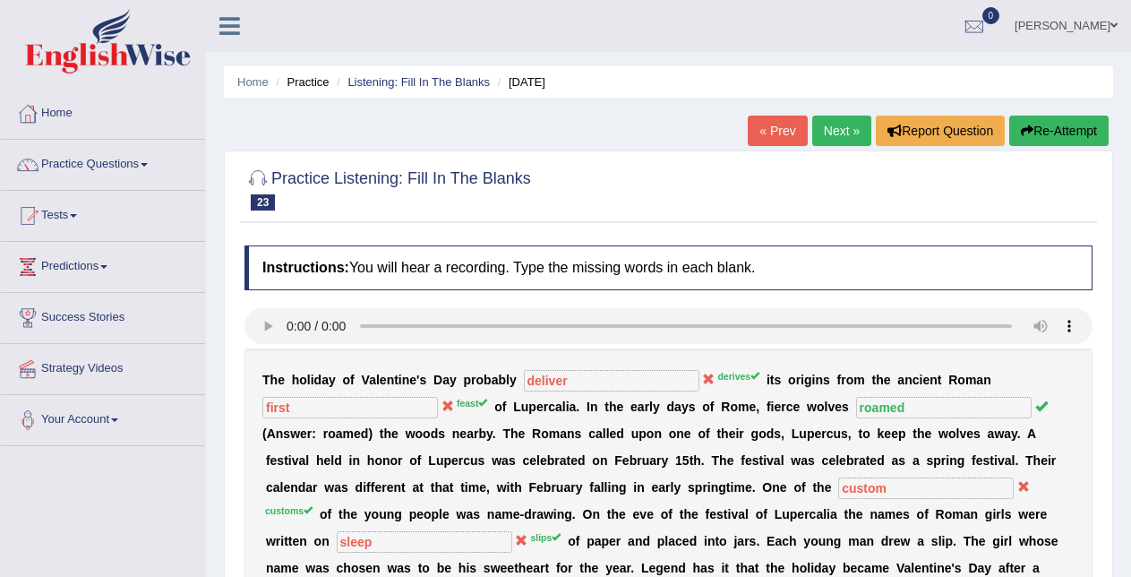
click at [822, 130] on link "Next »" at bounding box center [841, 131] width 59 height 30
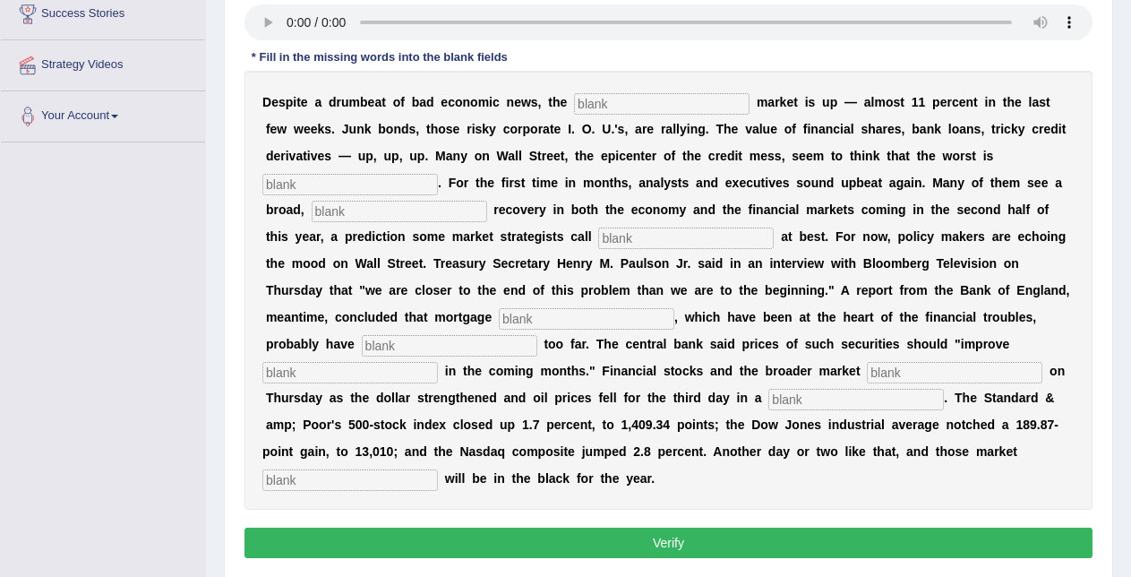
scroll to position [299, 0]
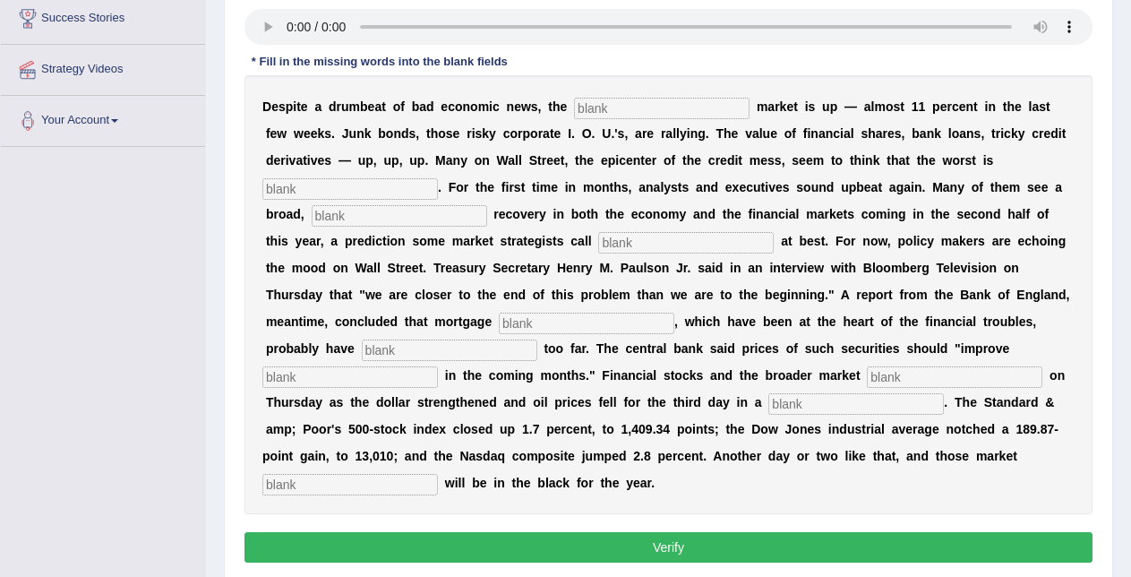
click at [618, 113] on input "text" at bounding box center [662, 108] width 176 height 21
type input "start"
click at [396, 193] on input "text" at bounding box center [350, 188] width 176 height 21
type input "over"
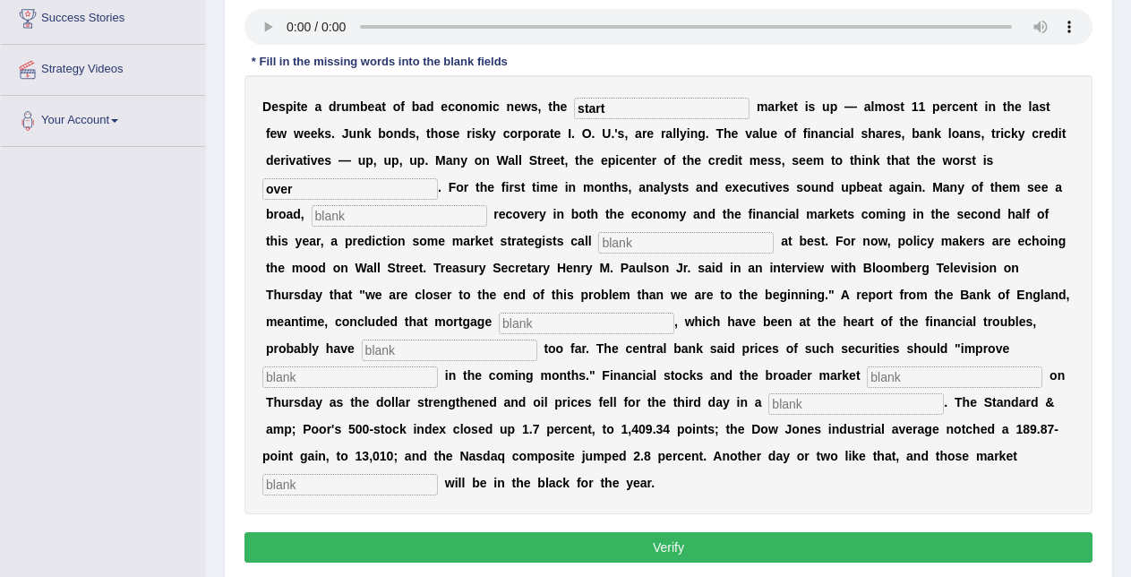
click at [388, 216] on input "text" at bounding box center [400, 215] width 176 height 21
type input "seste"
click at [644, 240] on input "text" at bounding box center [686, 242] width 176 height 21
type input "holpfull"
click at [530, 320] on input "text" at bounding box center [587, 323] width 176 height 21
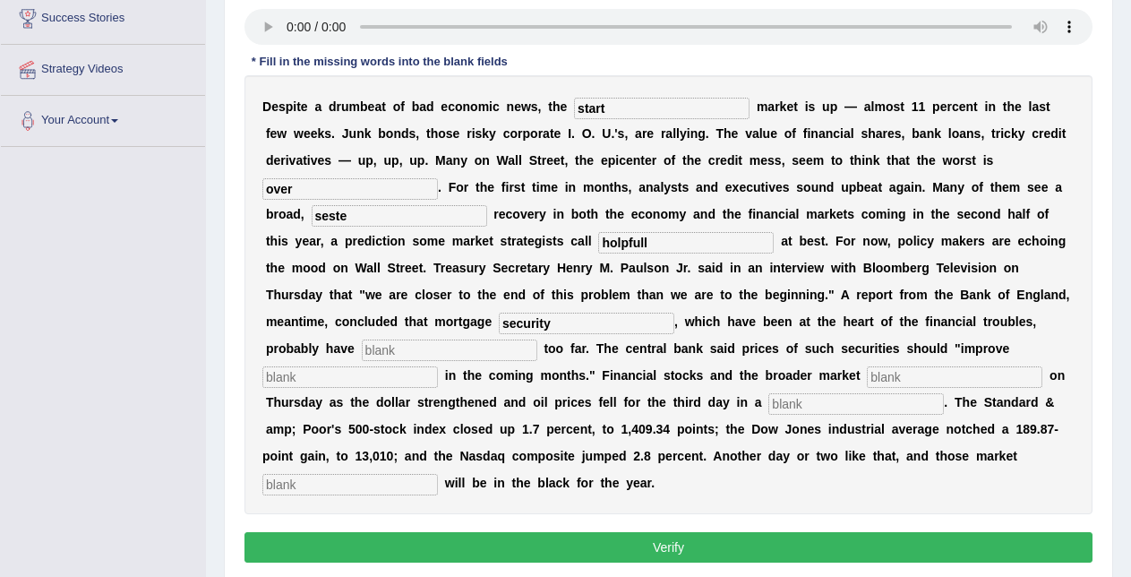
type input "security"
click at [499, 348] on input "text" at bounding box center [450, 349] width 176 height 21
click at [400, 390] on div "D e s p i t e a d r u m b e a t o f b a d e c o n o m i c n e w s , t h e start…" at bounding box center [669, 294] width 848 height 439
click at [400, 380] on input "text" at bounding box center [350, 376] width 176 height 21
type input "graduate"
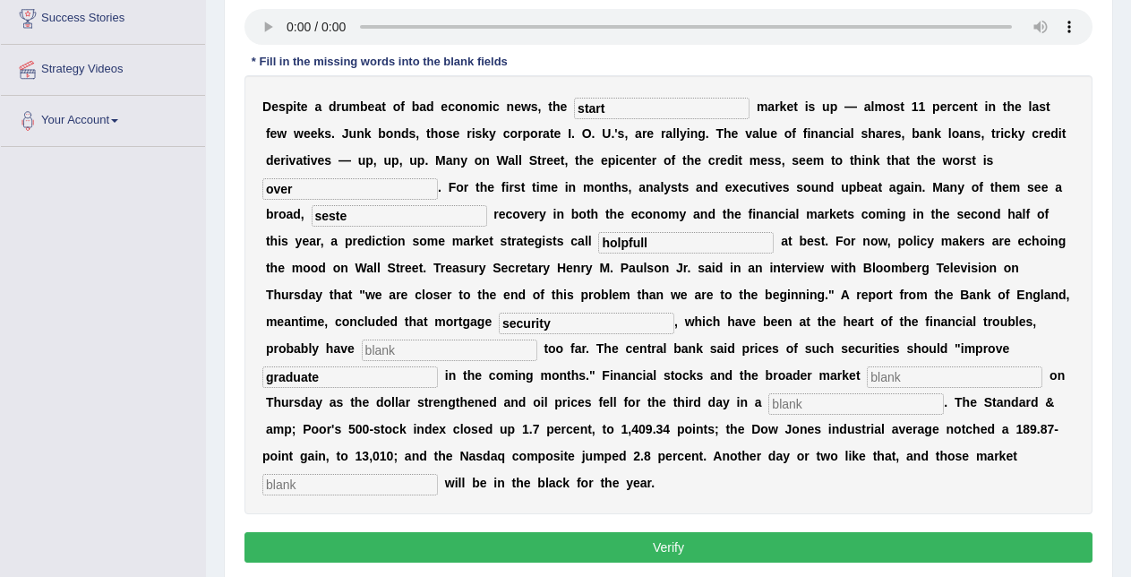
click at [890, 376] on input "text" at bounding box center [955, 376] width 176 height 21
click at [549, 373] on b "m" at bounding box center [545, 375] width 11 height 14
click at [557, 326] on input "security" at bounding box center [587, 323] width 176 height 21
type input "securites"
click at [433, 350] on input "text" at bounding box center [450, 349] width 176 height 21
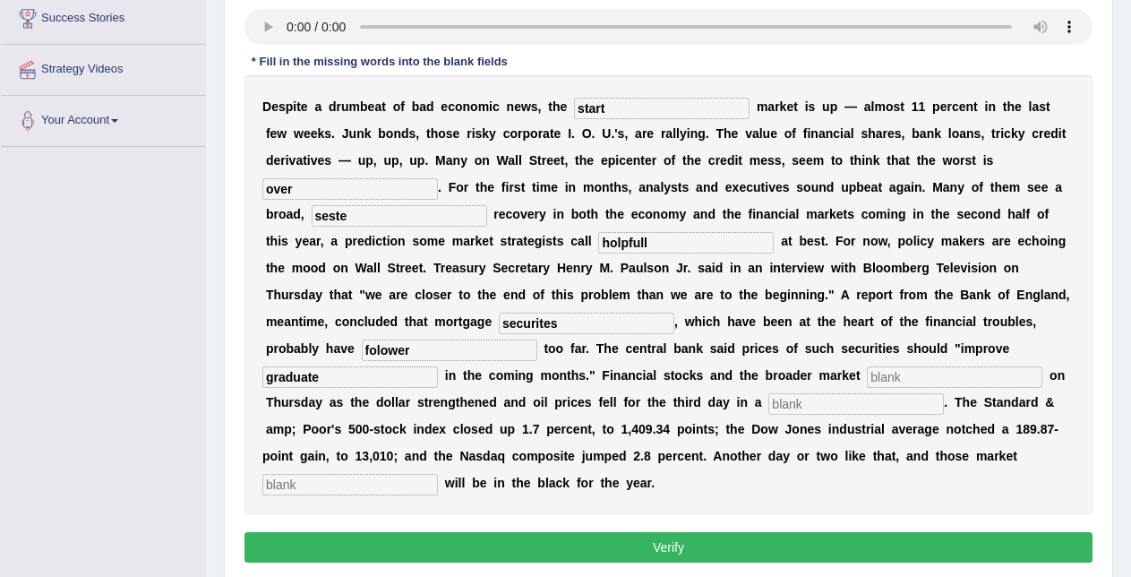
type input "folower"
click at [920, 374] on input "text" at bounding box center [955, 376] width 176 height 21
type input "serches"
click at [866, 404] on input "text" at bounding box center [856, 403] width 176 height 21
type input "world"
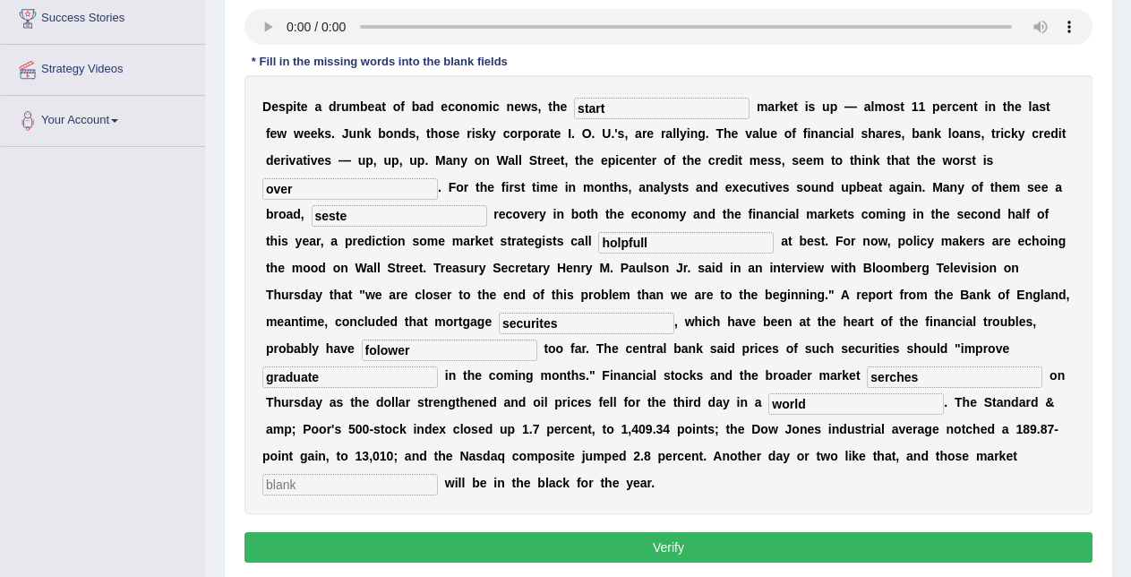
click at [401, 479] on input "text" at bounding box center [350, 484] width 176 height 21
click at [370, 383] on input "graduate" at bounding box center [350, 376] width 176 height 21
type input "graduated"
click at [360, 474] on input "text" at bounding box center [350, 484] width 176 height 21
type input "bench"
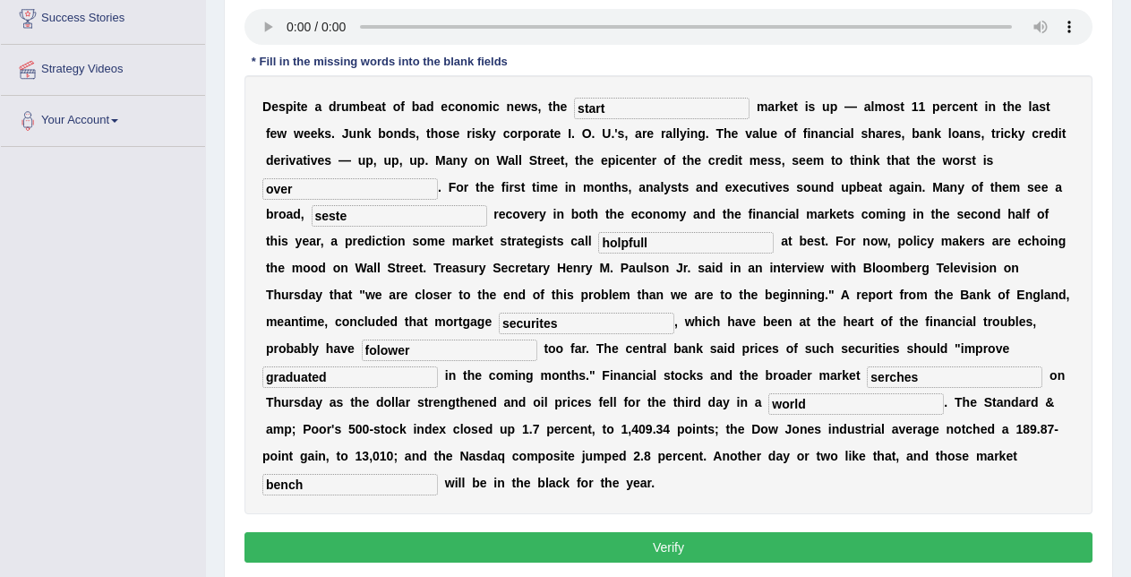
click at [346, 556] on button "Verify" at bounding box center [669, 547] width 848 height 30
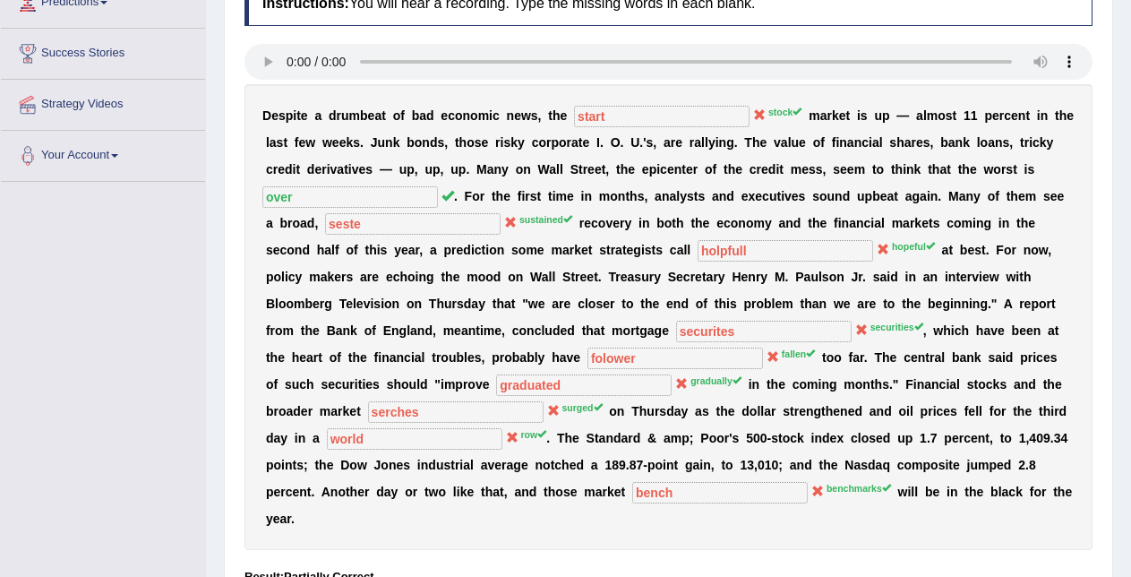
scroll to position [0, 0]
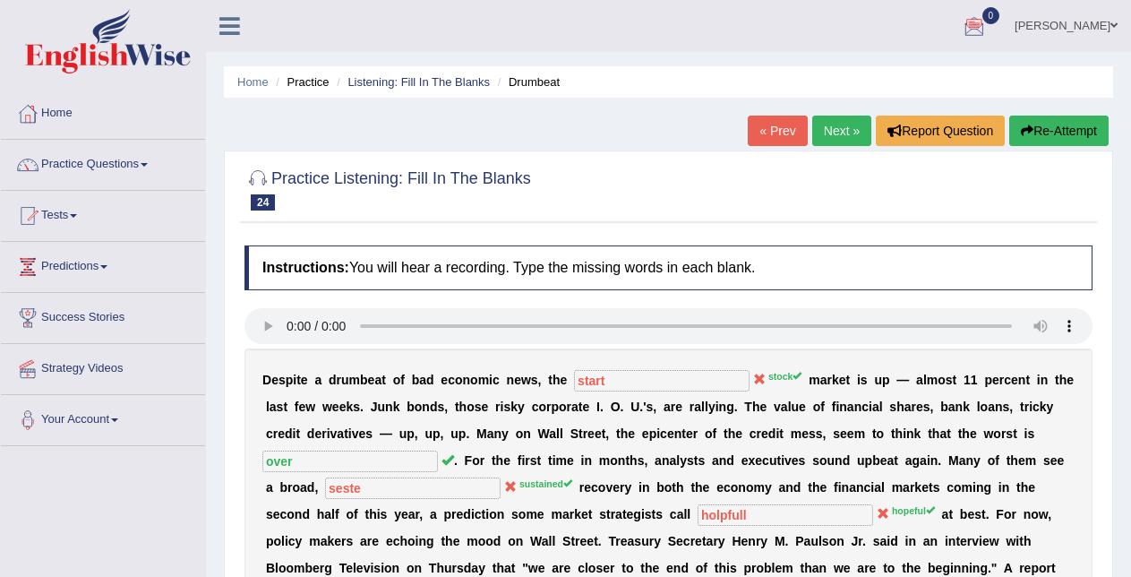
click at [840, 134] on link "Next »" at bounding box center [841, 131] width 59 height 30
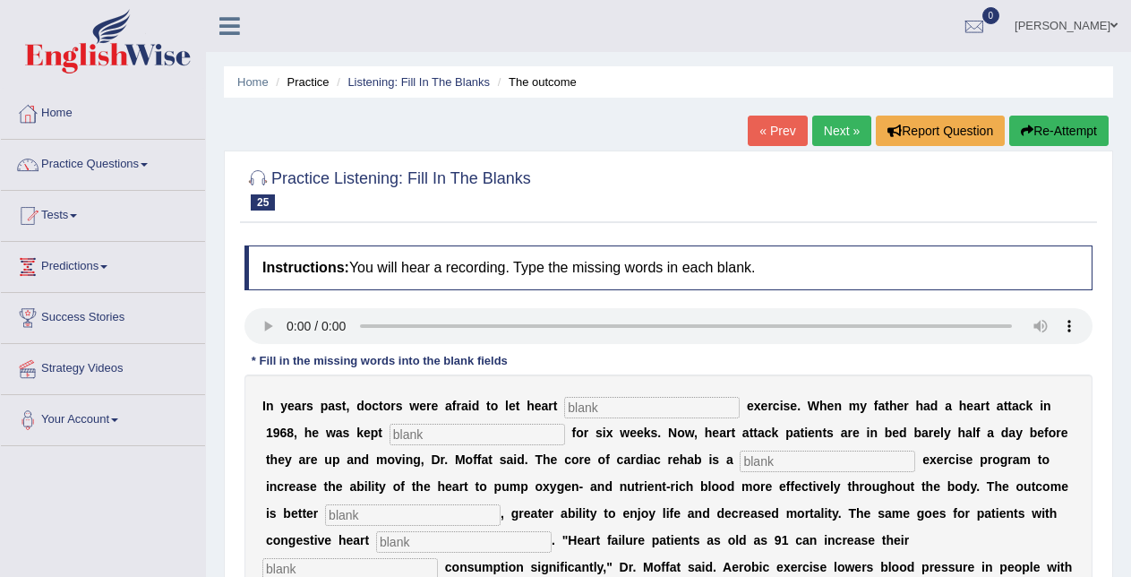
scroll to position [100, 0]
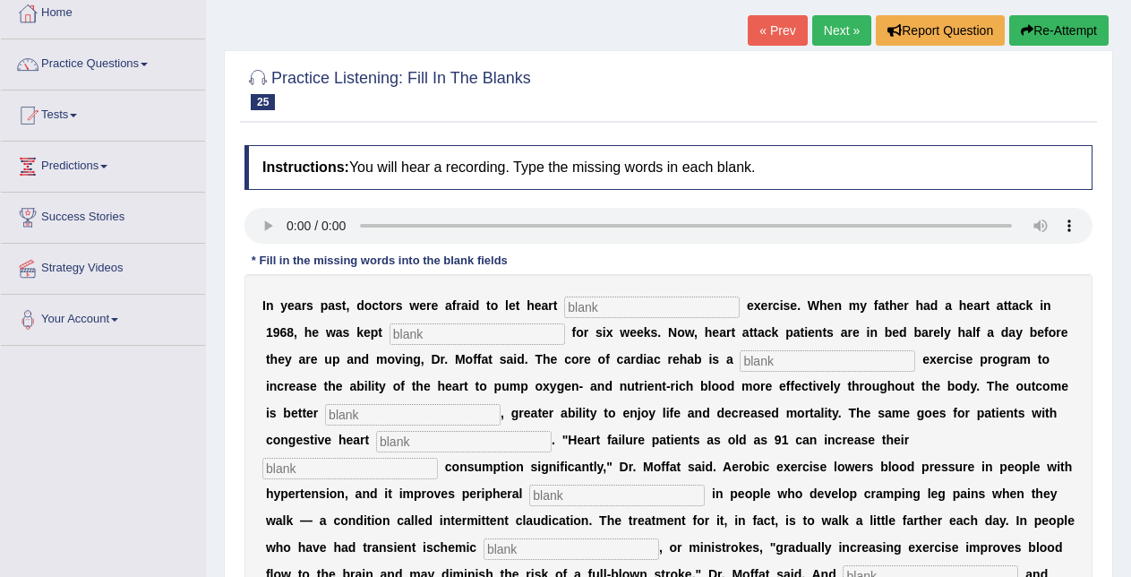
click at [722, 316] on input "text" at bounding box center [652, 306] width 176 height 21
type input "patient"
click at [471, 329] on input "text" at bounding box center [478, 333] width 176 height 21
type input "s"
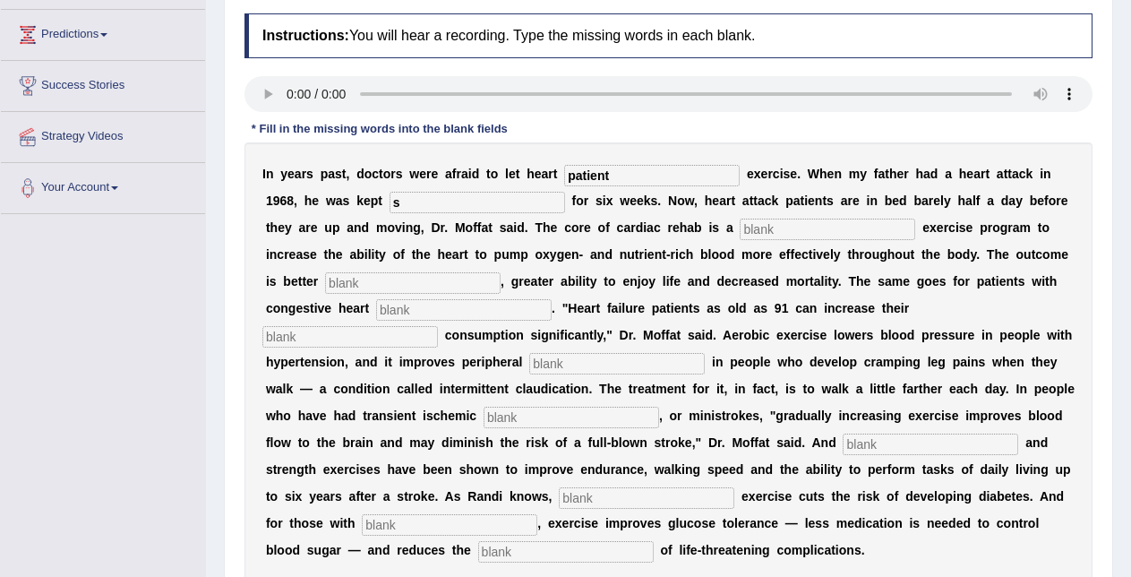
scroll to position [251, 0]
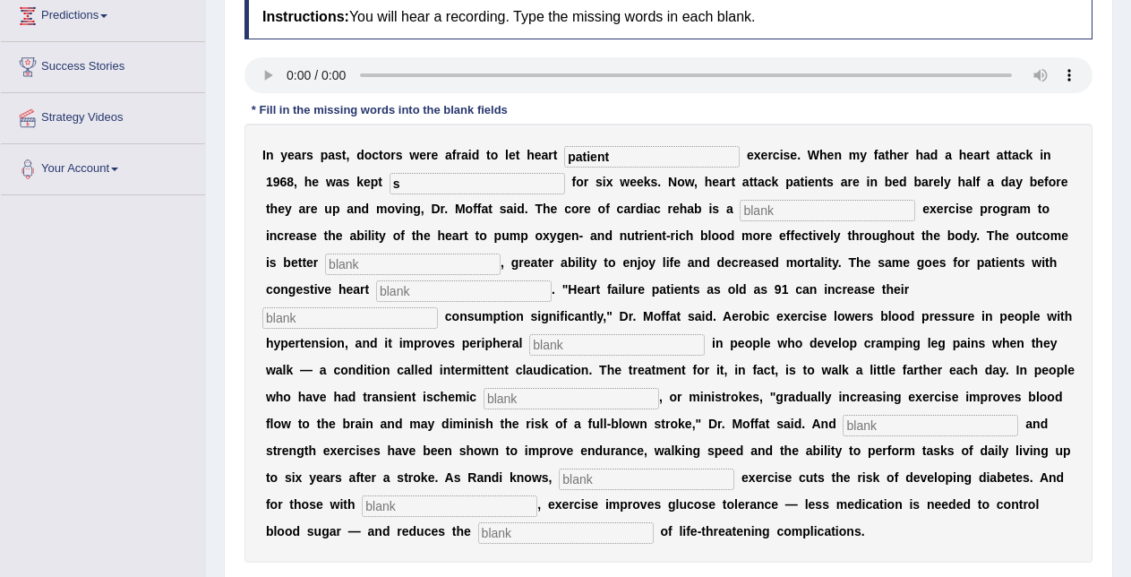
click at [507, 179] on input "s" at bounding box center [478, 183] width 176 height 21
type input "senetary"
click at [779, 215] on input "text" at bounding box center [828, 210] width 176 height 21
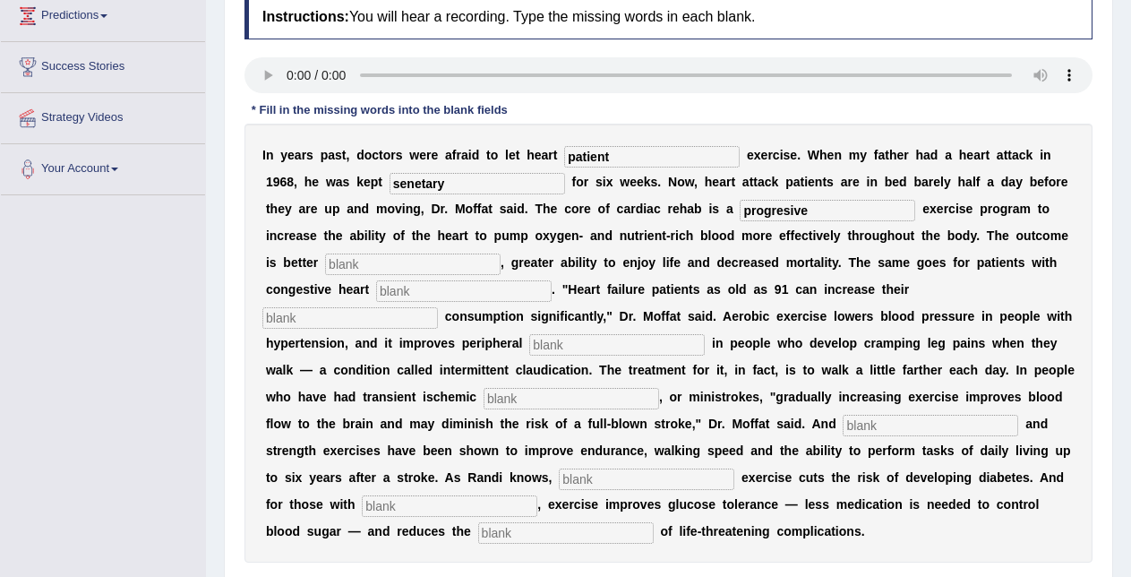
type input "progresive"
click at [467, 260] on input "text" at bounding box center [413, 263] width 176 height 21
type input "indurance"
click at [453, 291] on input "text" at bounding box center [464, 290] width 176 height 21
type input "failkure"
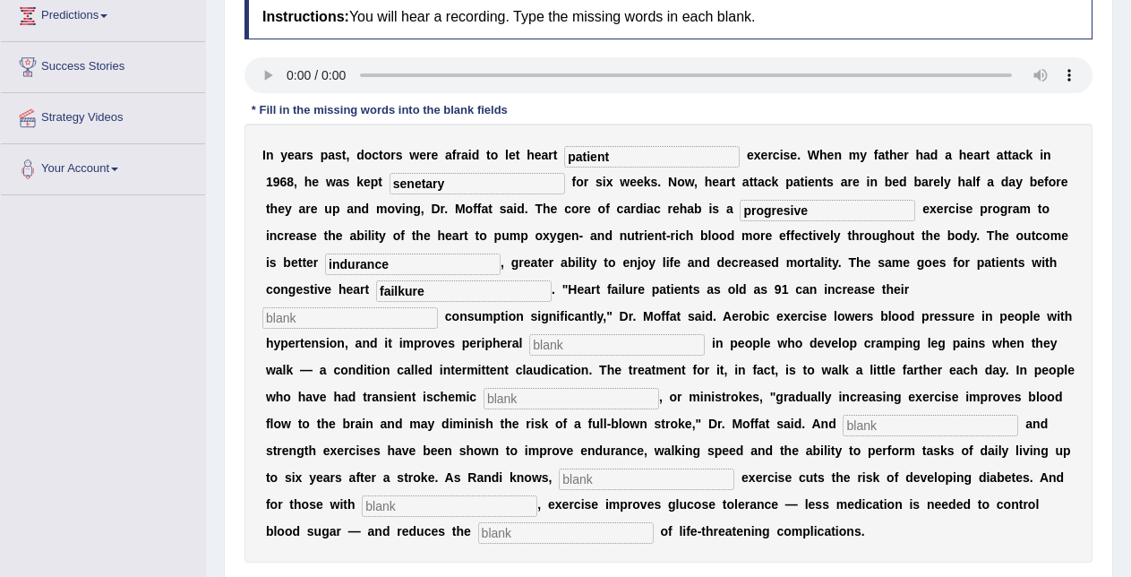
click at [309, 324] on input "text" at bounding box center [350, 317] width 176 height 21
click at [524, 356] on div "I n y e a r s p a s t , d o c t o r s w e r e a f r a i d t o l e t h e a r t p…" at bounding box center [669, 343] width 848 height 439
click at [546, 340] on input "text" at bounding box center [617, 344] width 176 height 21
type input "serculation"
click at [559, 392] on input "text" at bounding box center [572, 398] width 176 height 21
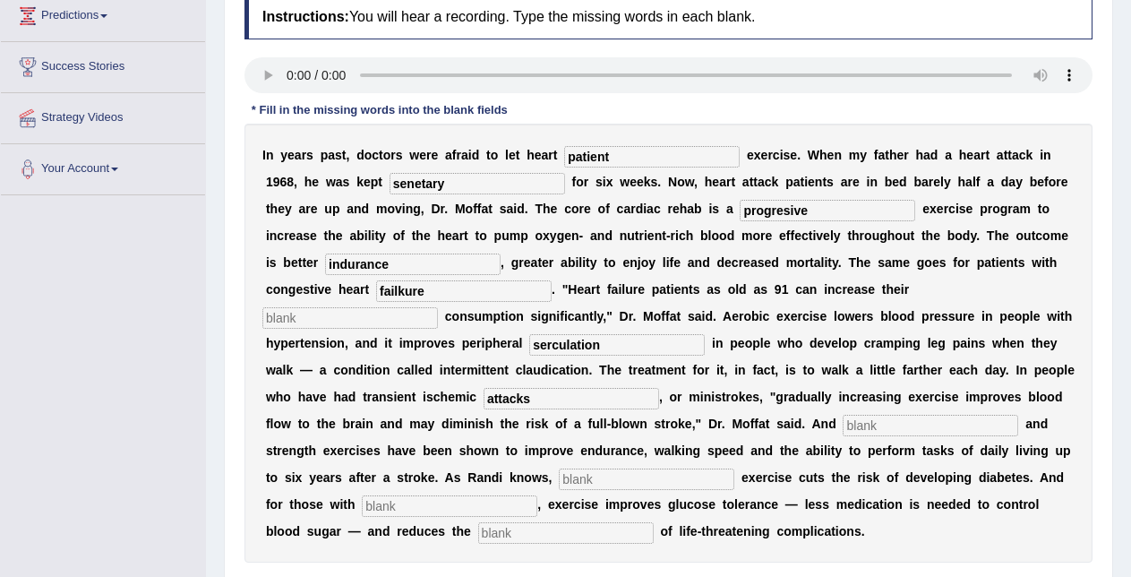
type input "attacks"
click at [873, 430] on input "text" at bounding box center [931, 425] width 176 height 21
type input "aerobic"
click at [704, 482] on input "text" at bounding box center [647, 478] width 176 height 21
type input "modern"
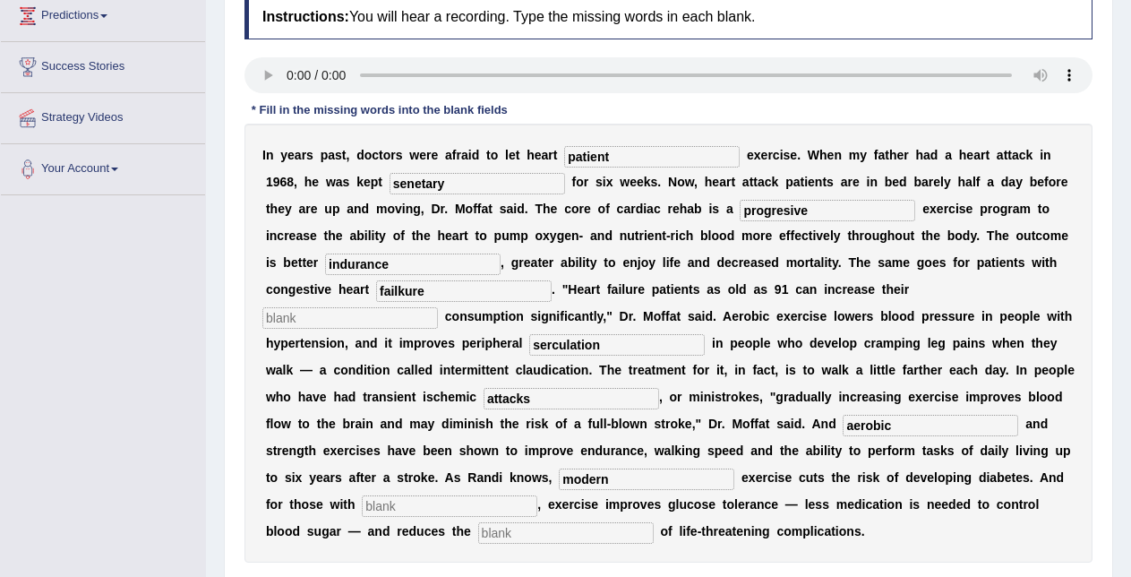
click at [455, 506] on input "text" at bounding box center [450, 505] width 176 height 21
type input "dabetic"
click at [522, 532] on input "text" at bounding box center [566, 532] width 176 height 21
type input "resket"
click at [649, 139] on div "I n y e a r s p a s t , d o c t o r s w e r e a f r a i d t o l e t h e a r t p…" at bounding box center [669, 343] width 848 height 439
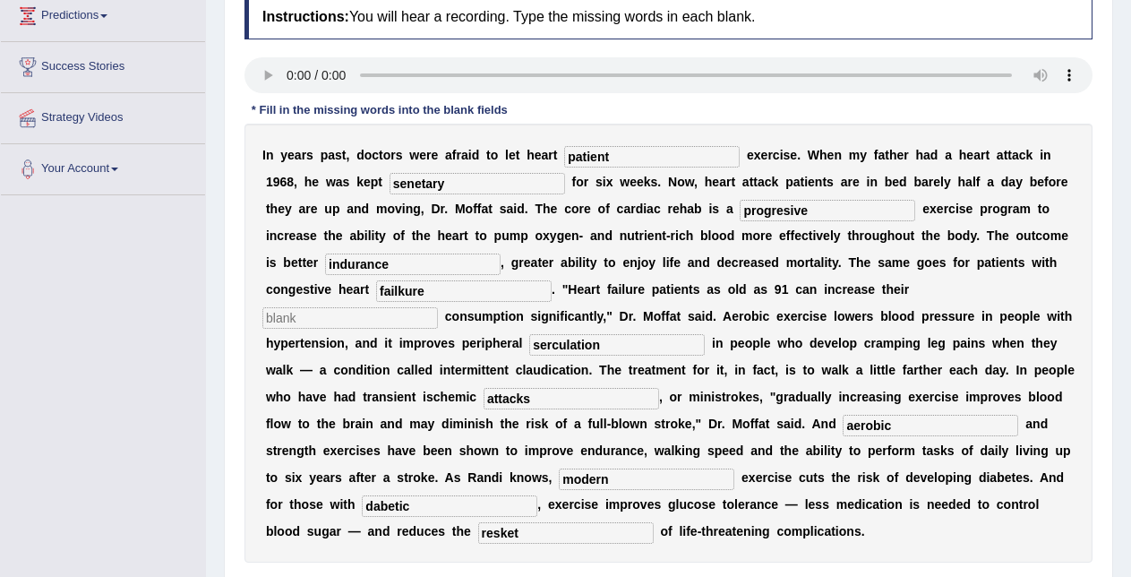
click at [645, 153] on input "patient" at bounding box center [652, 156] width 176 height 21
type input "patients"
click at [802, 210] on input "progresive" at bounding box center [828, 210] width 176 height 21
click at [474, 269] on input "indurance" at bounding box center [413, 263] width 176 height 21
click at [453, 296] on input "failkure" at bounding box center [464, 290] width 176 height 21
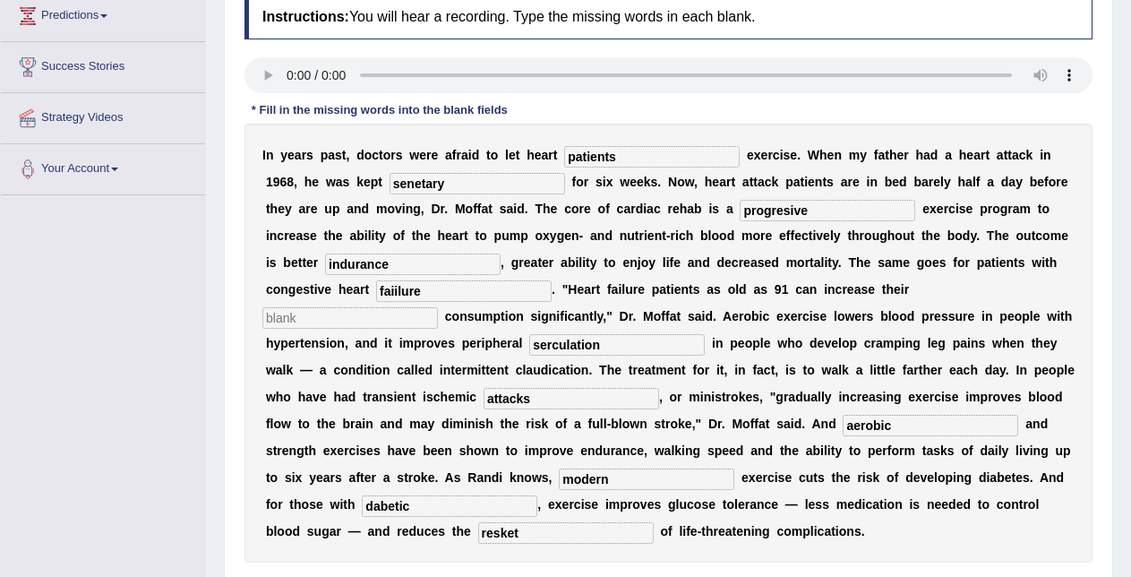
click at [393, 285] on input "faiilure" at bounding box center [464, 290] width 176 height 21
type input "failure"
click at [394, 313] on input "text" at bounding box center [350, 317] width 176 height 21
type input "c"
click at [611, 397] on input "attacks" at bounding box center [572, 398] width 176 height 21
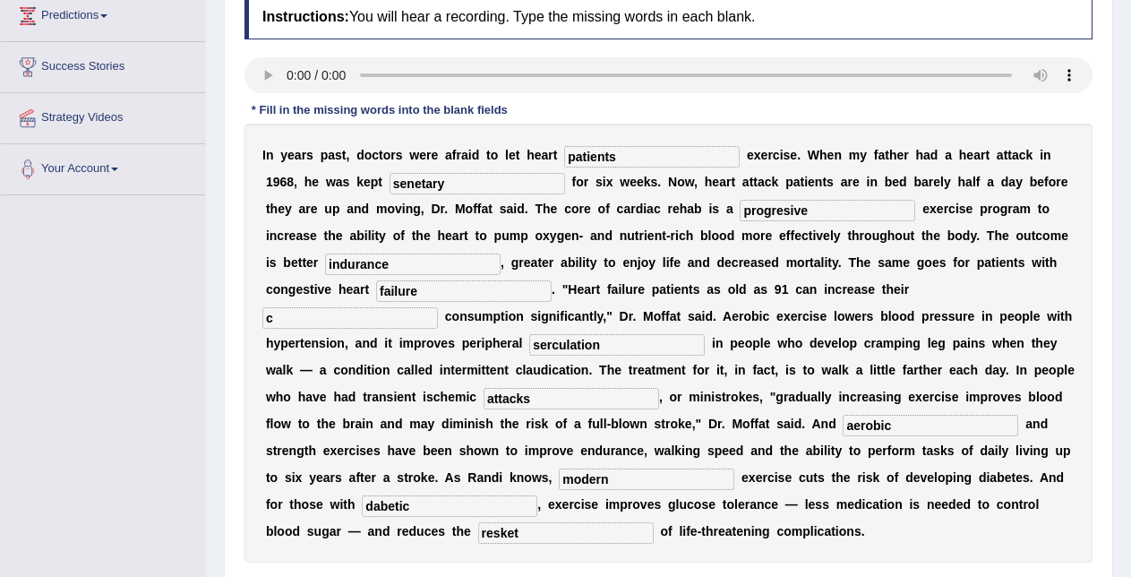
drag, startPoint x: 730, startPoint y: 503, endPoint x: 656, endPoint y: 517, distance: 74.7
click at [656, 517] on div "I n y e a r s p a s t , d o c t o r s w e r e a f r a i d t o l e t h e a r t p…" at bounding box center [669, 343] width 848 height 439
click at [537, 503] on input "dabetic" at bounding box center [450, 505] width 176 height 21
type input "diabetes"
click at [586, 538] on input "resket" at bounding box center [566, 532] width 176 height 21
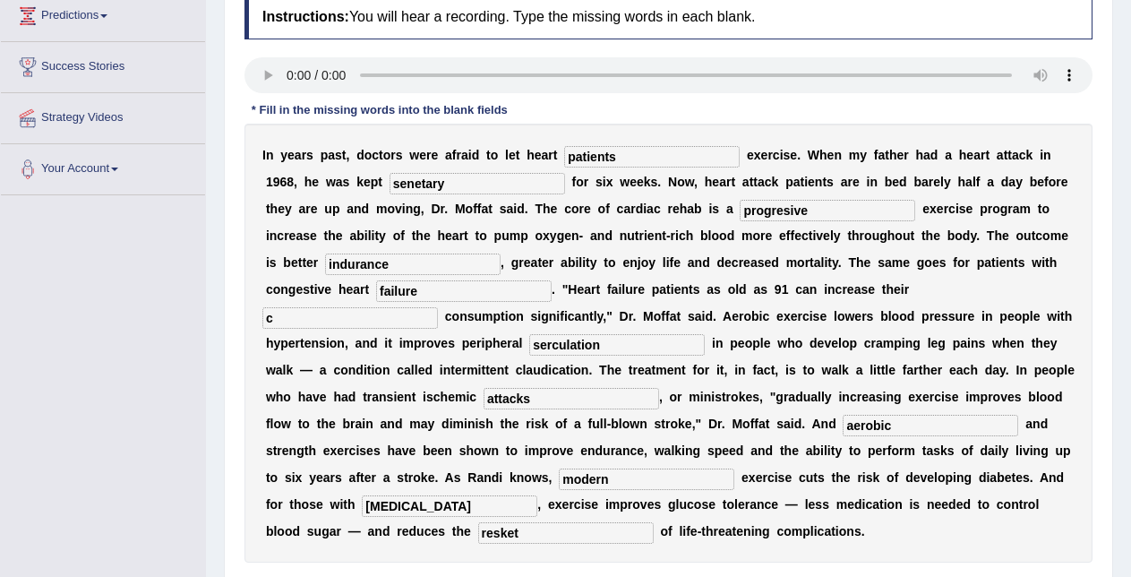
scroll to position [367, 0]
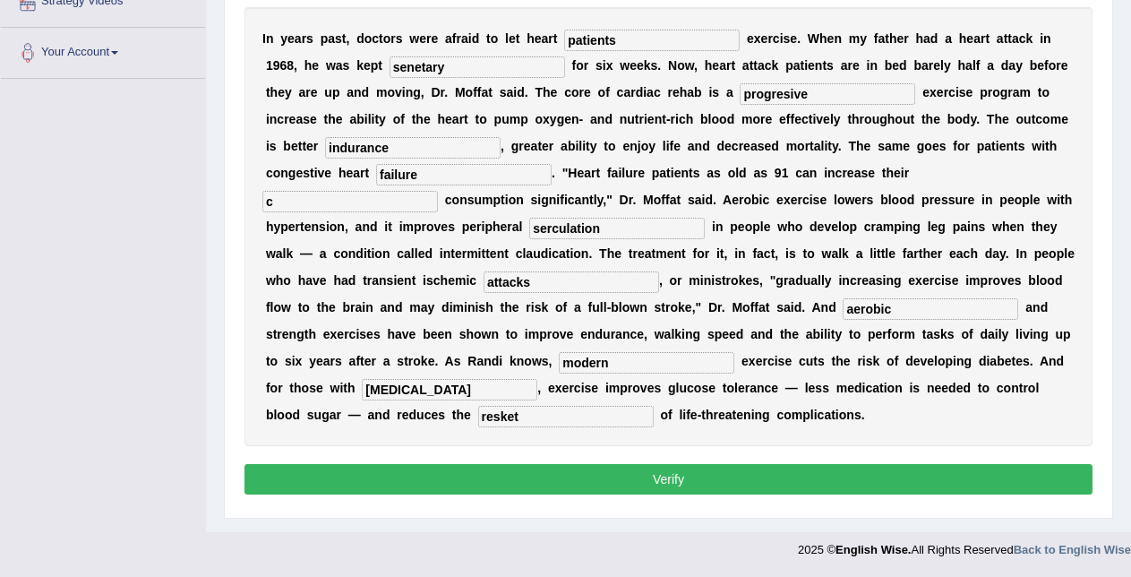
click at [998, 479] on button "Verify" at bounding box center [669, 479] width 848 height 30
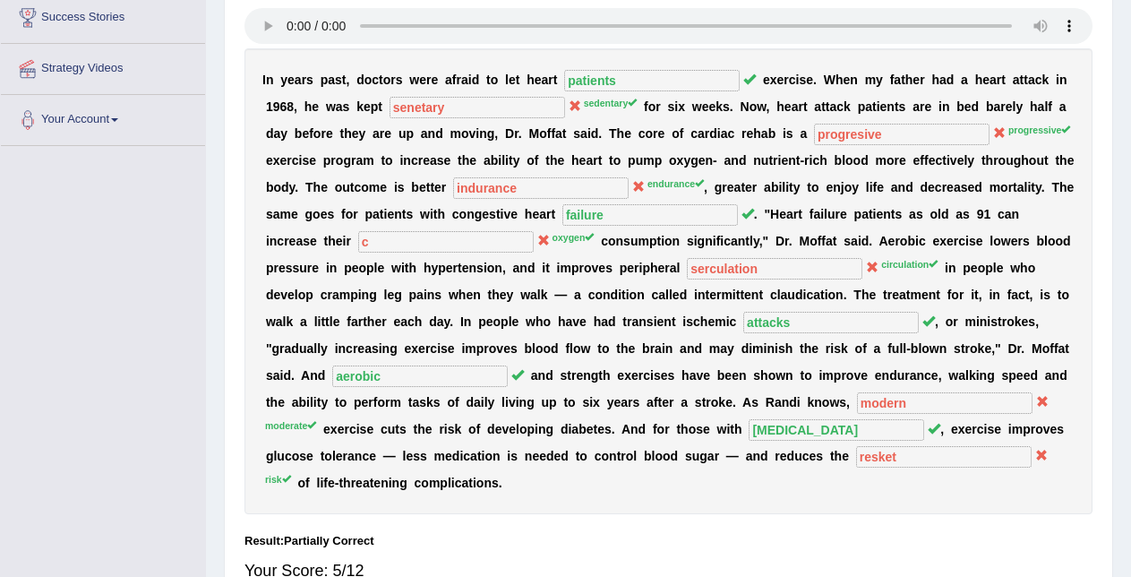
scroll to position [92, 0]
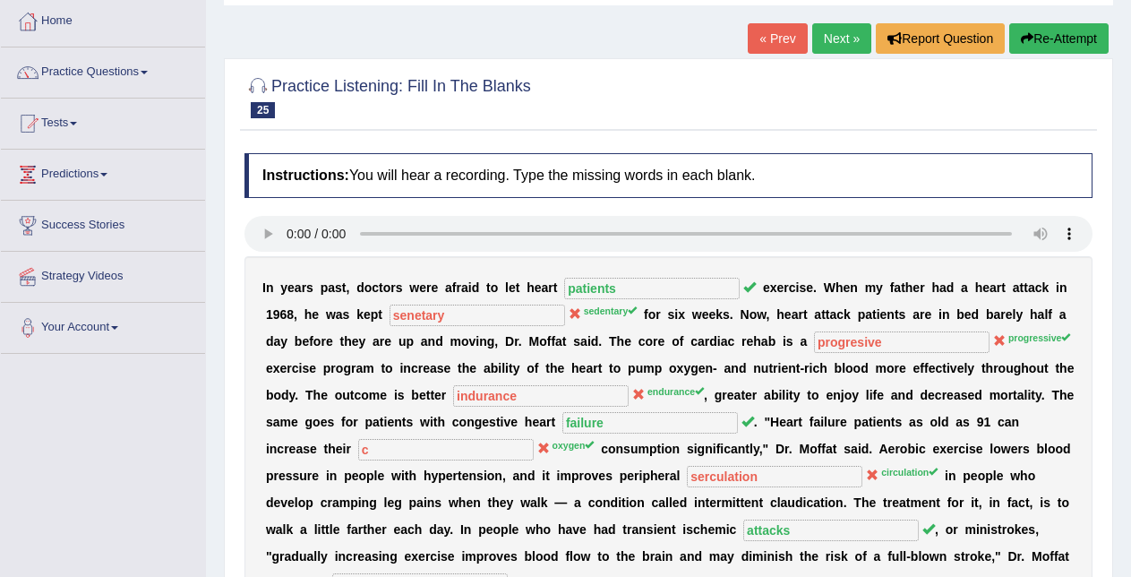
click at [842, 52] on link "Next »" at bounding box center [841, 38] width 59 height 30
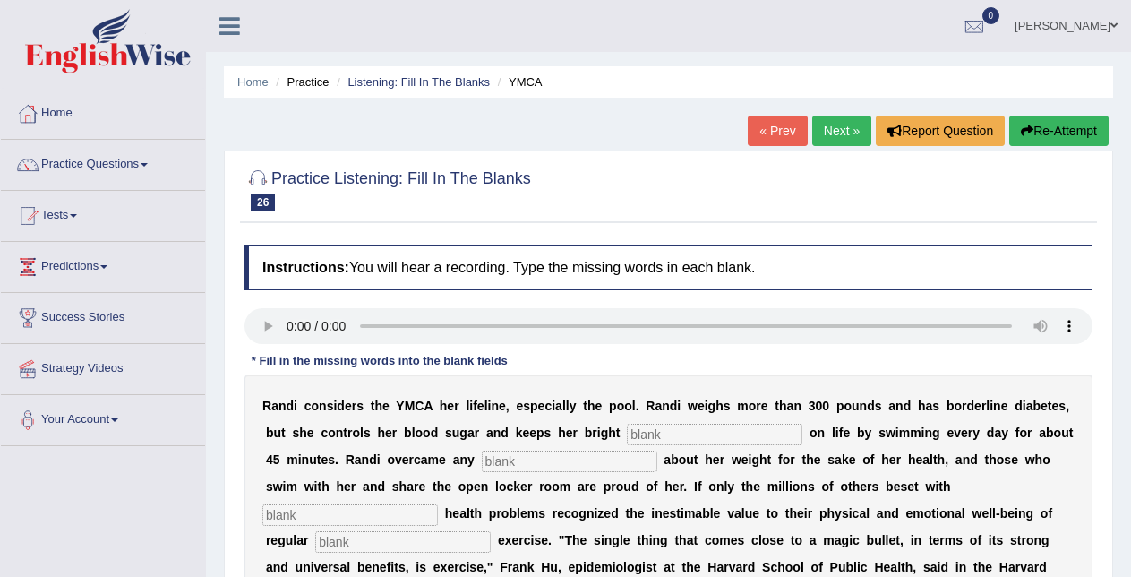
click at [837, 135] on link "Next »" at bounding box center [841, 131] width 59 height 30
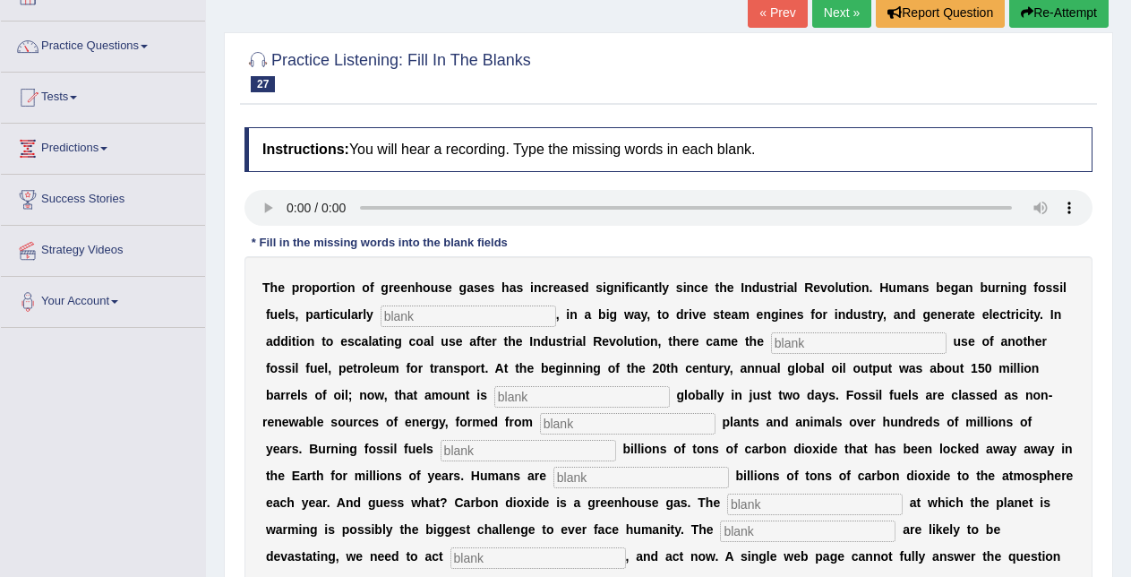
scroll to position [222, 0]
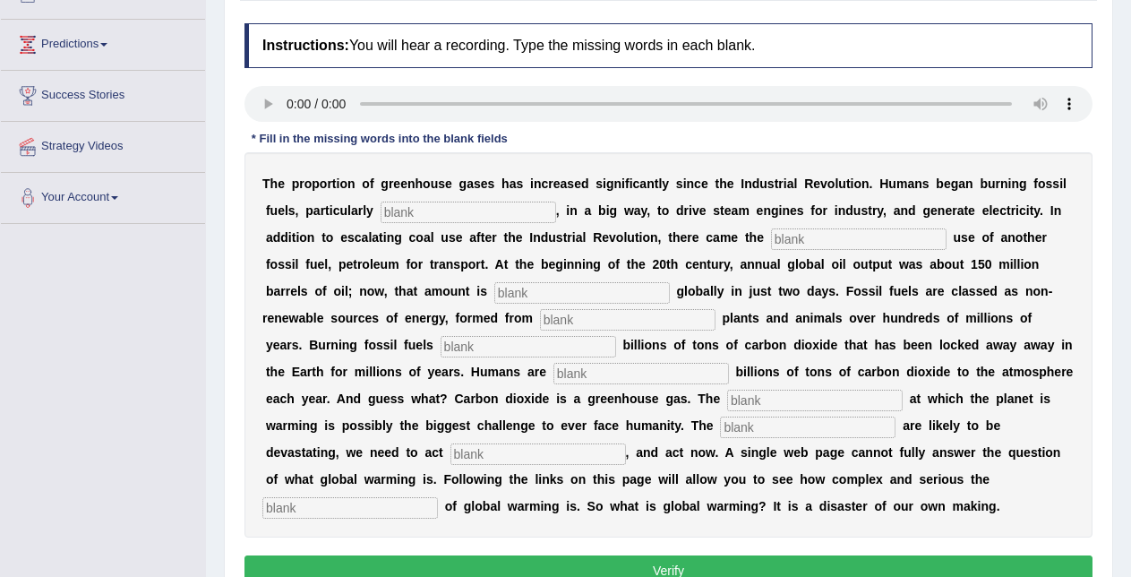
drag, startPoint x: 1030, startPoint y: 409, endPoint x: 948, endPoint y: 433, distance: 85.6
click at [948, 433] on div "T h e p r o p o r t i o n o f g r e e n h o u s e g a s e s h a s i n c r e a s…" at bounding box center [669, 344] width 848 height 385
drag, startPoint x: 802, startPoint y: 400, endPoint x: 705, endPoint y: 309, distance: 133.7
click at [705, 309] on div "T h e p r o p o r t i o n o f g r e e n h o u s e g a s e s h a s i n c r e a s…" at bounding box center [669, 344] width 848 height 385
click at [427, 214] on input "text" at bounding box center [469, 212] width 176 height 21
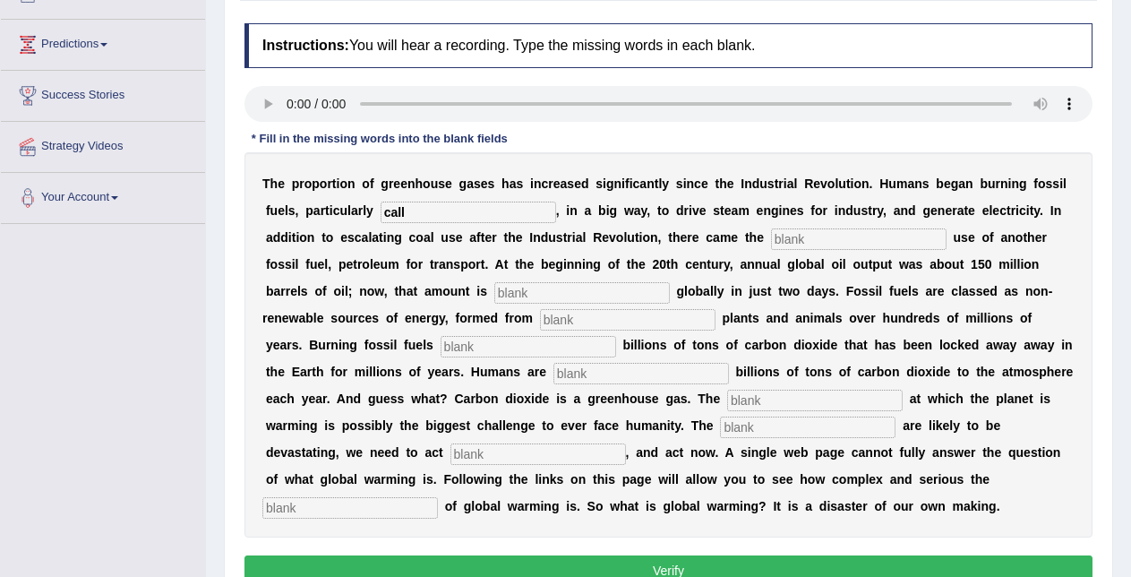
type input "call"
click at [794, 245] on input "text" at bounding box center [859, 238] width 176 height 21
type input "white"
click at [645, 296] on input "text" at bounding box center [582, 292] width 176 height 21
type input "extracted"
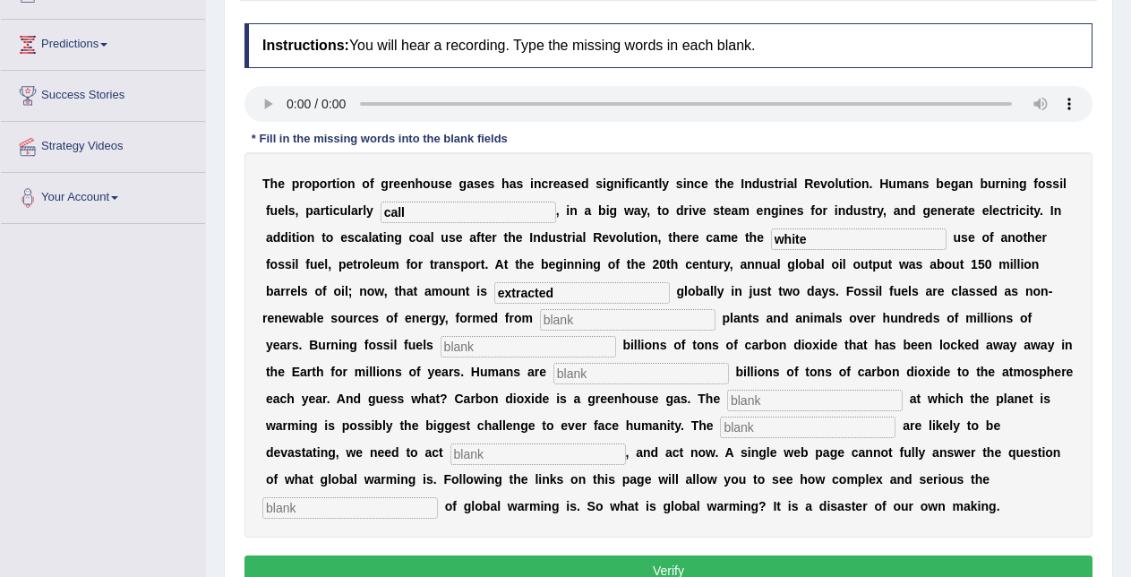
click at [628, 326] on input "text" at bounding box center [628, 319] width 176 height 21
type input "decaded"
click at [596, 349] on input "text" at bounding box center [529, 346] width 176 height 21
type input "realse"
click at [596, 373] on input "text" at bounding box center [641, 373] width 176 height 21
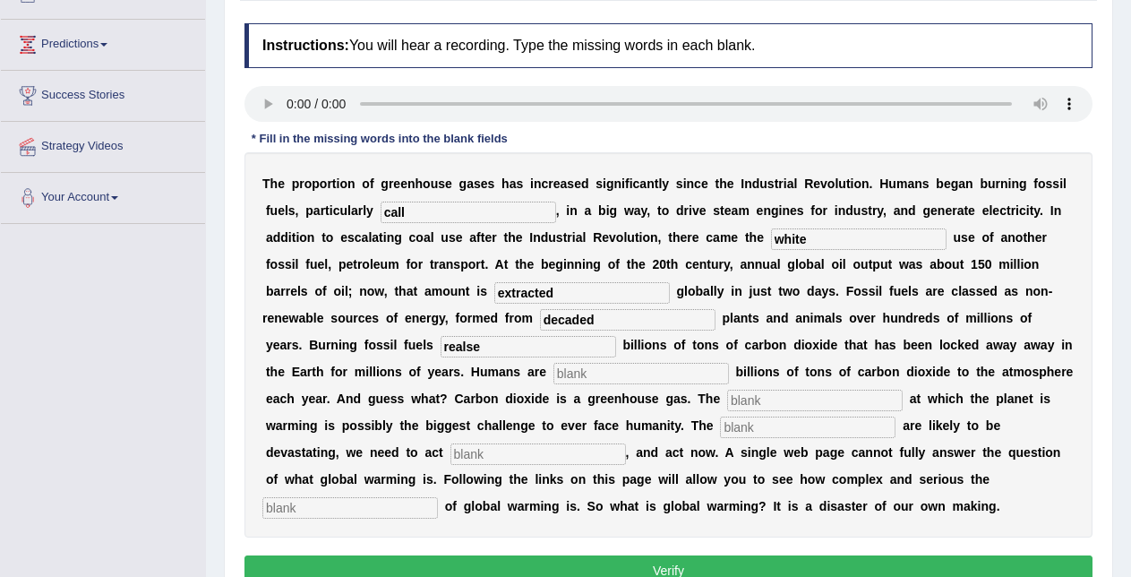
click at [596, 373] on input "text" at bounding box center [641, 373] width 176 height 21
type input "n"
click at [747, 405] on input "text" at bounding box center [815, 400] width 176 height 21
click at [748, 399] on input "text" at bounding box center [815, 400] width 176 height 21
type input "reate"
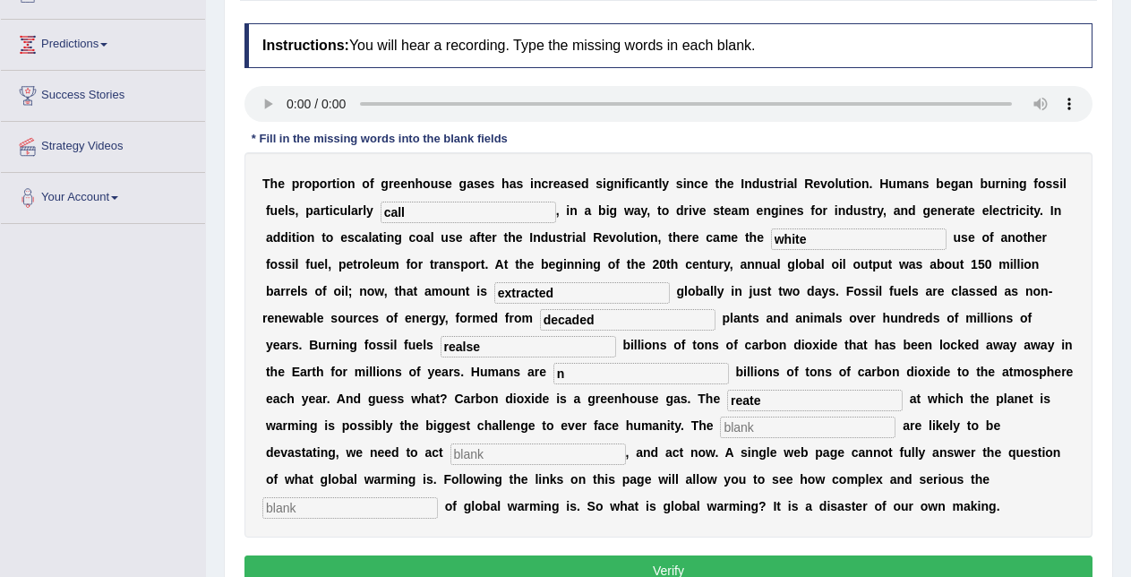
click at [731, 429] on input "text" at bounding box center [808, 426] width 176 height 21
type input "impact"
click at [556, 455] on input "text" at bounding box center [538, 453] width 176 height 21
type input "v"
click at [401, 515] on input "text" at bounding box center [350, 507] width 176 height 21
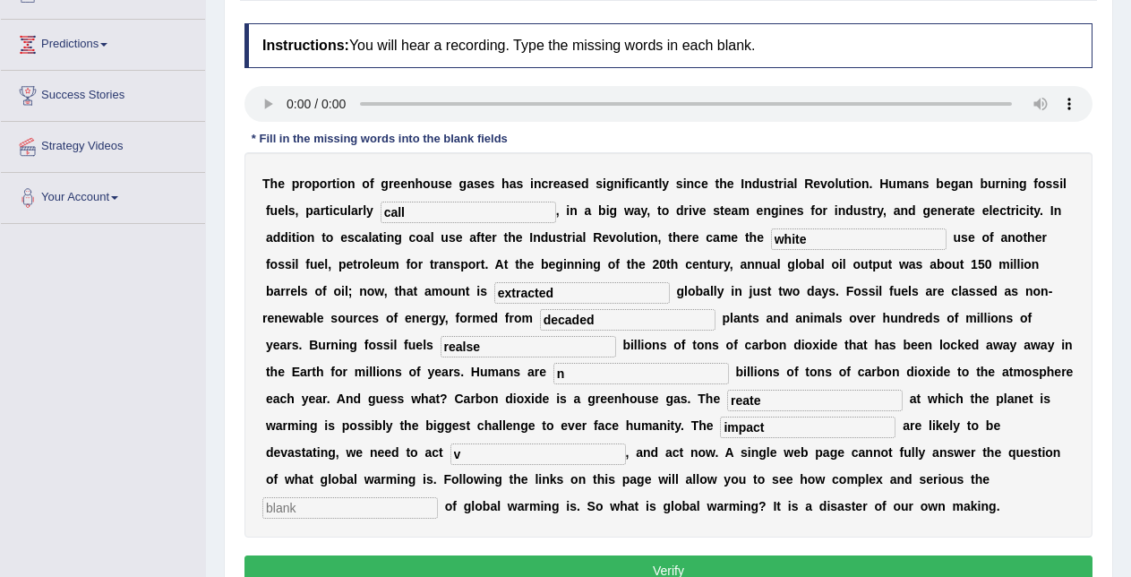
click at [401, 509] on input "text" at bounding box center [350, 507] width 176 height 21
click at [382, 510] on input "text" at bounding box center [350, 507] width 176 height 21
type input "issue"
click at [545, 571] on button "Verify" at bounding box center [669, 570] width 848 height 30
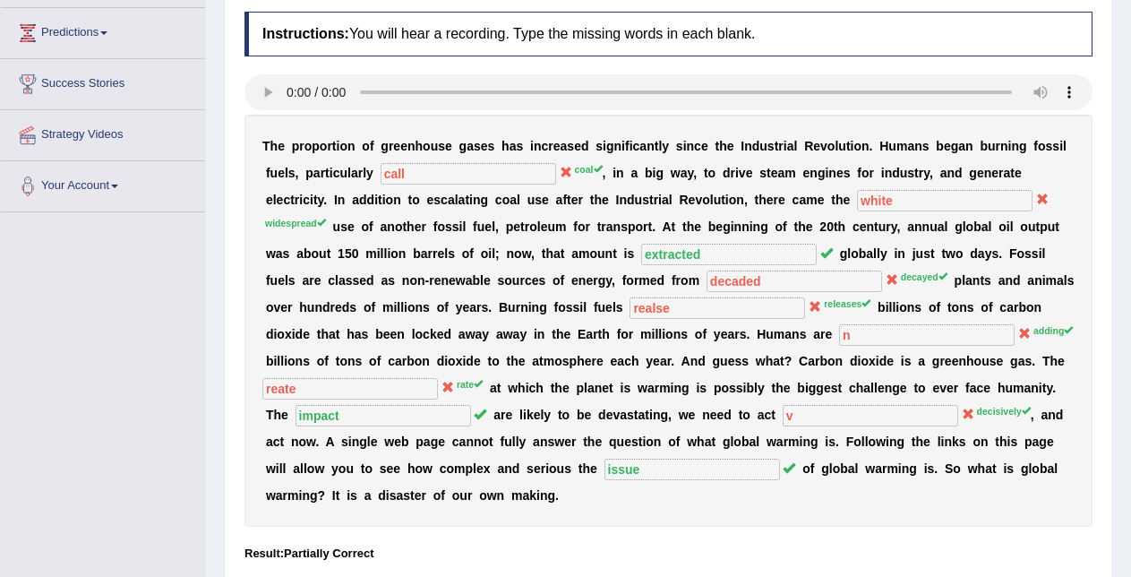
scroll to position [0, 0]
